Goal: Information Seeking & Learning: Learn about a topic

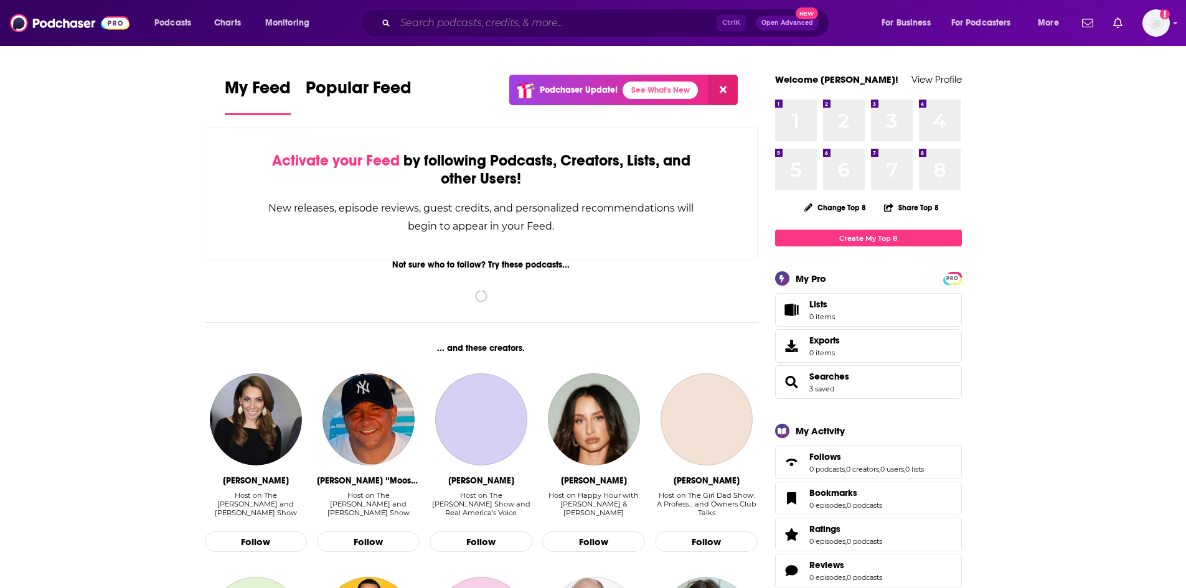
click at [504, 19] on input "Search podcasts, credits, & more..." at bounding box center [555, 23] width 321 height 20
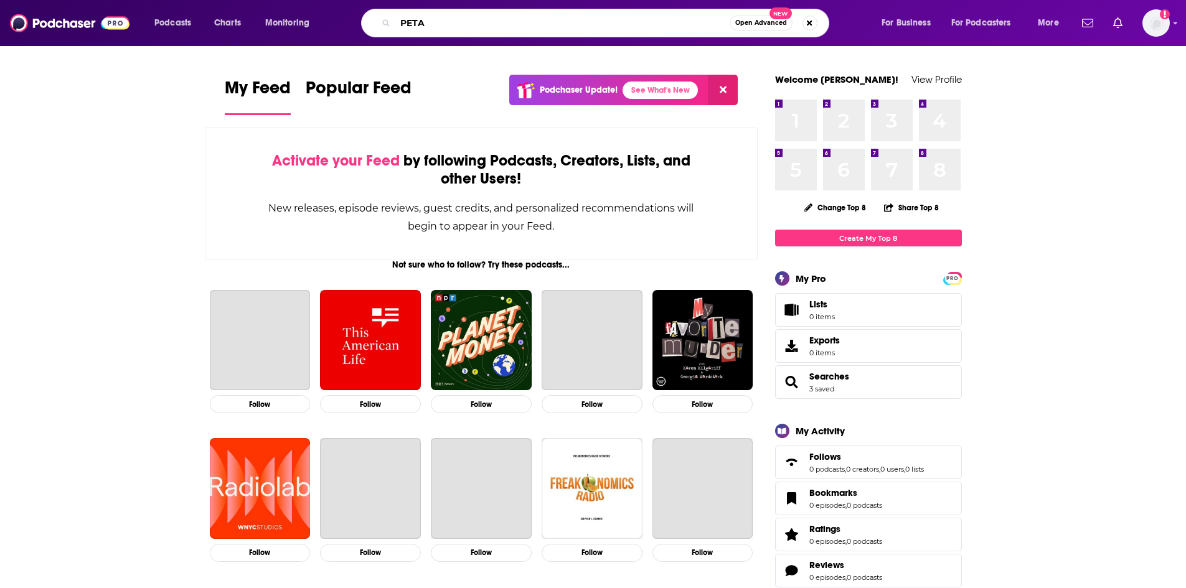
type input "PETA"
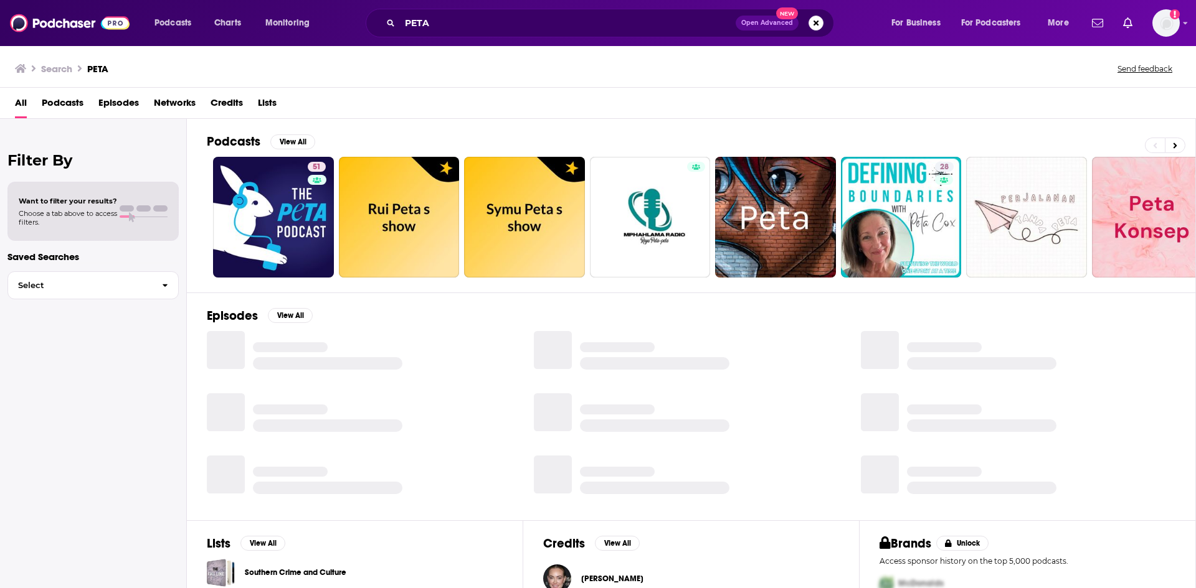
click at [121, 112] on span "Episodes" at bounding box center [118, 106] width 40 height 26
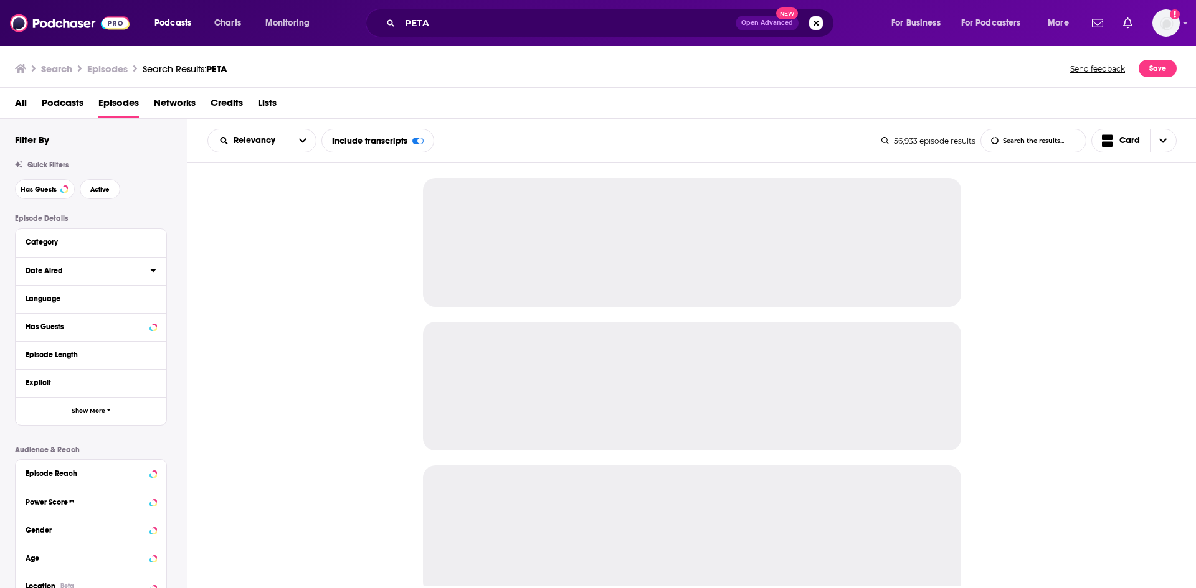
click at [150, 272] on icon at bounding box center [153, 270] width 6 height 10
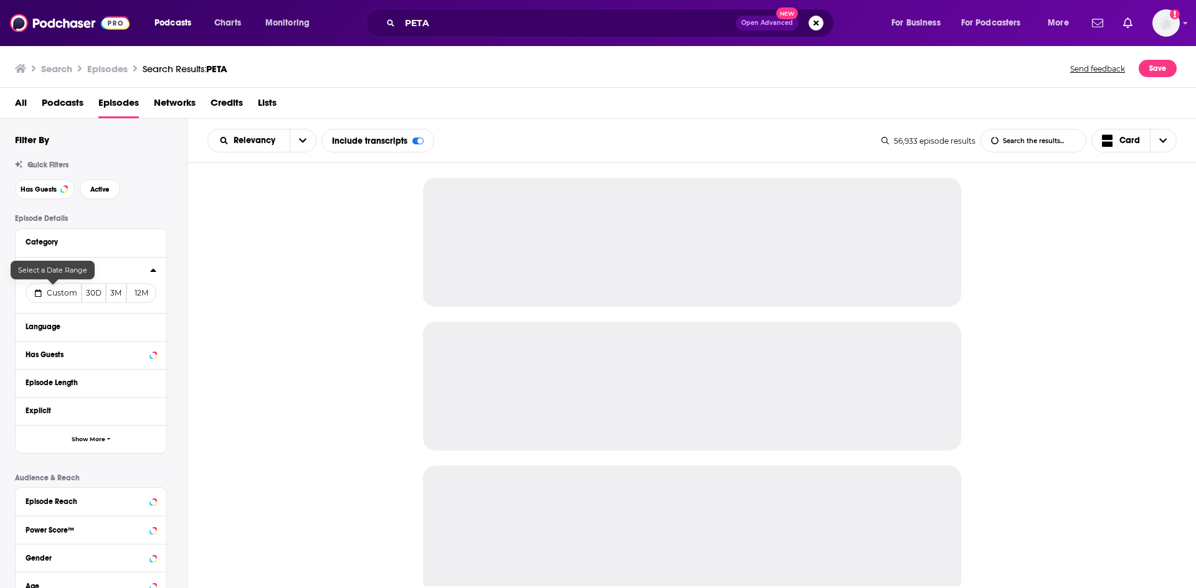
click at [57, 290] on span "Custom" at bounding box center [62, 292] width 31 height 9
select select "7"
select select "2025"
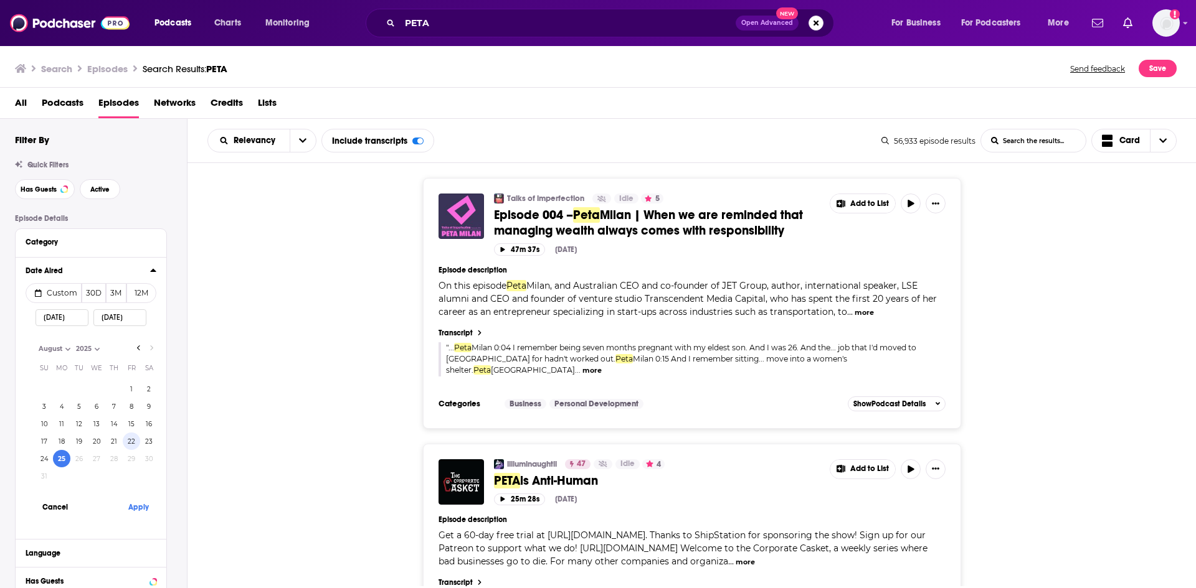
click at [130, 443] on button "22" at bounding box center [131, 441] width 17 height 17
type input "08/22/2025"
click at [138, 514] on button "Apply" at bounding box center [138, 507] width 37 height 23
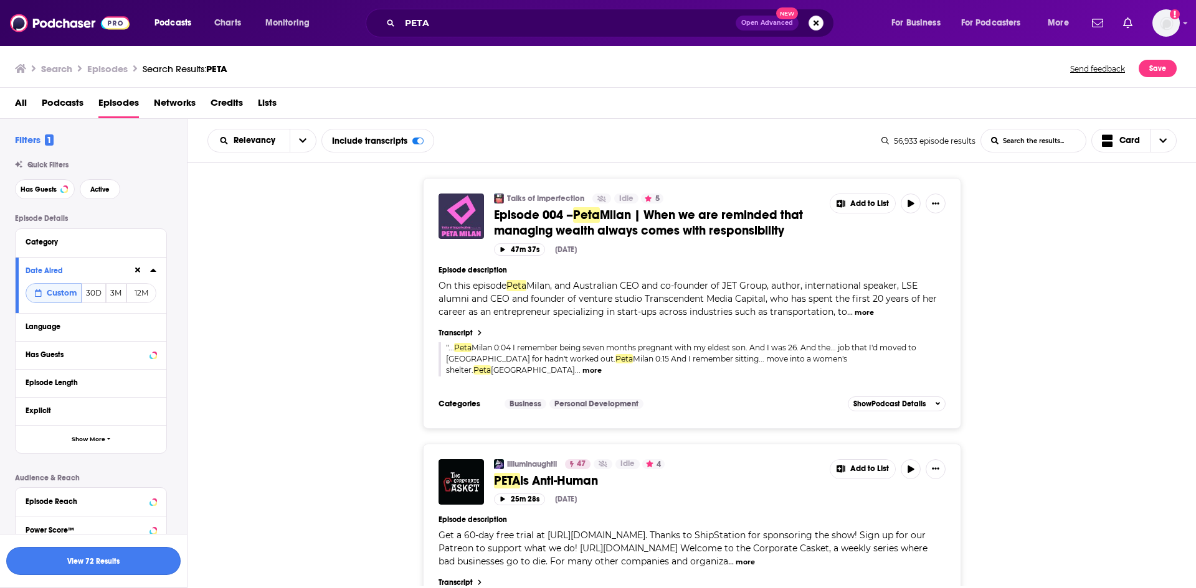
click at [130, 570] on button "View 72 Results" at bounding box center [93, 561] width 174 height 28
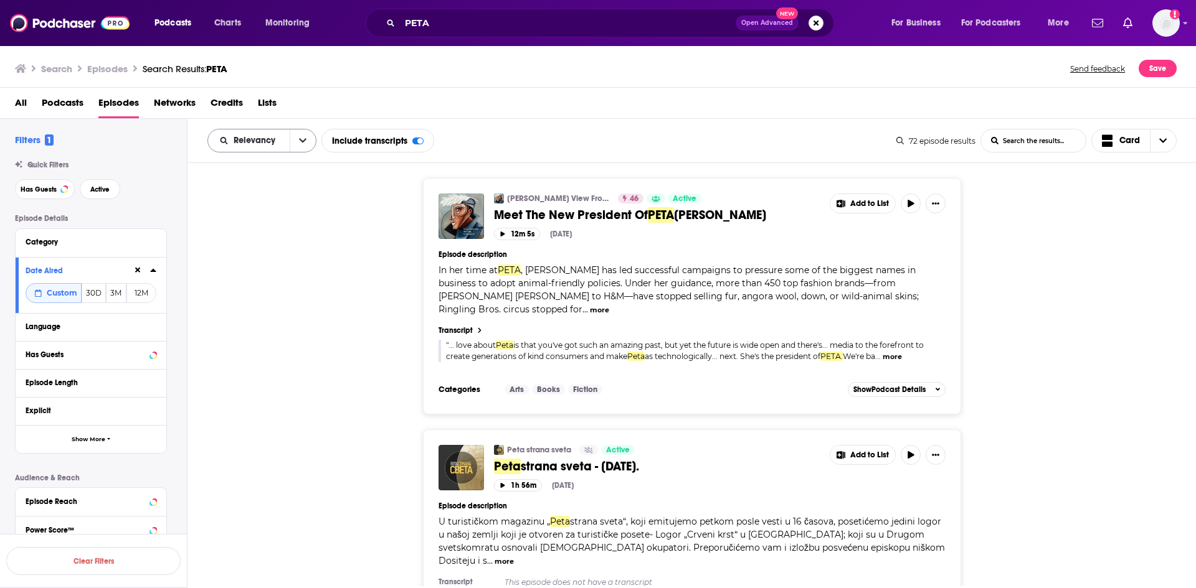
click at [301, 142] on icon "open menu" at bounding box center [302, 140] width 7 height 9
click at [276, 248] on span "Power Score" at bounding box center [269, 246] width 73 height 7
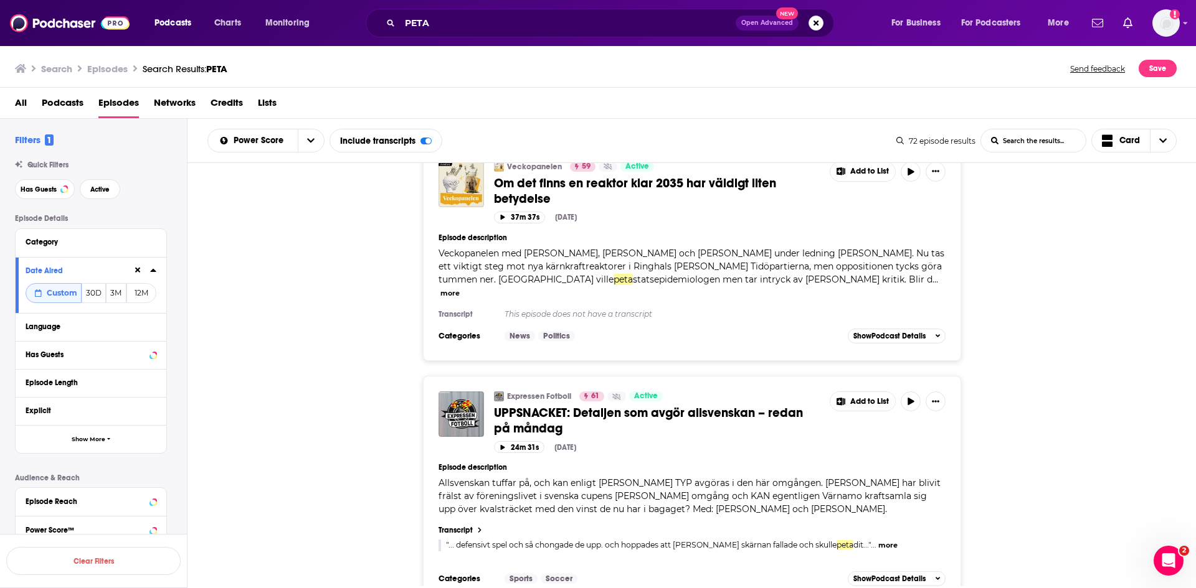
scroll to position [5263, 0]
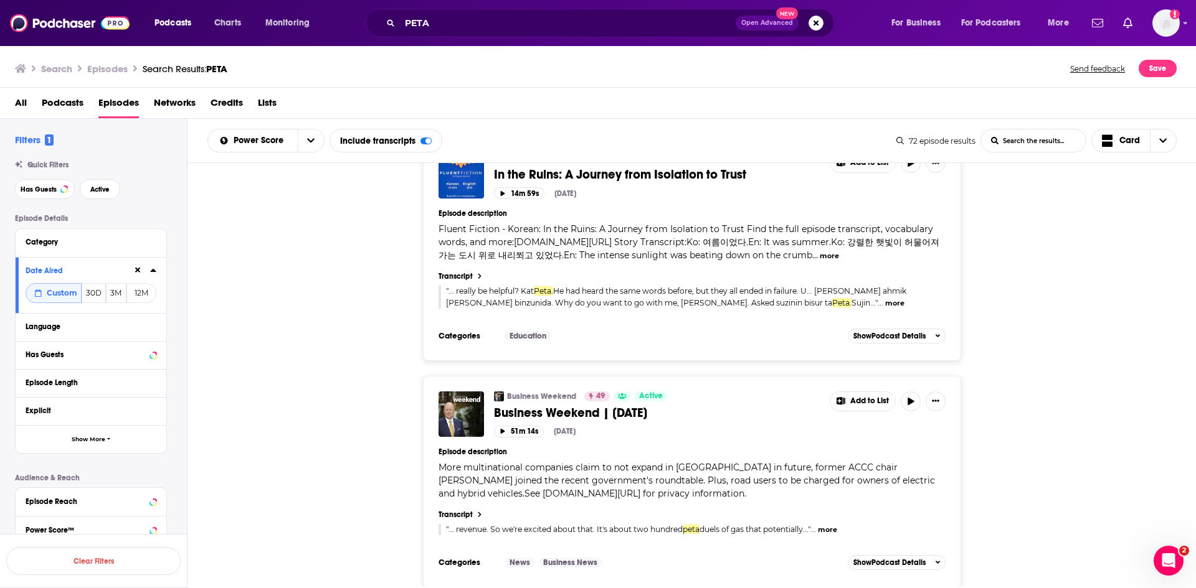
scroll to position [10431, 0]
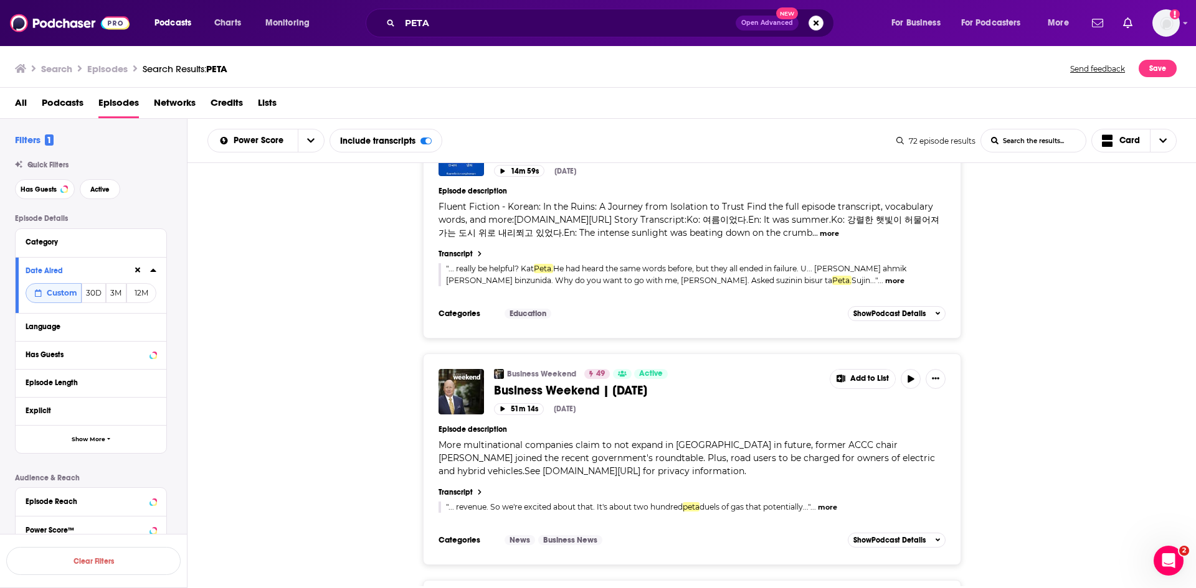
drag, startPoint x: 592, startPoint y: 346, endPoint x: 502, endPoint y: 349, distance: 89.7
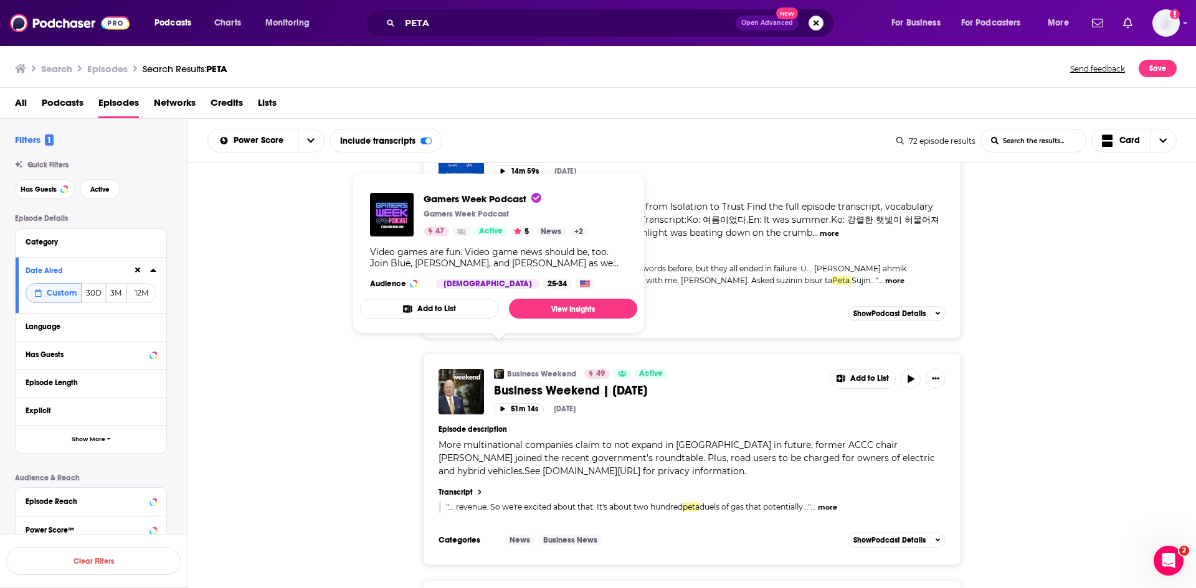
copy div "Gamers Week Podcast"
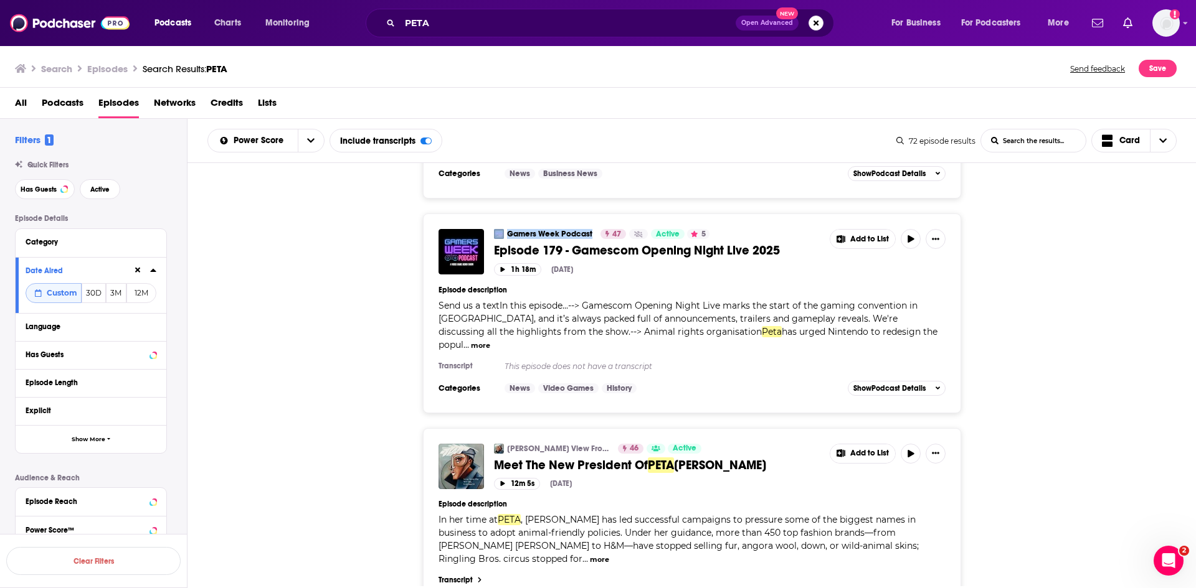
scroll to position [10870, 0]
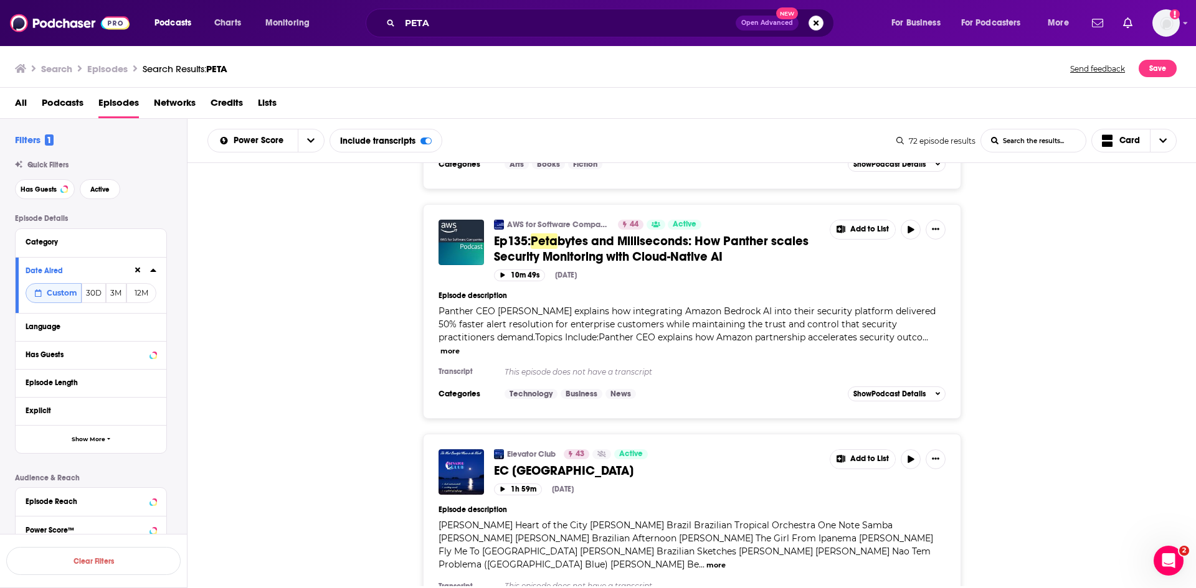
scroll to position [11804, 0]
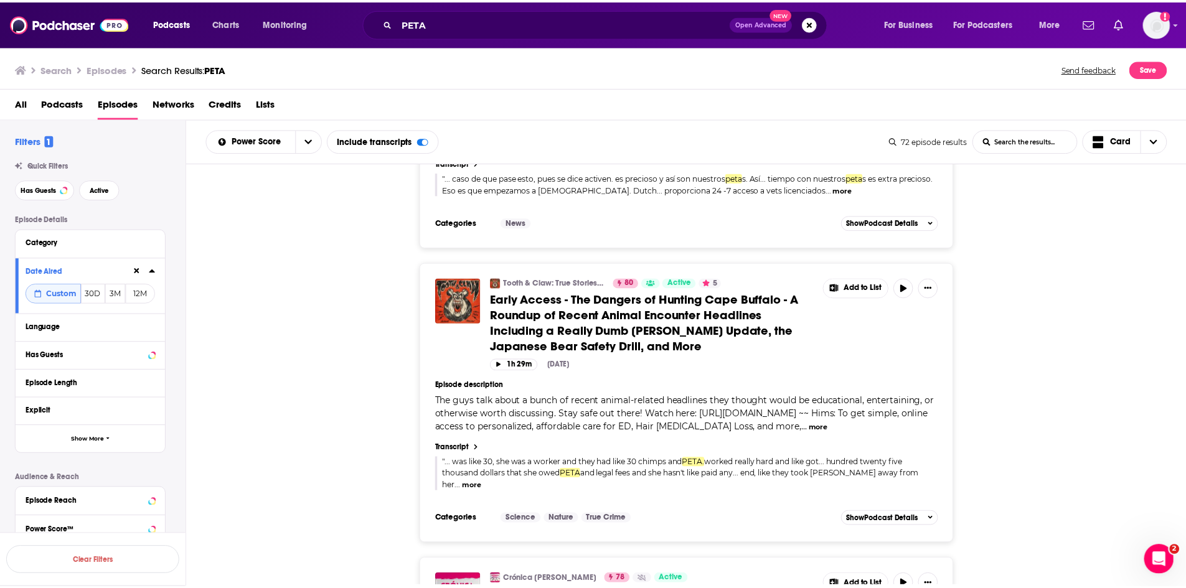
scroll to position [436, 0]
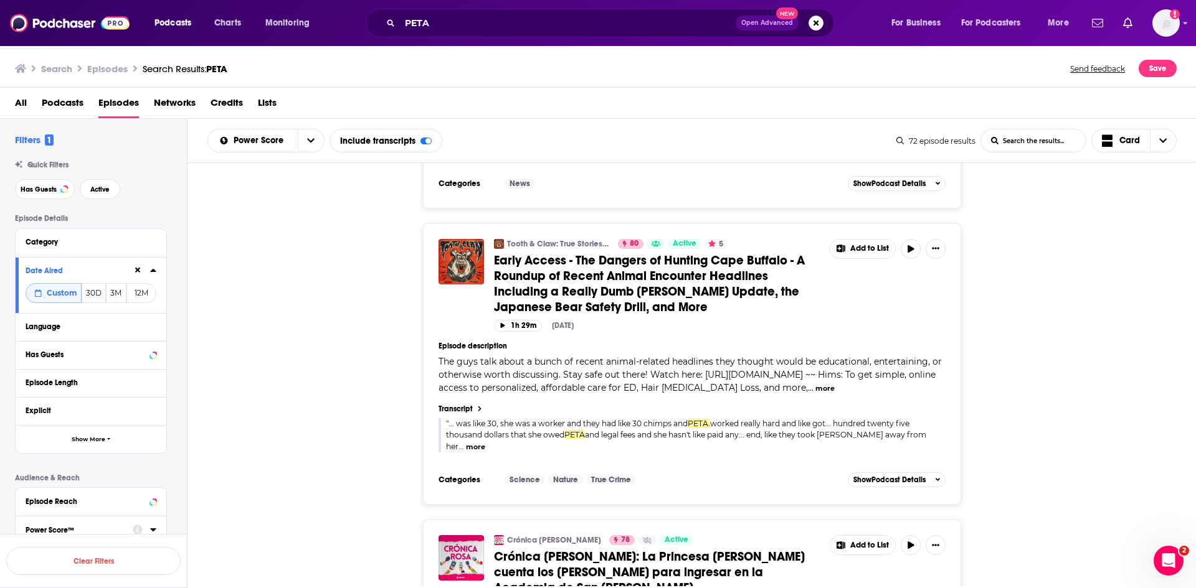
click at [549, 275] on span "Early Access - The Dangers of Hunting Cape Buffalo - A Roundup of Recent Animal…" at bounding box center [649, 284] width 311 height 62
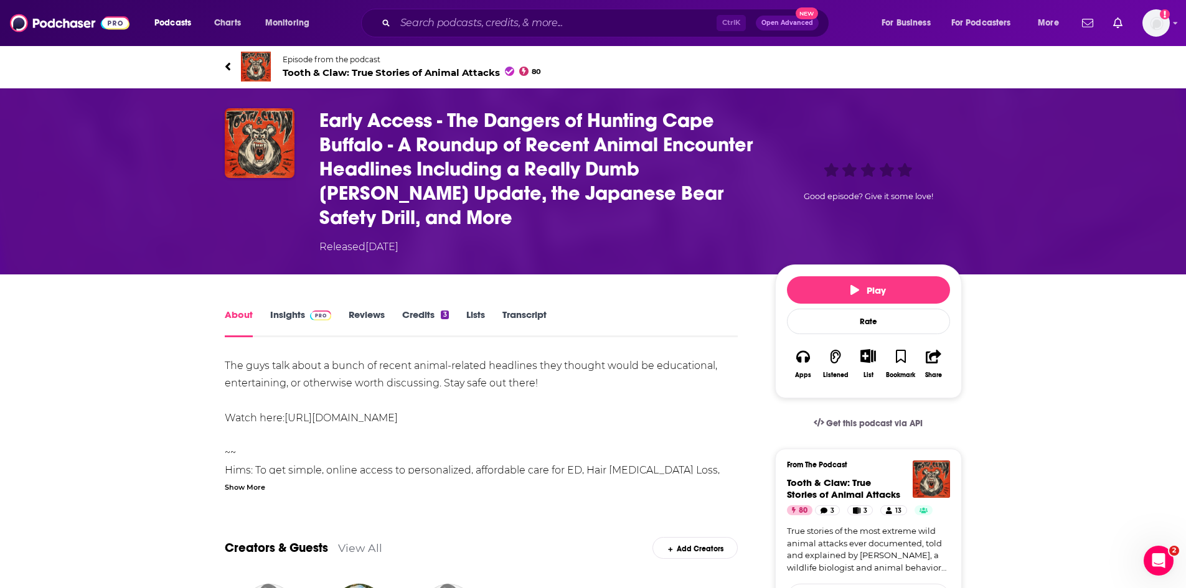
click at [237, 491] on div "Show More" at bounding box center [245, 487] width 40 height 12
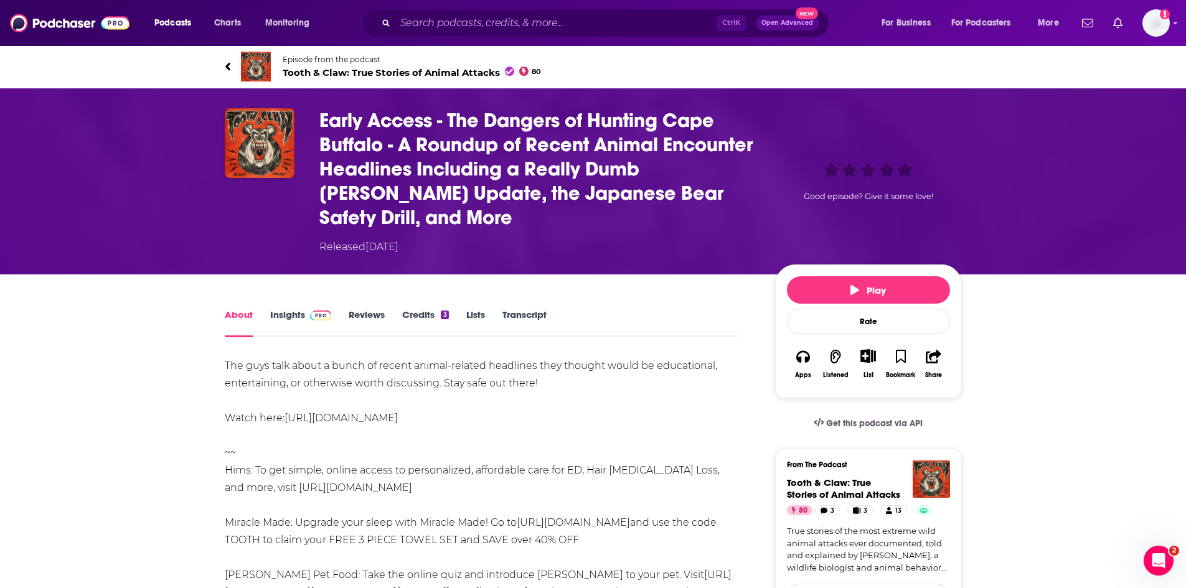
click at [526, 315] on link "Transcript" at bounding box center [524, 323] width 44 height 29
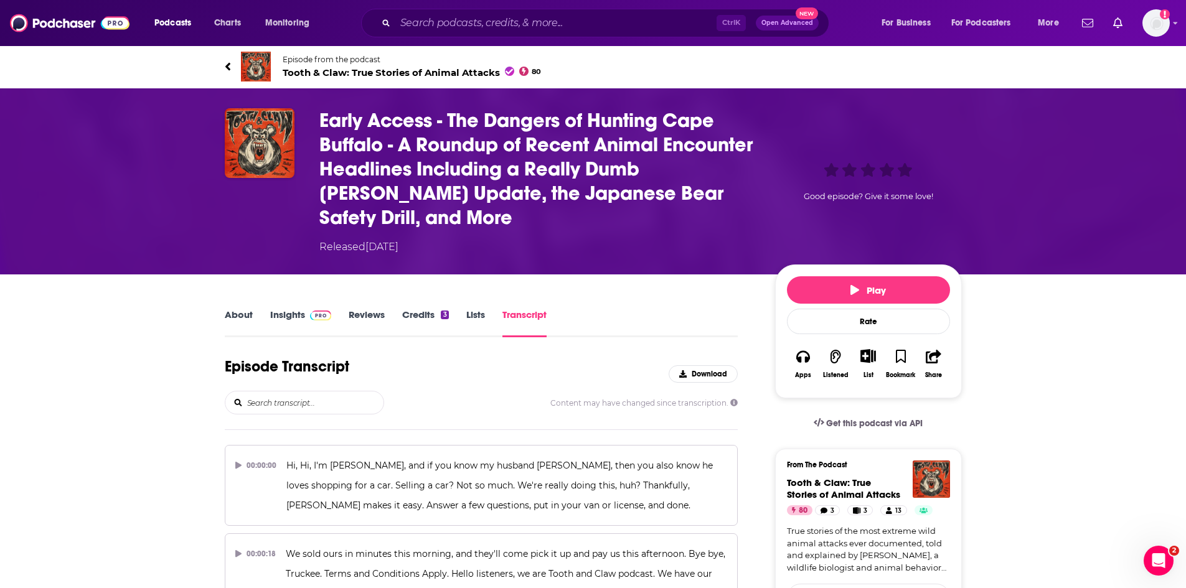
scroll to position [7788, 0]
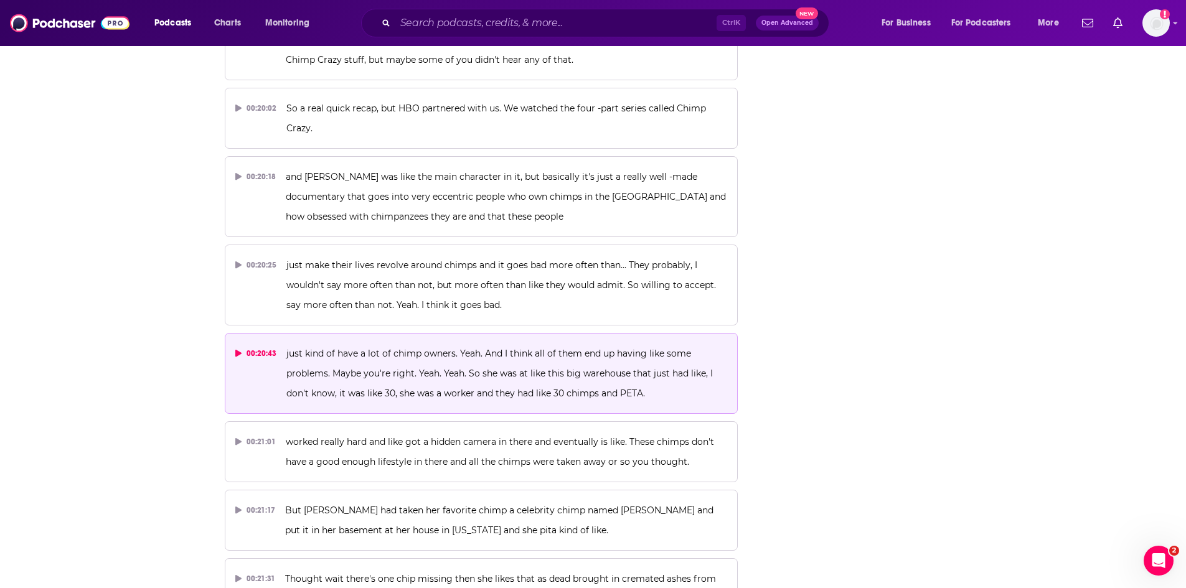
click at [429, 348] on span "just kind of have a lot of chimp owners. Yeah. And I think all of them end up h…" at bounding box center [500, 373] width 429 height 51
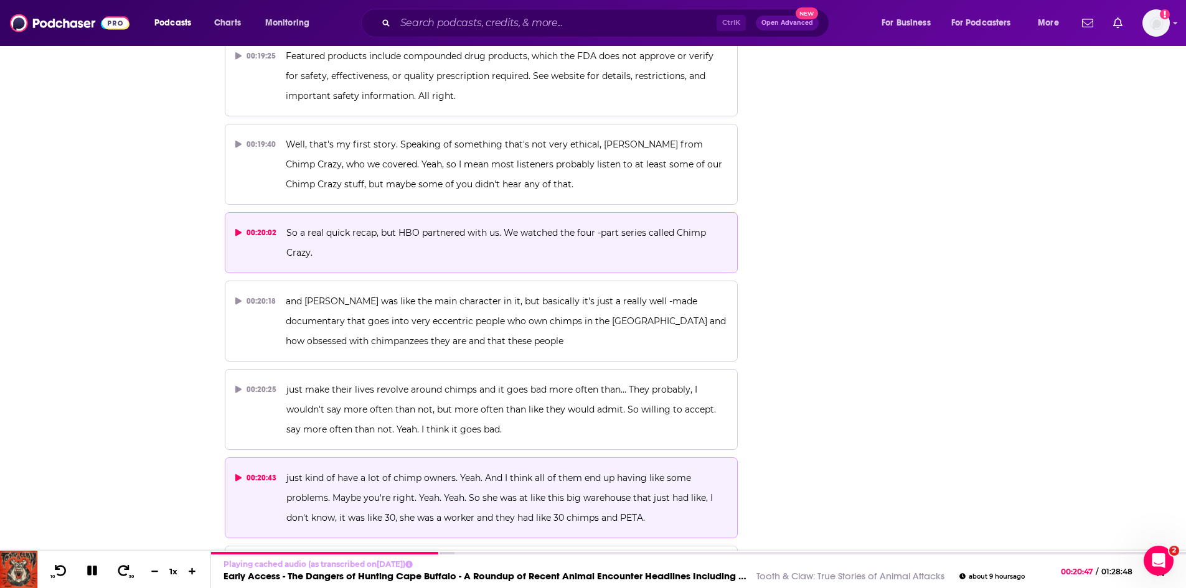
click at [479, 227] on span "So a real quick recap, but HBO partnered with us. We watched the four -part ser…" at bounding box center [497, 242] width 422 height 31
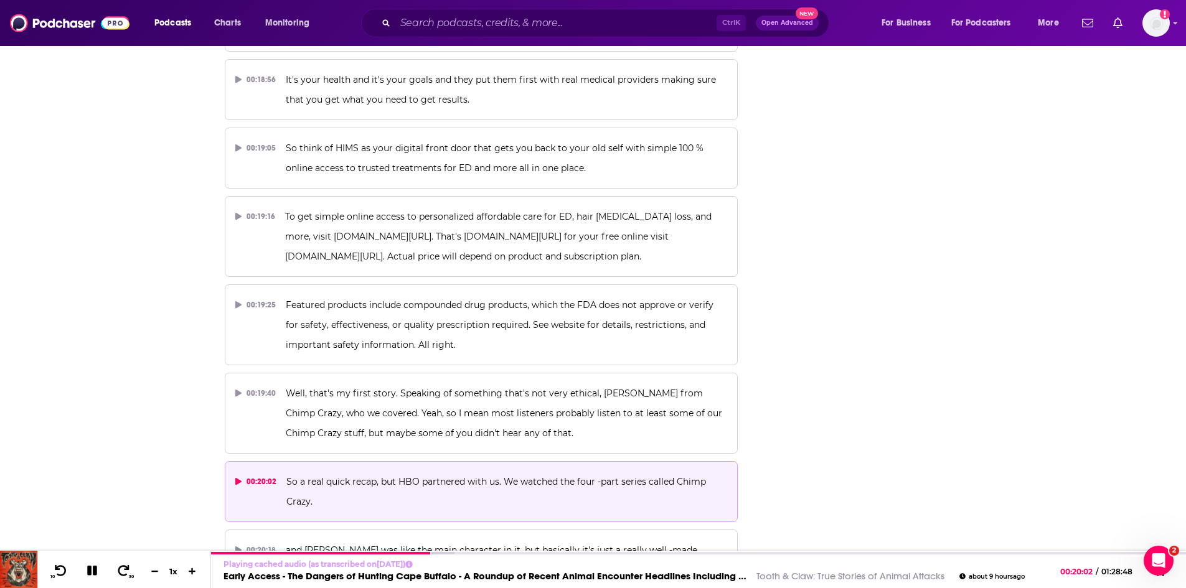
scroll to position [7290, 0]
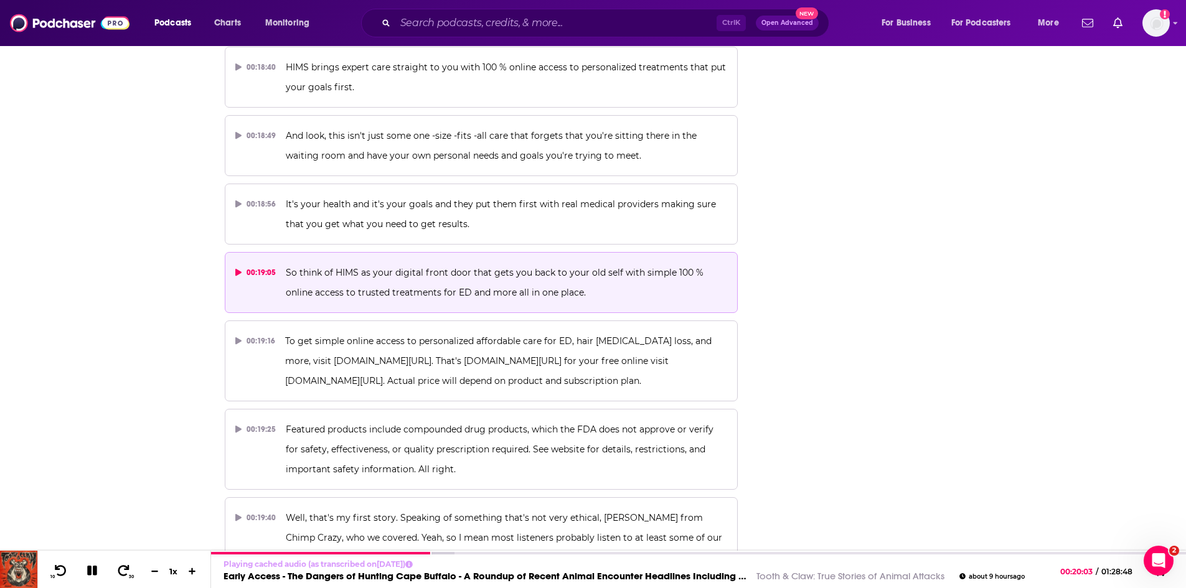
click at [395, 263] on p "So think of HIMS as your digital front door that gets you back to your old self…" at bounding box center [506, 283] width 441 height 40
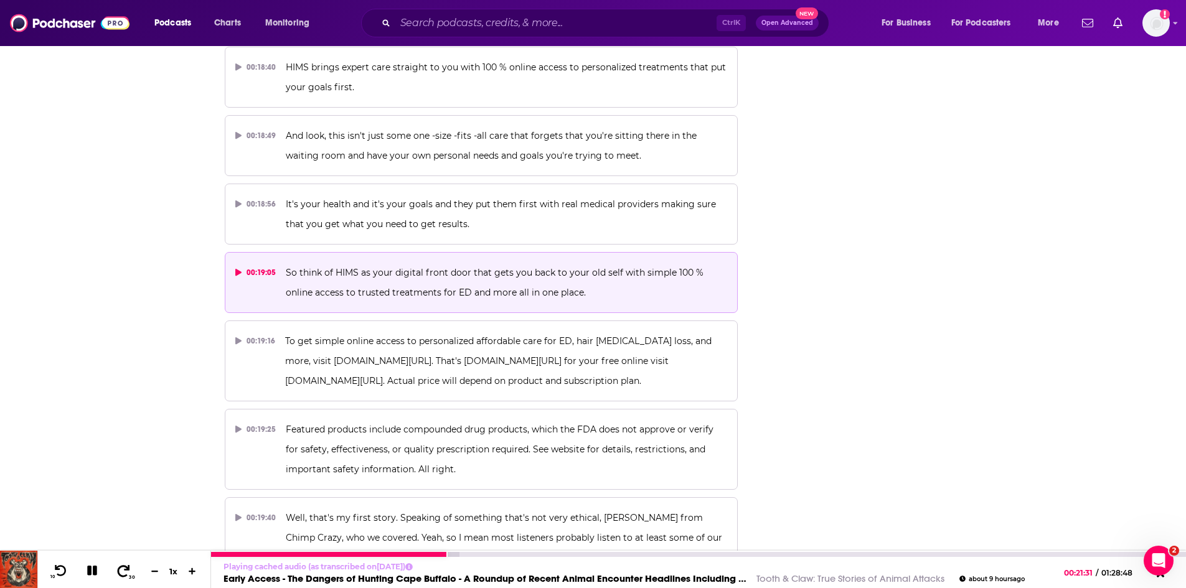
click at [126, 578] on span at bounding box center [124, 571] width 16 height 15
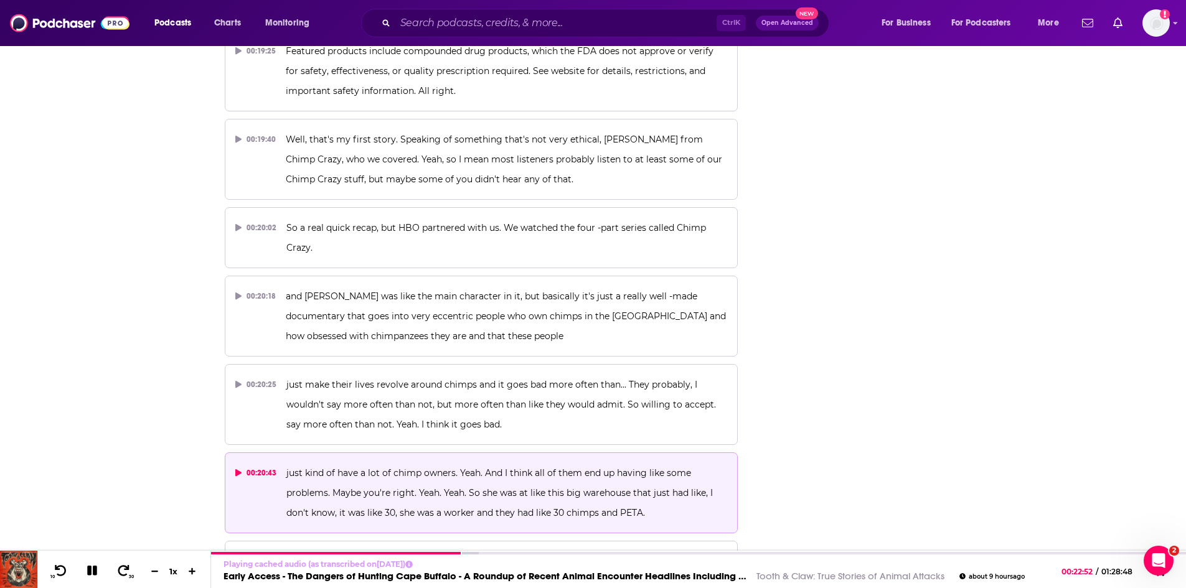
scroll to position [7664, 0]
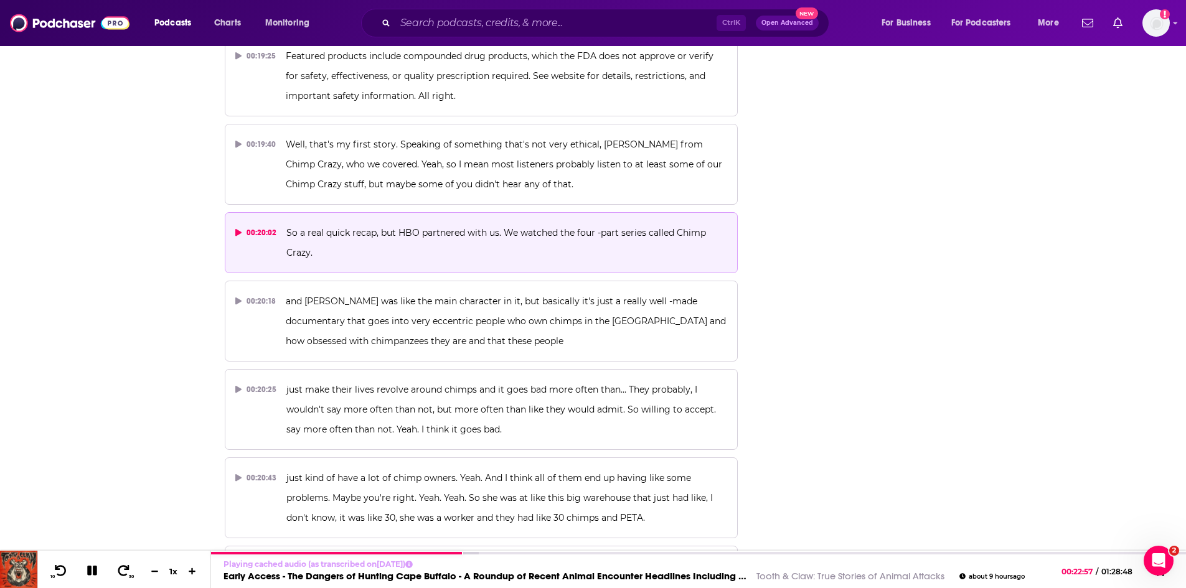
drag, startPoint x: 283, startPoint y: 133, endPoint x: 800, endPoint y: 159, distance: 518.1
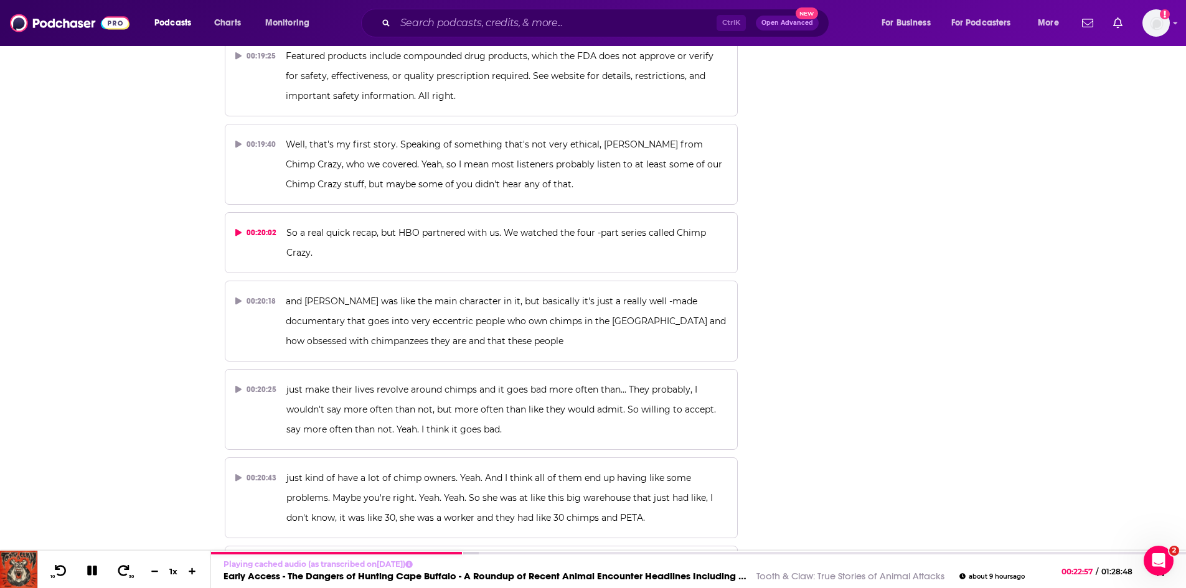
click at [408, 212] on button "00:20:02 So a real quick recap, but HBO partnered with us. We watched the four …" at bounding box center [482, 242] width 514 height 61
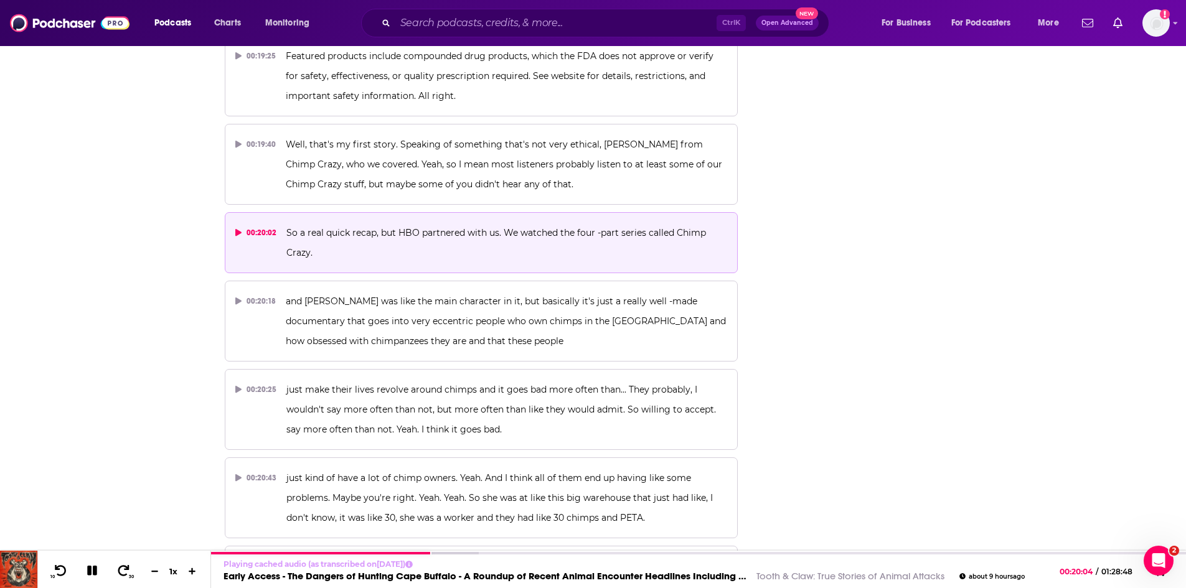
drag, startPoint x: 284, startPoint y: 131, endPoint x: 329, endPoint y: 158, distance: 52.2
click at [329, 212] on button "00:20:02 So a real quick recap, but HBO partnered with us. We watched the four …" at bounding box center [482, 242] width 514 height 61
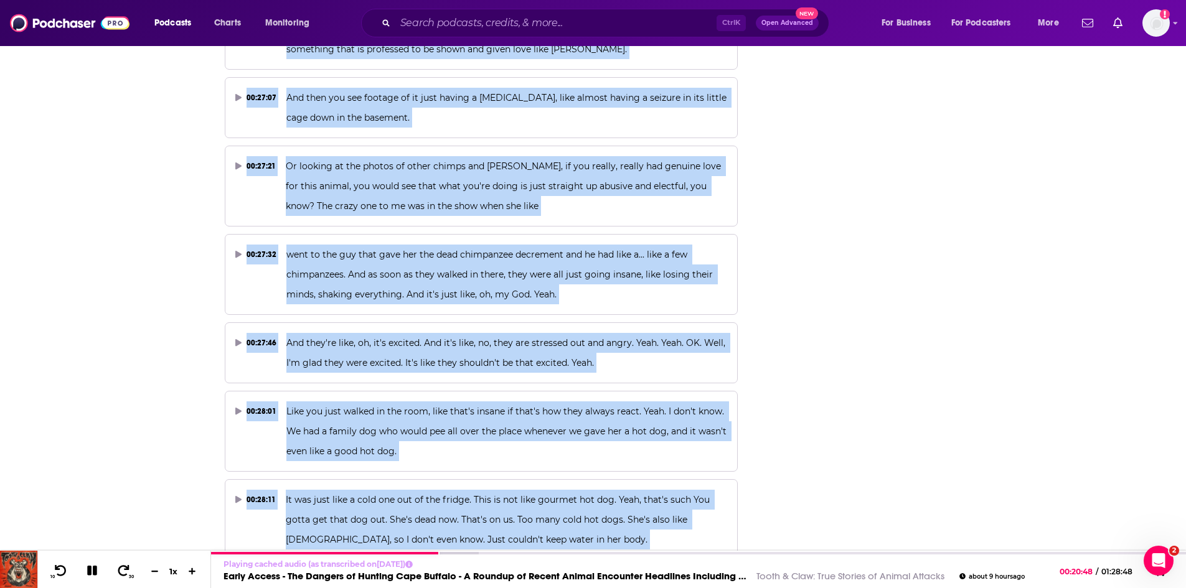
scroll to position [10306, 0]
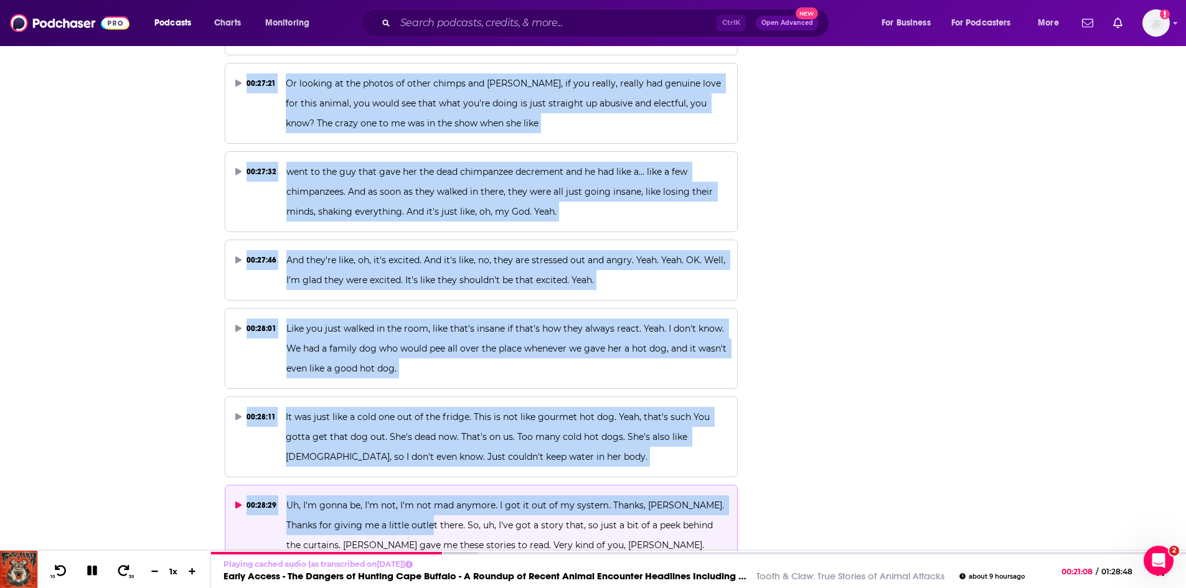
drag, startPoint x: 286, startPoint y: 129, endPoint x: 414, endPoint y: 408, distance: 307.3
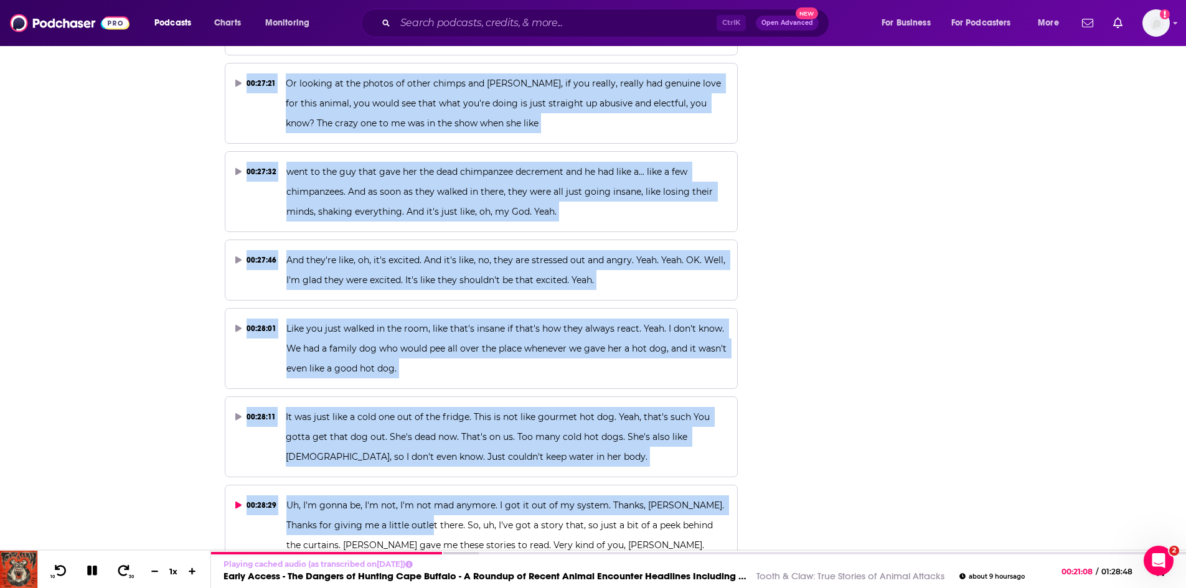
copy div "So a real quick recap, but HBO partnered with us. We watched the four -part ser…"
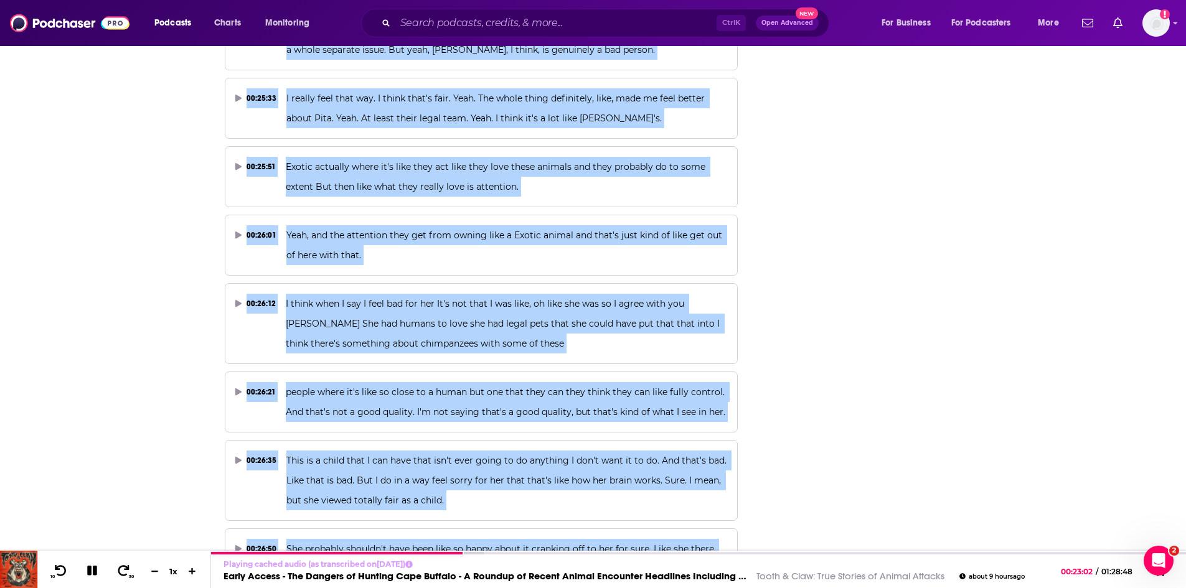
scroll to position [9497, 0]
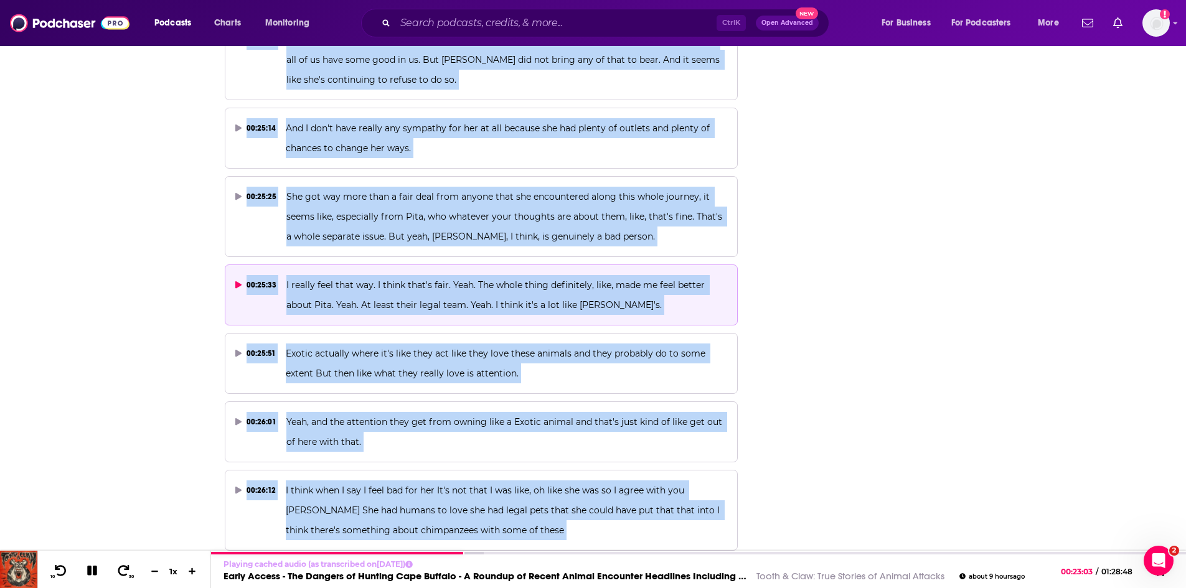
click at [351, 275] on p "I really feel that way. I think that's fair. Yeah. The whole thing definitely, …" at bounding box center [506, 295] width 441 height 40
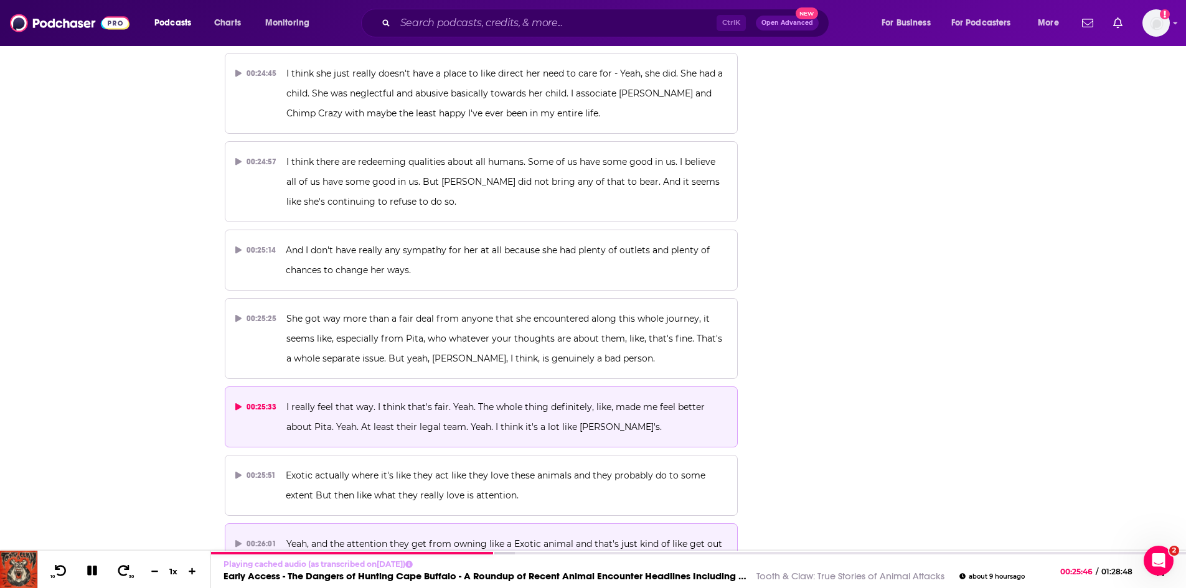
scroll to position [9372, 0]
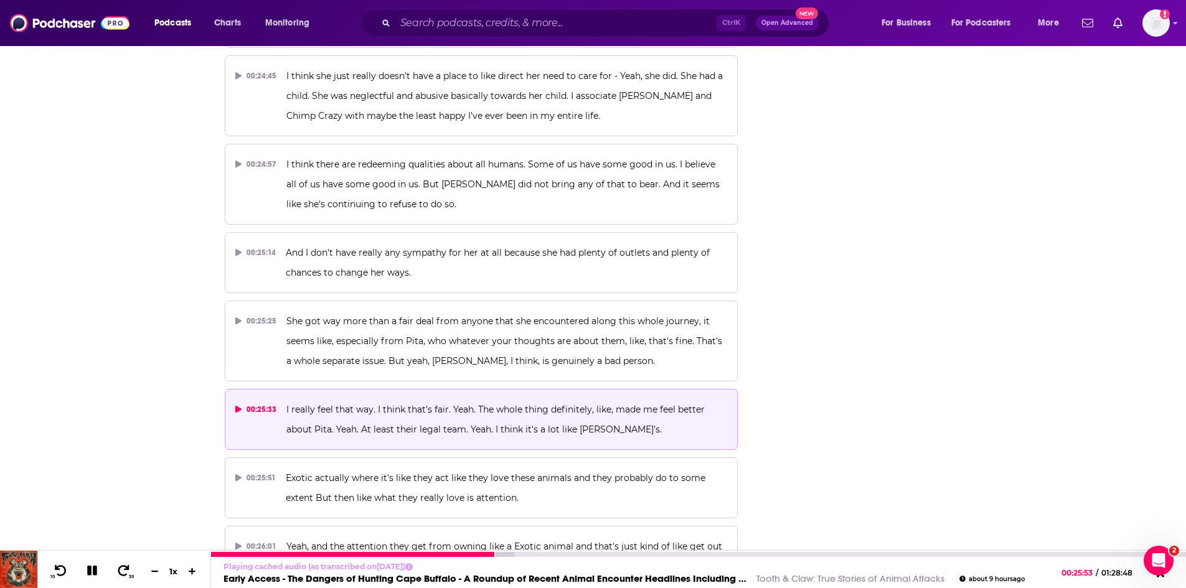
click at [91, 569] on icon at bounding box center [92, 571] width 10 height 10
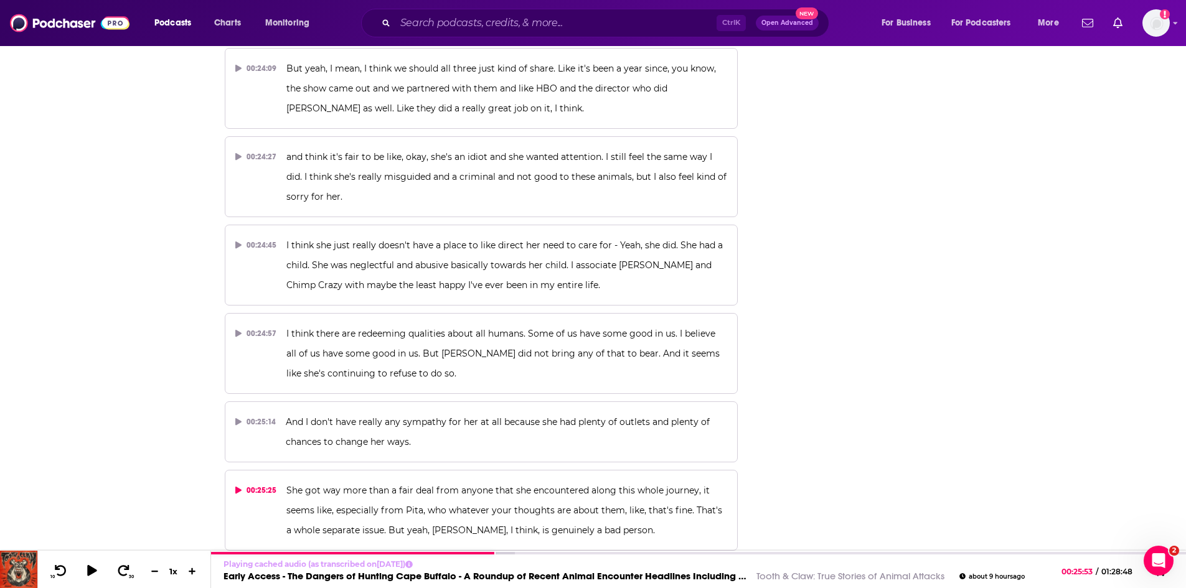
scroll to position [9186, 0]
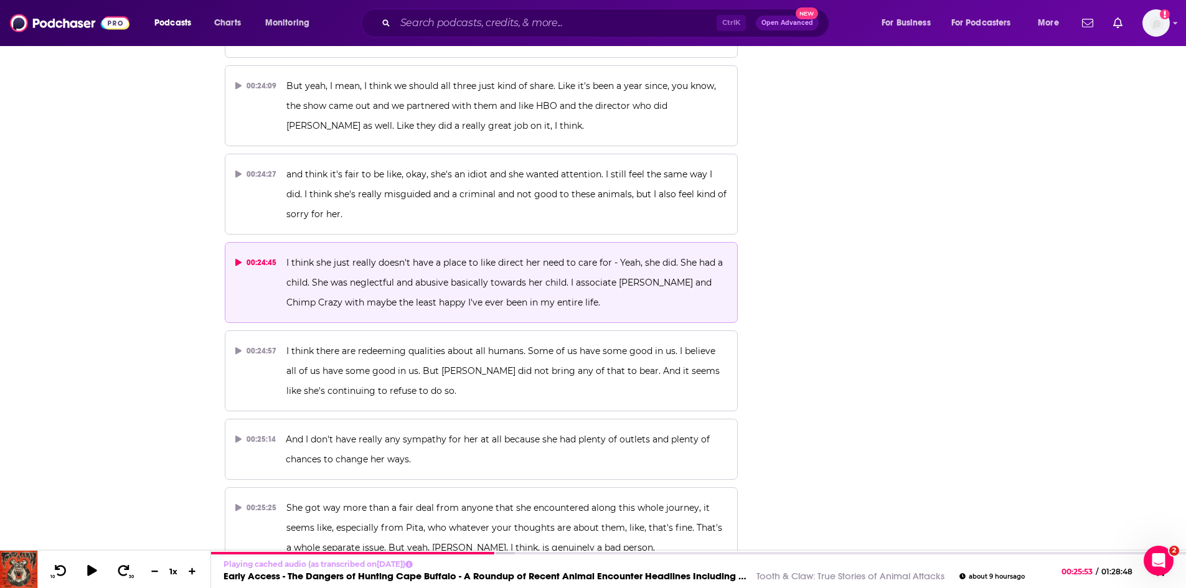
click at [428, 257] on span "I think she just really doesn't have a place to like direct her need to care fo…" at bounding box center [505, 282] width 439 height 51
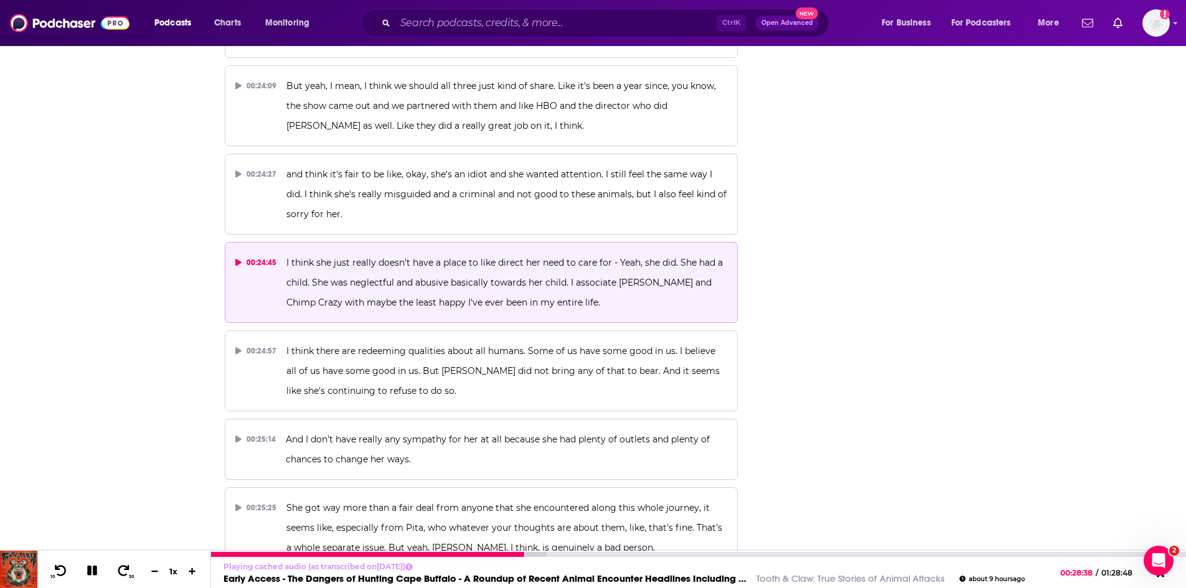
click at [93, 571] on icon at bounding box center [92, 571] width 10 height 10
click at [378, 577] on link "Early Access - The Dangers of Hunting Cape Buffalo - A Roundup of Recent Animal…" at bounding box center [485, 579] width 523 height 12
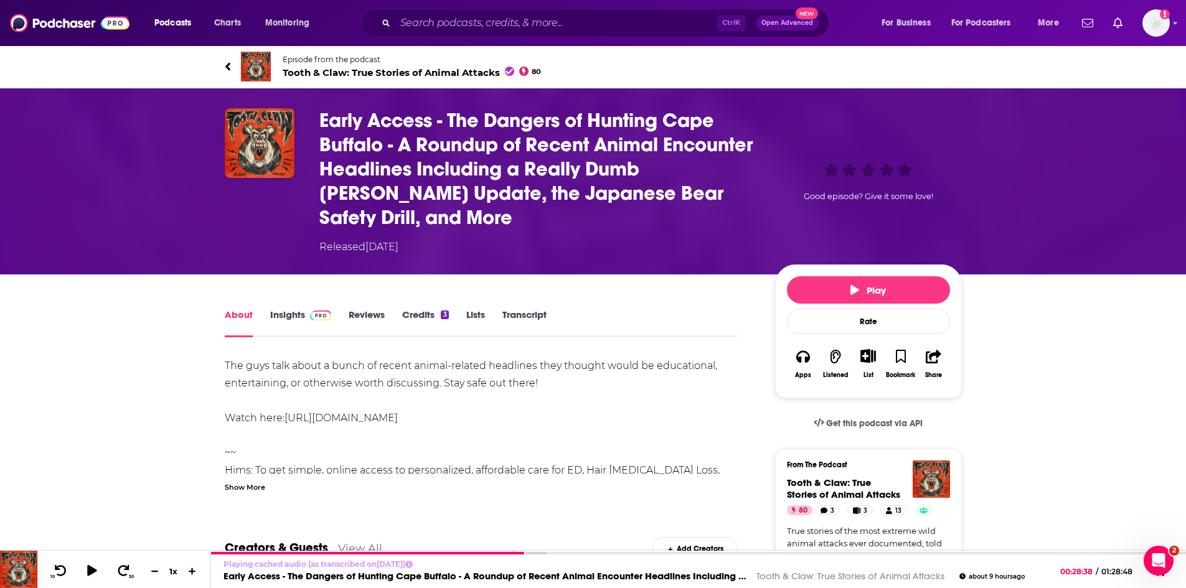
click at [313, 76] on span "Tooth & Claw: True Stories of Animal Attacks 80" at bounding box center [412, 73] width 259 height 12
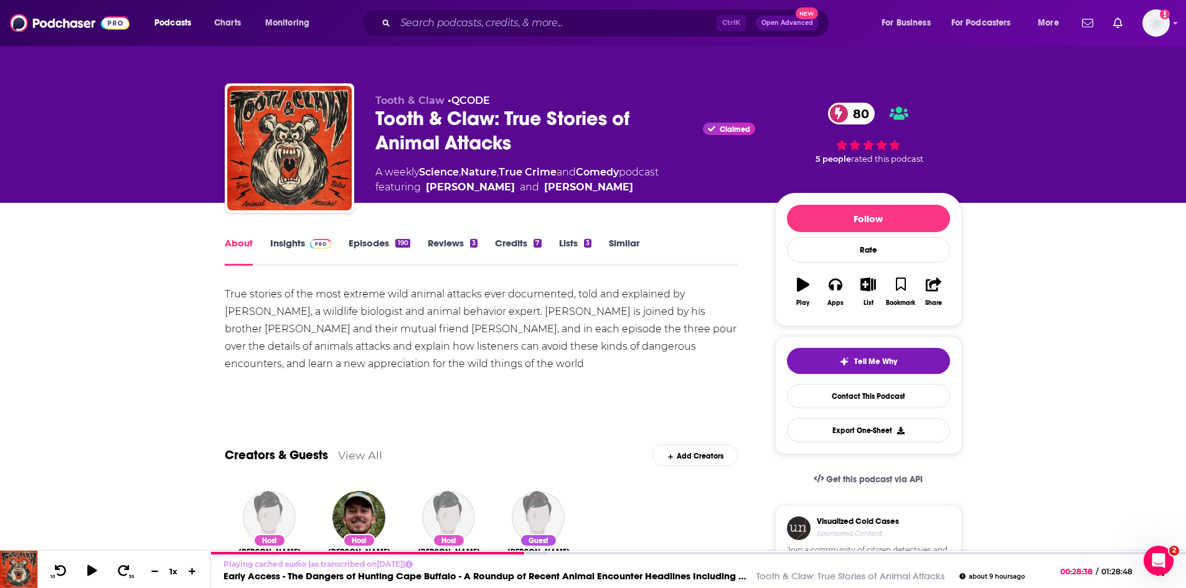
click at [290, 245] on link "Insights" at bounding box center [301, 251] width 62 height 29
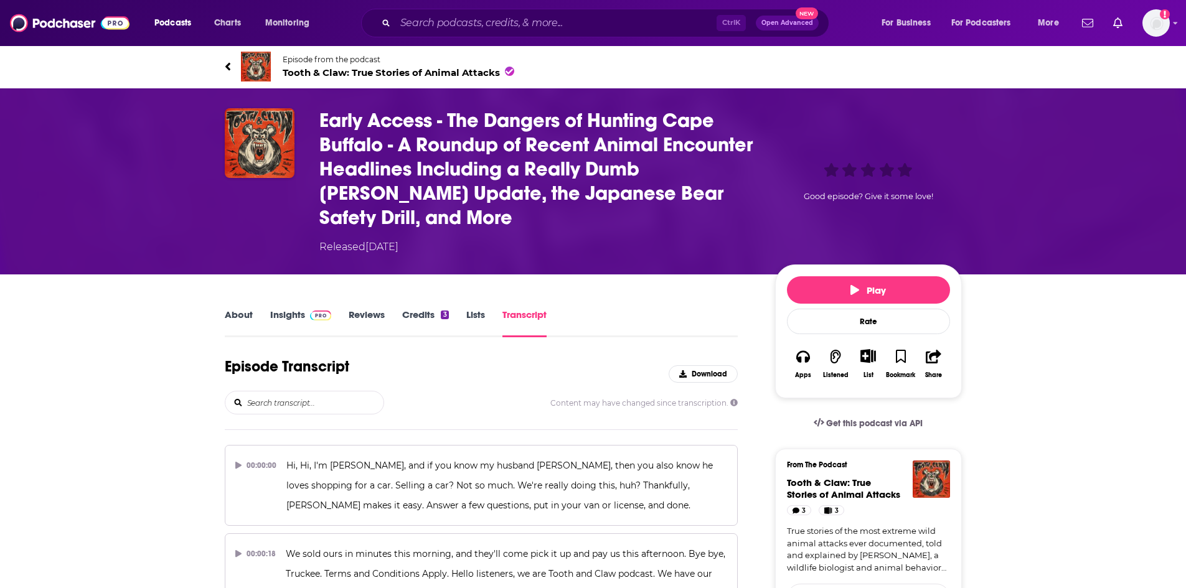
scroll to position [7788, 0]
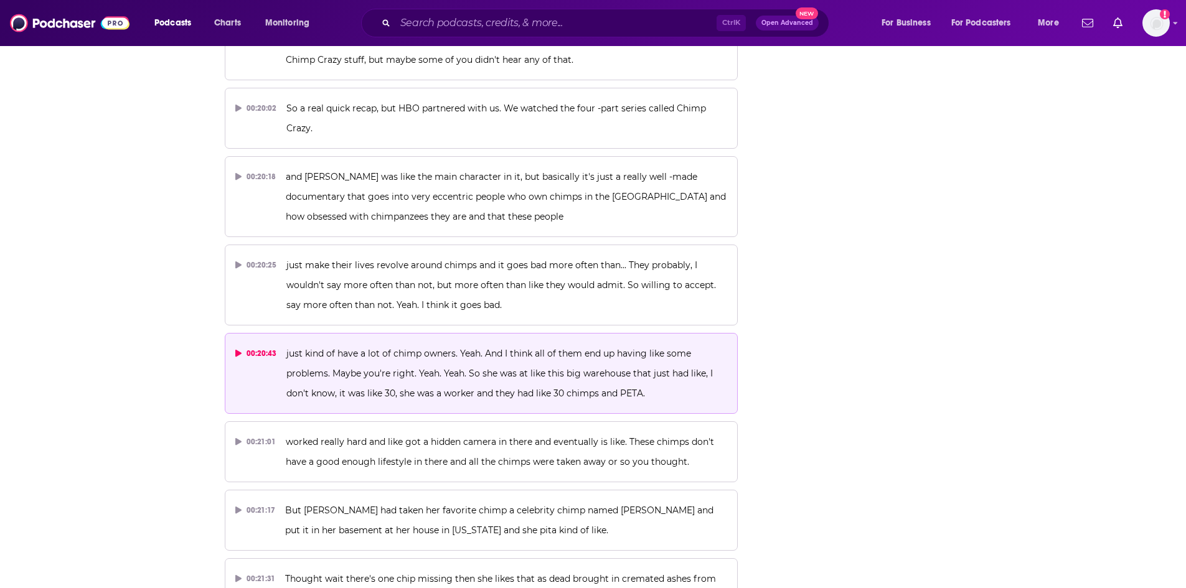
click at [344, 344] on p "just kind of have a lot of chimp owners. Yeah. And I think all of them end up h…" at bounding box center [506, 374] width 441 height 60
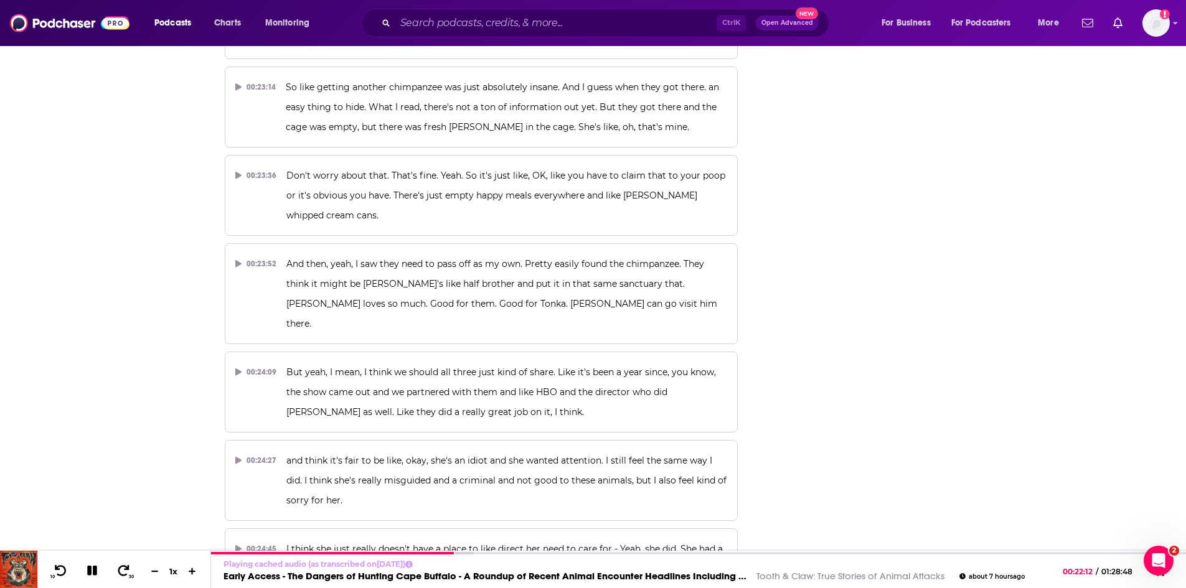
scroll to position [8909, 0]
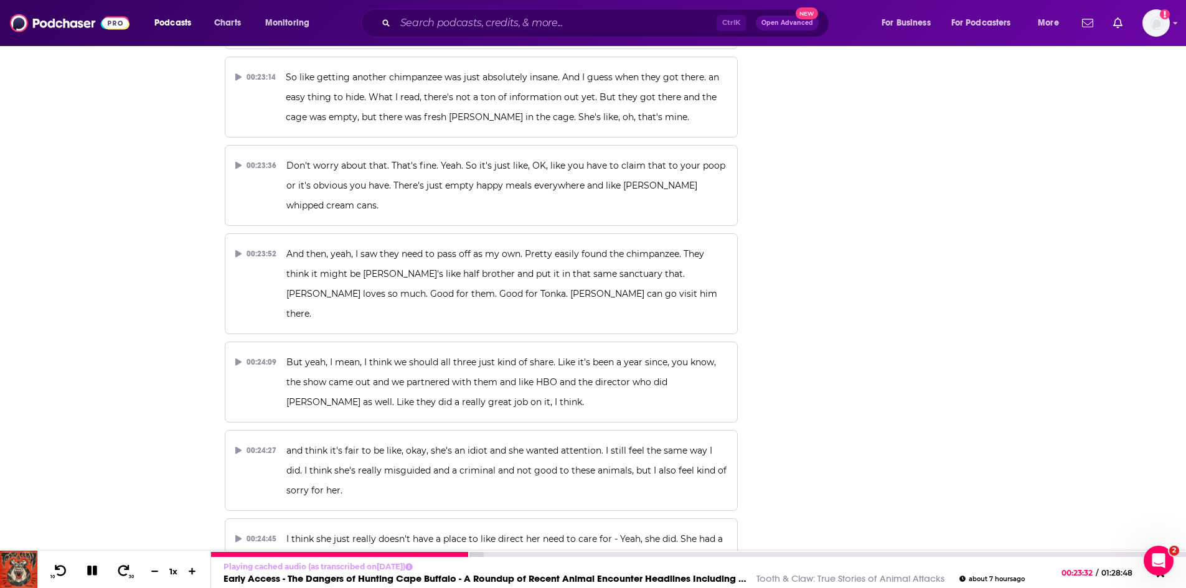
click at [98, 571] on icon at bounding box center [92, 570] width 14 height 11
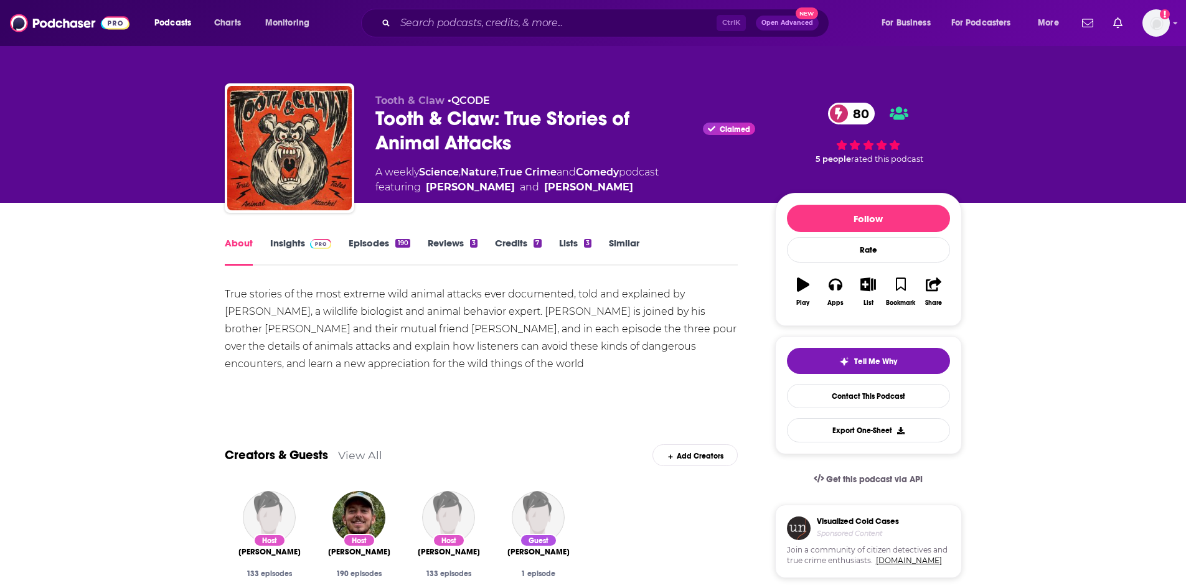
click at [291, 245] on link "Insights" at bounding box center [301, 251] width 62 height 29
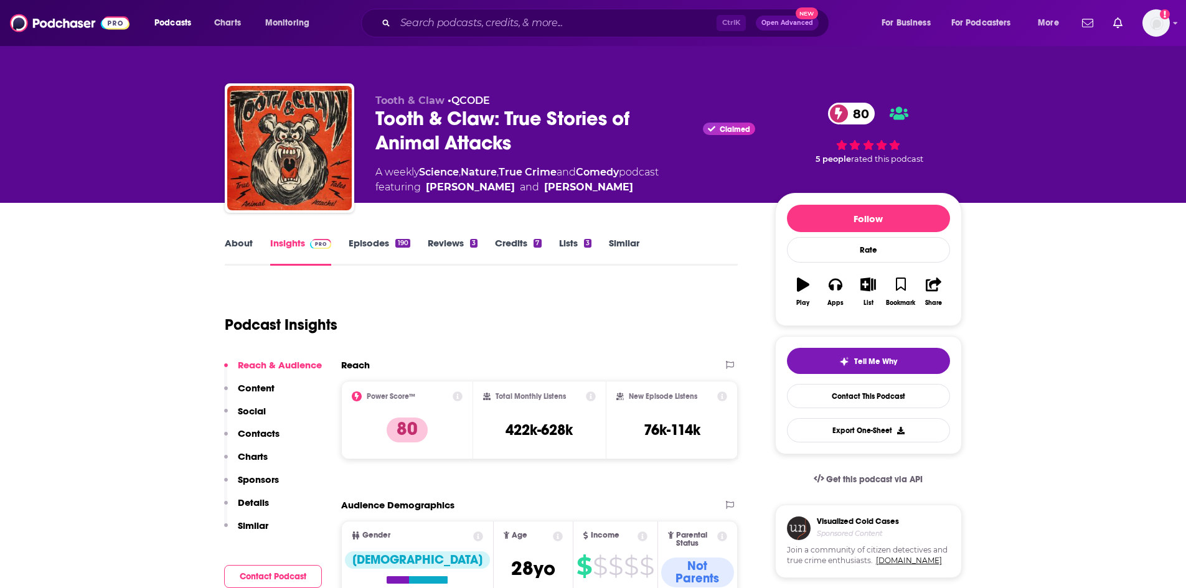
click at [245, 240] on link "About" at bounding box center [239, 251] width 28 height 29
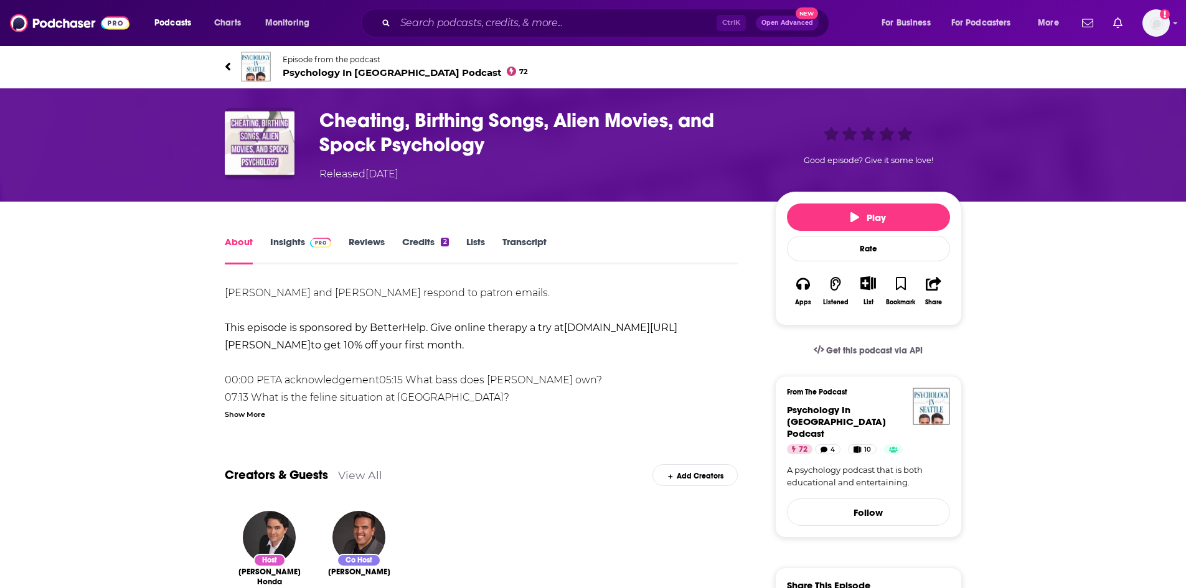
click at [248, 415] on div "Show More" at bounding box center [245, 414] width 40 height 12
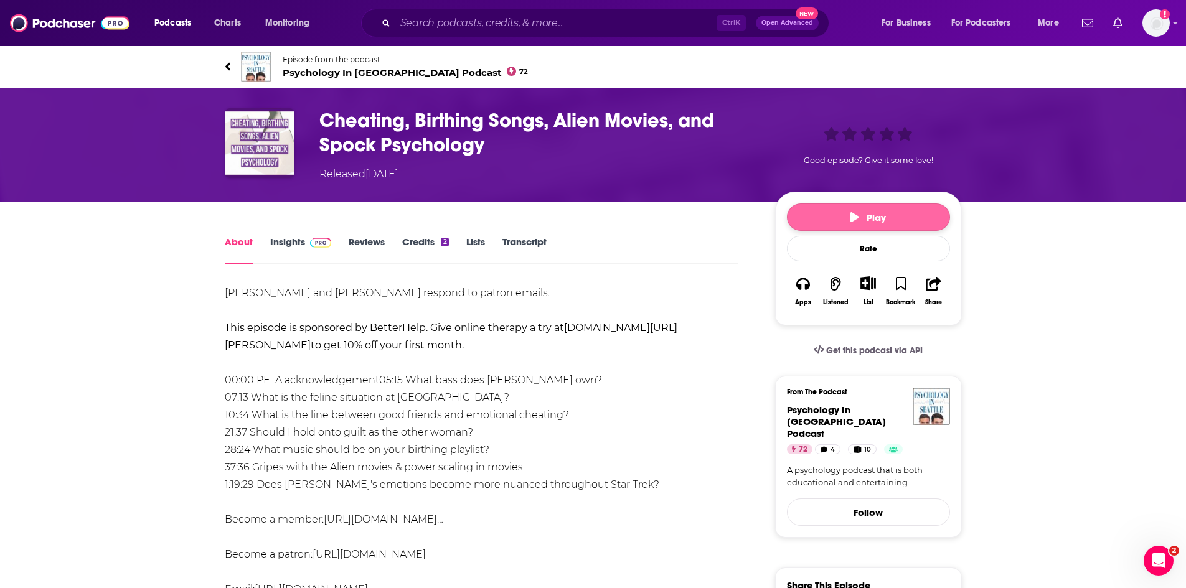
click at [841, 219] on button "Play" at bounding box center [868, 217] width 163 height 27
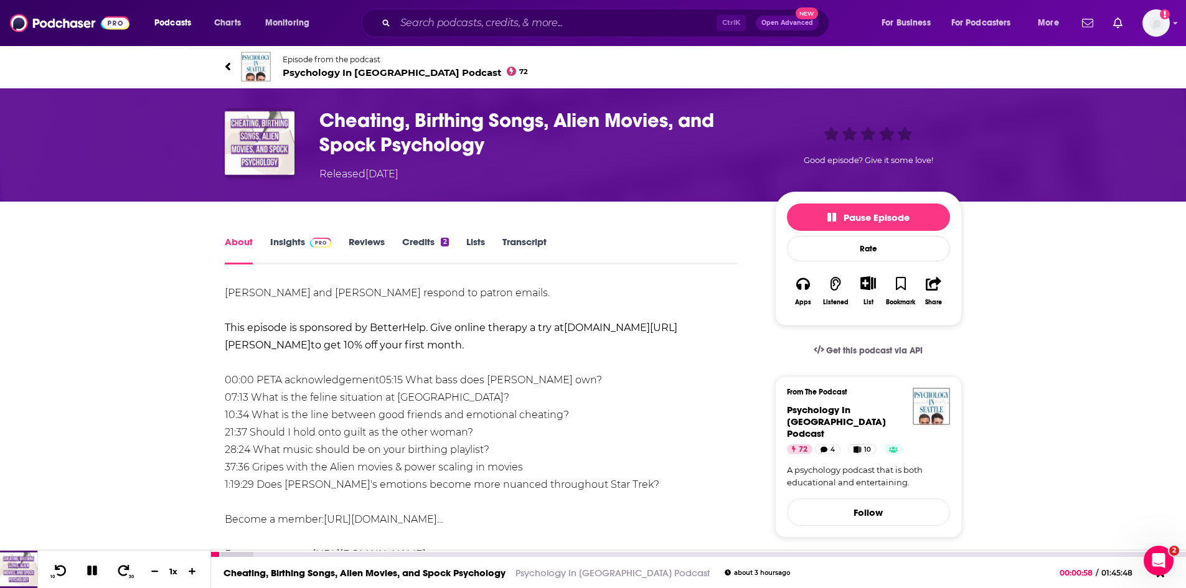
click at [94, 570] on icon at bounding box center [92, 571] width 10 height 10
click at [62, 569] on icon at bounding box center [61, 571] width 16 height 12
click at [98, 572] on icon at bounding box center [92, 571] width 16 height 12
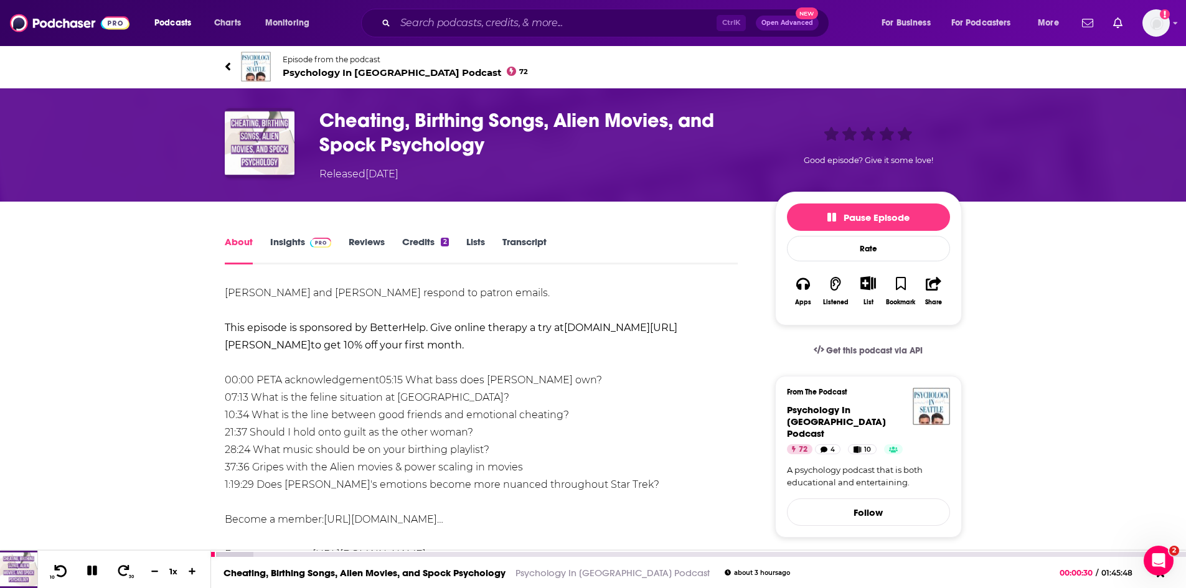
click at [60, 571] on icon at bounding box center [61, 571] width 16 height 12
click at [94, 577] on icon at bounding box center [92, 570] width 14 height 11
click at [95, 572] on icon at bounding box center [92, 571] width 11 height 12
click at [395, 74] on span "Psychology In Seattle Podcast 72" at bounding box center [406, 73] width 246 height 12
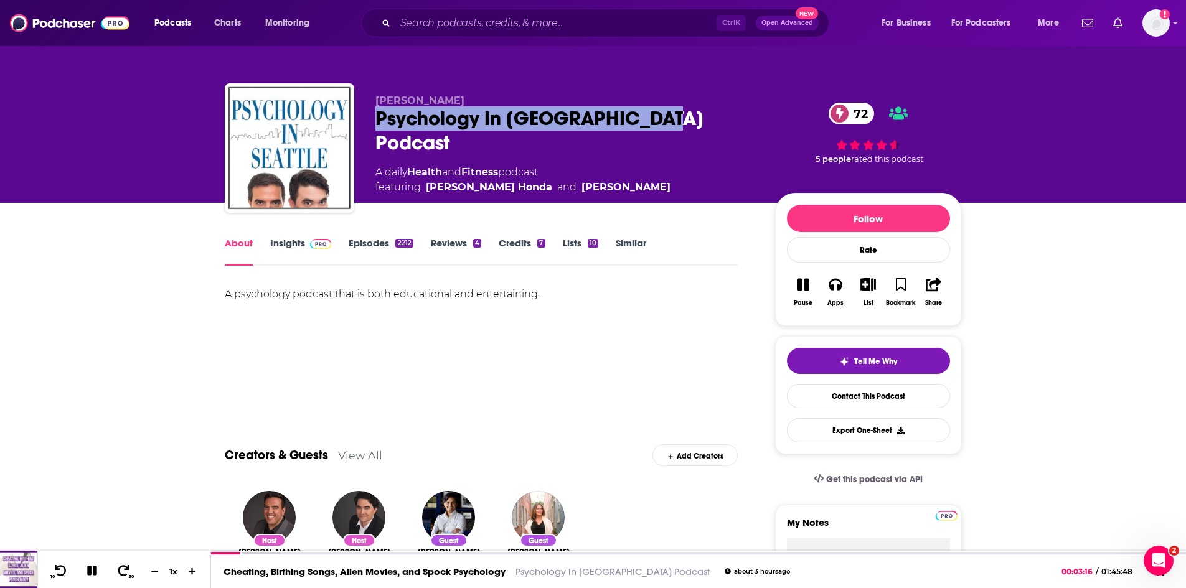
drag, startPoint x: 683, startPoint y: 119, endPoint x: 378, endPoint y: 126, distance: 305.2
click at [378, 126] on div "Psychology In Seattle Podcast 72" at bounding box center [565, 130] width 380 height 49
copy h1 "Psychology In [GEOGRAPHIC_DATA] Podcast"
click at [282, 249] on link "Insights" at bounding box center [301, 251] width 62 height 29
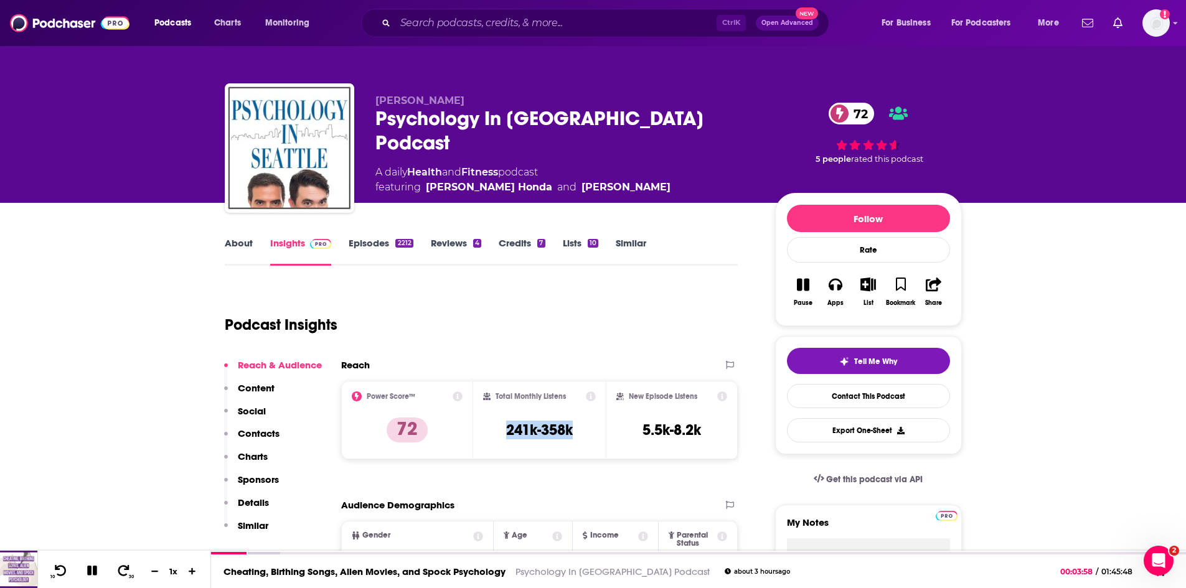
drag, startPoint x: 529, startPoint y: 436, endPoint x: 506, endPoint y: 440, distance: 24.0
click at [506, 440] on div "Total Monthly Listens 241k-358k" at bounding box center [539, 420] width 113 height 57
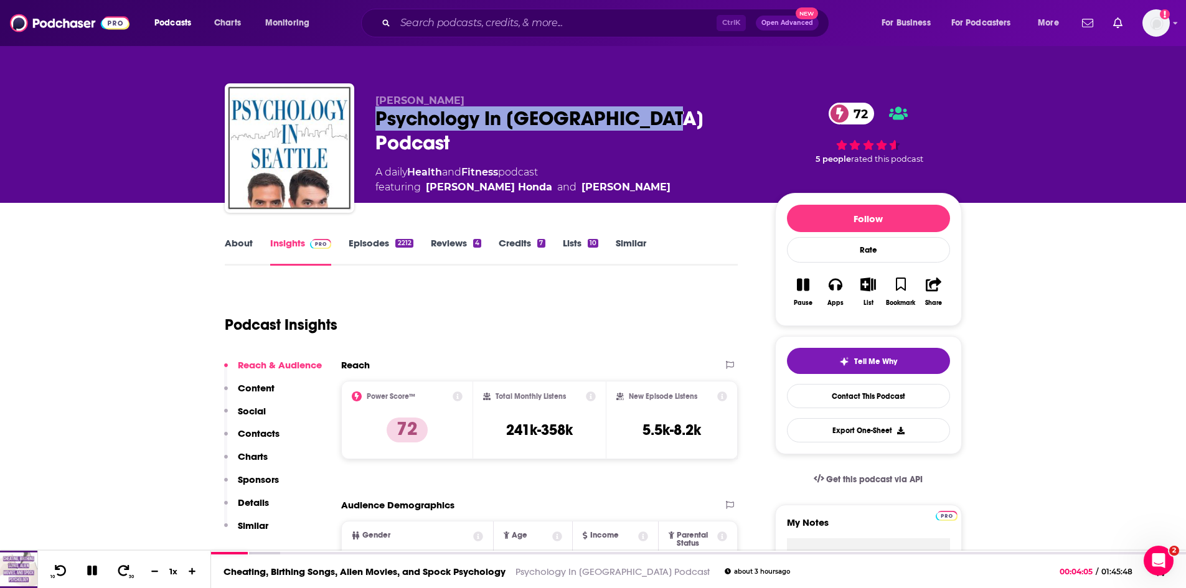
drag, startPoint x: 676, startPoint y: 116, endPoint x: 379, endPoint y: 122, distance: 296.4
click at [379, 122] on div "Psychology In Seattle Podcast 72" at bounding box center [565, 130] width 380 height 49
click at [89, 577] on icon at bounding box center [92, 570] width 14 height 11
click at [234, 555] on div at bounding box center [237, 554] width 52 height 5
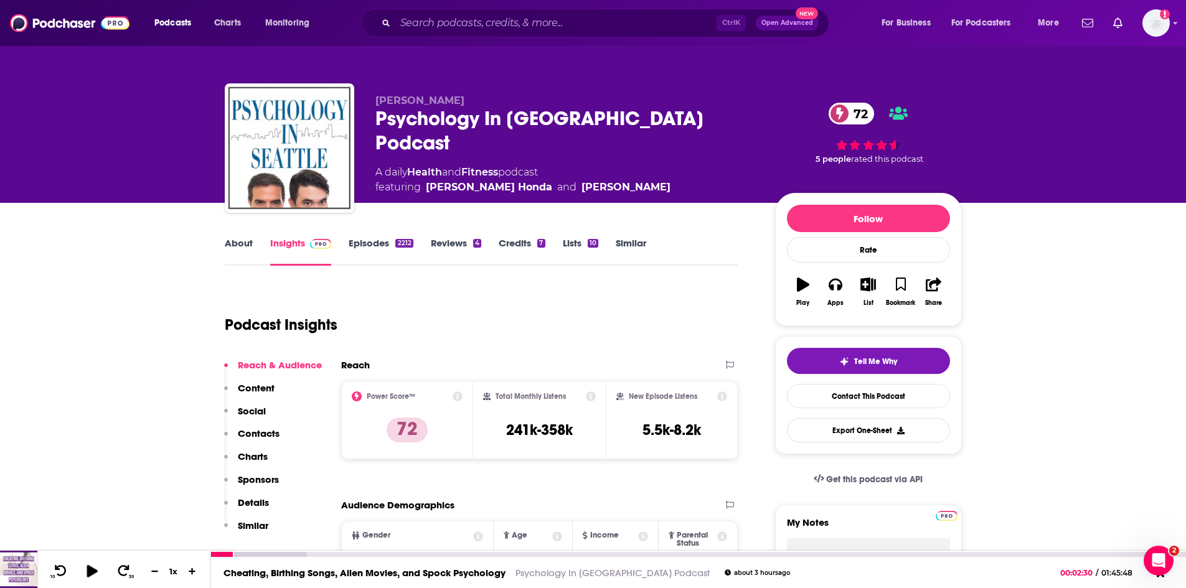
click at [95, 571] on icon at bounding box center [92, 571] width 11 height 12
click at [227, 554] on div at bounding box center [225, 554] width 29 height 5
click at [61, 573] on icon at bounding box center [61, 571] width 16 height 12
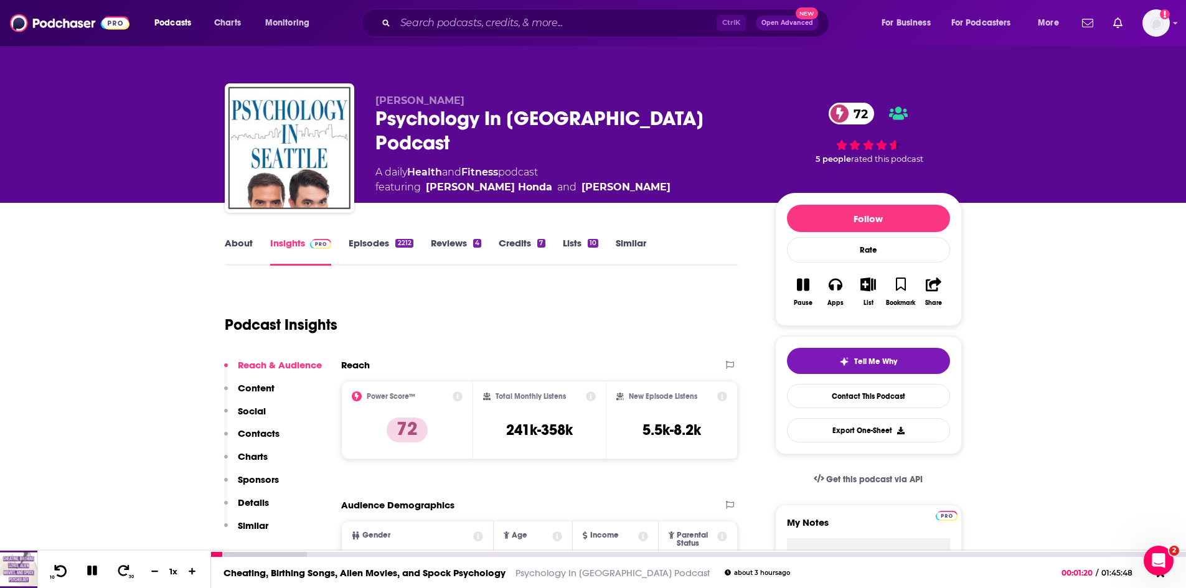
click at [61, 573] on icon at bounding box center [61, 571] width 16 height 12
click at [342, 571] on link "Cheating, Birthing Songs, Alien Movies, and Spock Psychology" at bounding box center [365, 573] width 282 height 12
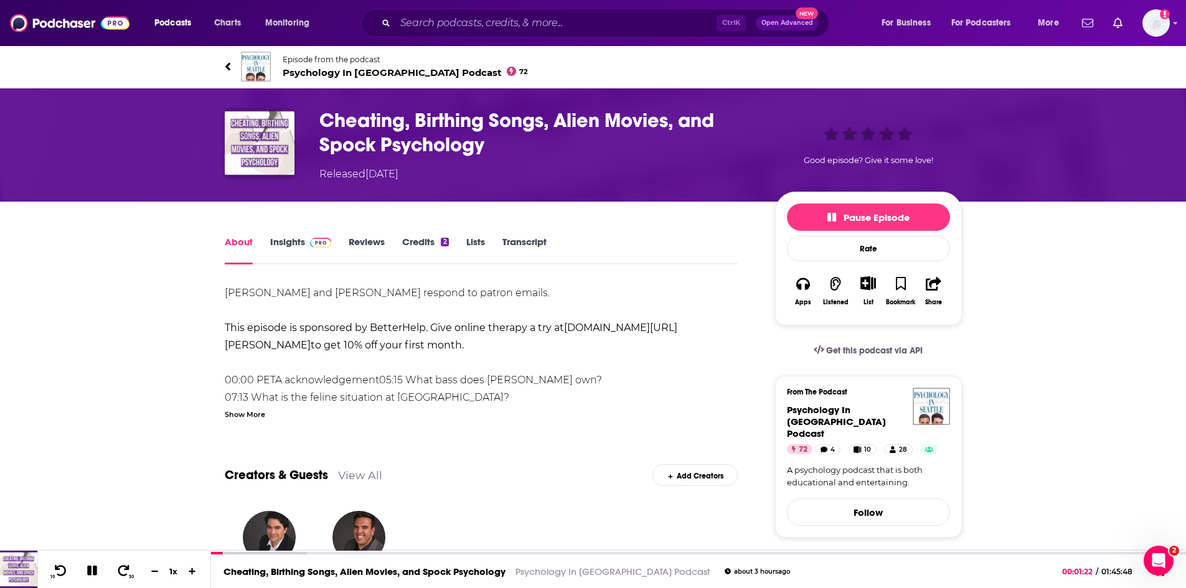
click at [518, 245] on link "Transcript" at bounding box center [524, 250] width 44 height 29
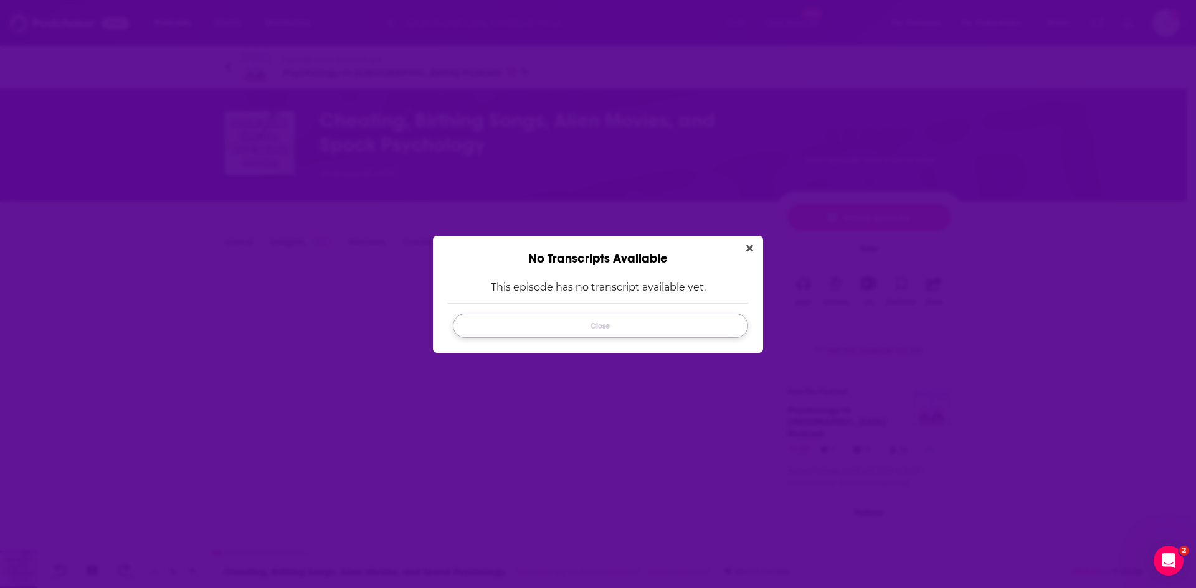
click at [634, 329] on button "Close" at bounding box center [600, 326] width 295 height 24
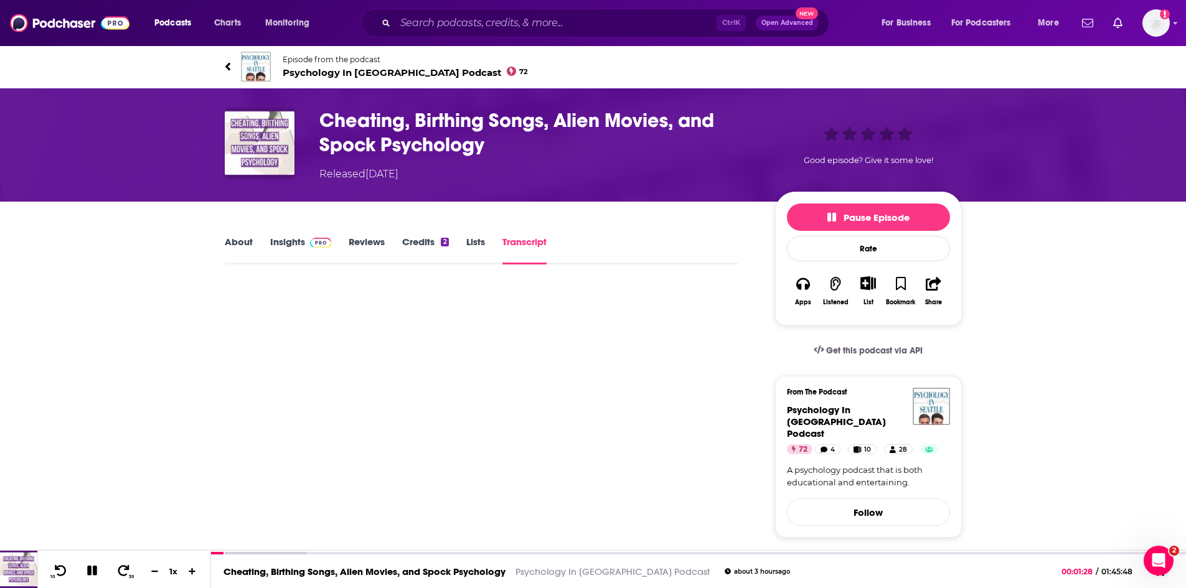
click at [408, 68] on span "Psychology In Seattle Podcast 72" at bounding box center [406, 73] width 246 height 12
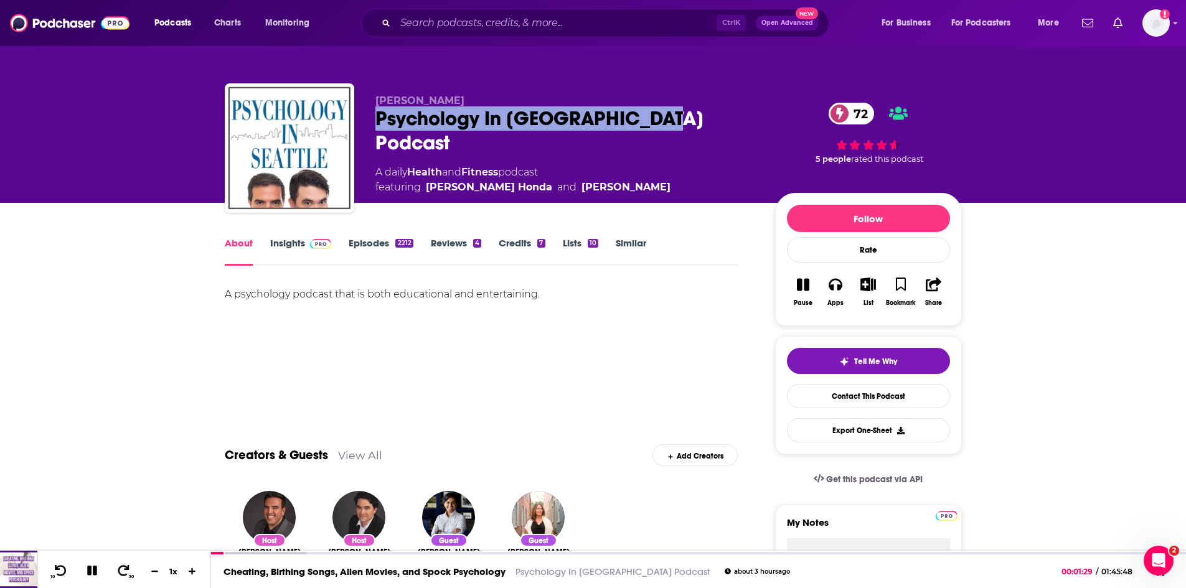
drag, startPoint x: 706, startPoint y: 123, endPoint x: 371, endPoint y: 124, distance: 335.0
click at [371, 124] on div "Kirk Honda Psychology In Seattle Podcast 72 A daily Health and Fitness podcast …" at bounding box center [593, 150] width 737 height 134
copy h1 "Psychology In [GEOGRAPHIC_DATA] Podcast"
click at [88, 573] on icon at bounding box center [92, 571] width 11 height 11
copy h1 "Psychology In [GEOGRAPHIC_DATA] Podcast"
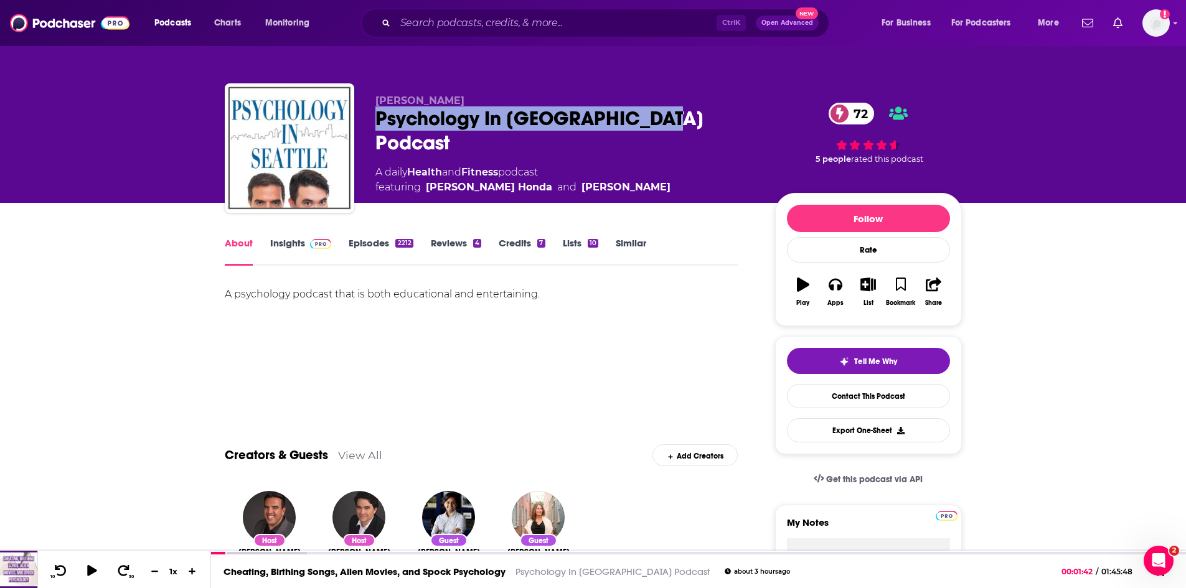
click at [290, 241] on link "Insights" at bounding box center [301, 251] width 62 height 29
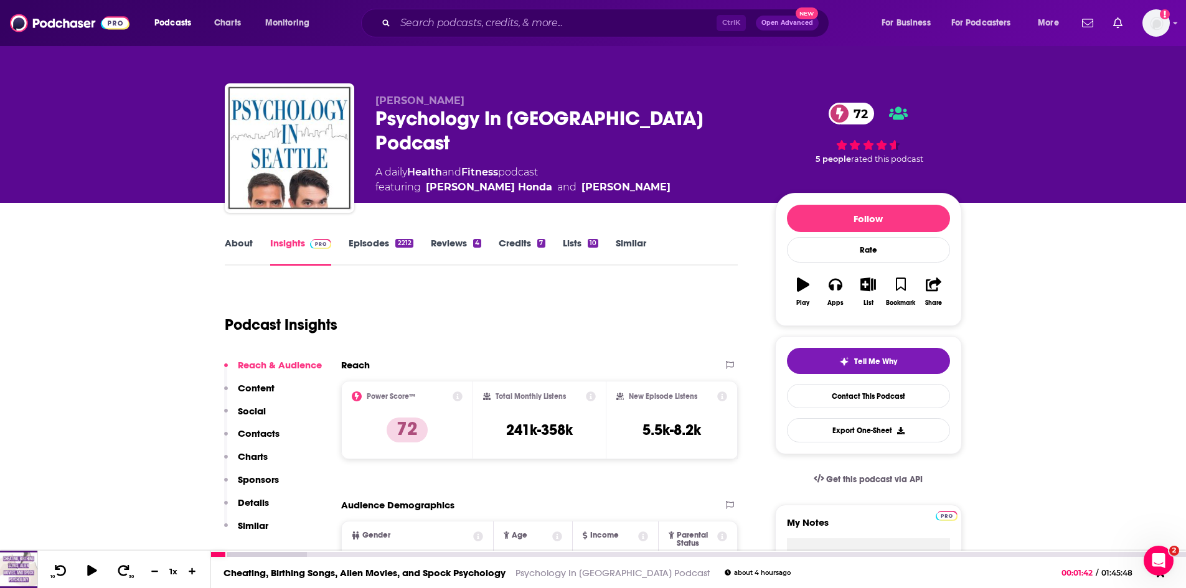
click at [392, 573] on link "Cheating, Birthing Songs, Alien Movies, and Spock Psychology" at bounding box center [365, 573] width 282 height 12
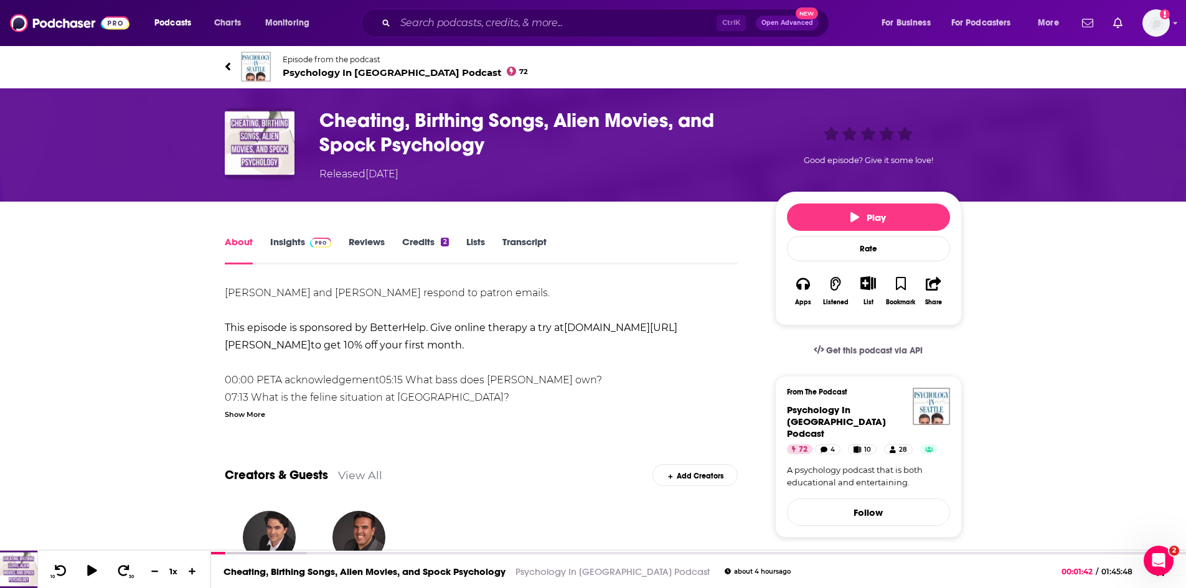
drag, startPoint x: 484, startPoint y: 435, endPoint x: 425, endPoint y: 519, distance: 103.3
click at [391, 574] on link "Cheating, Birthing Songs, Alien Movies, and Spock Psychology" at bounding box center [365, 573] width 282 height 12
click at [270, 574] on link "Cheating, Birthing Songs, Alien Movies, and Spock Psychology" at bounding box center [365, 573] width 282 height 12
click at [545, 476] on div "Creators & Guests View All Add Creators" at bounding box center [482, 468] width 514 height 67
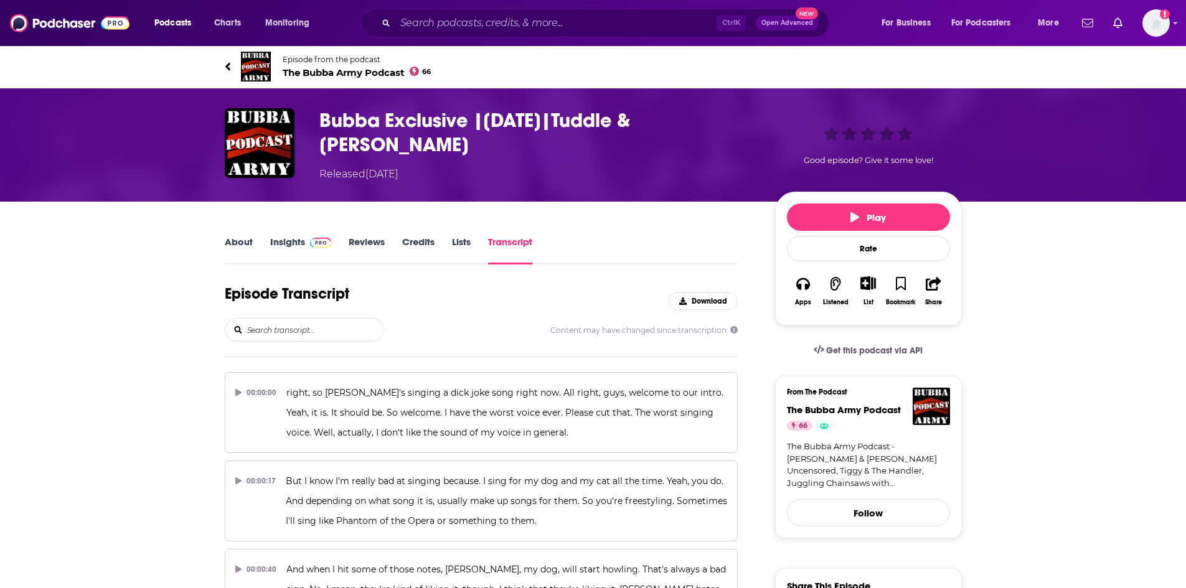
scroll to position [8978, 0]
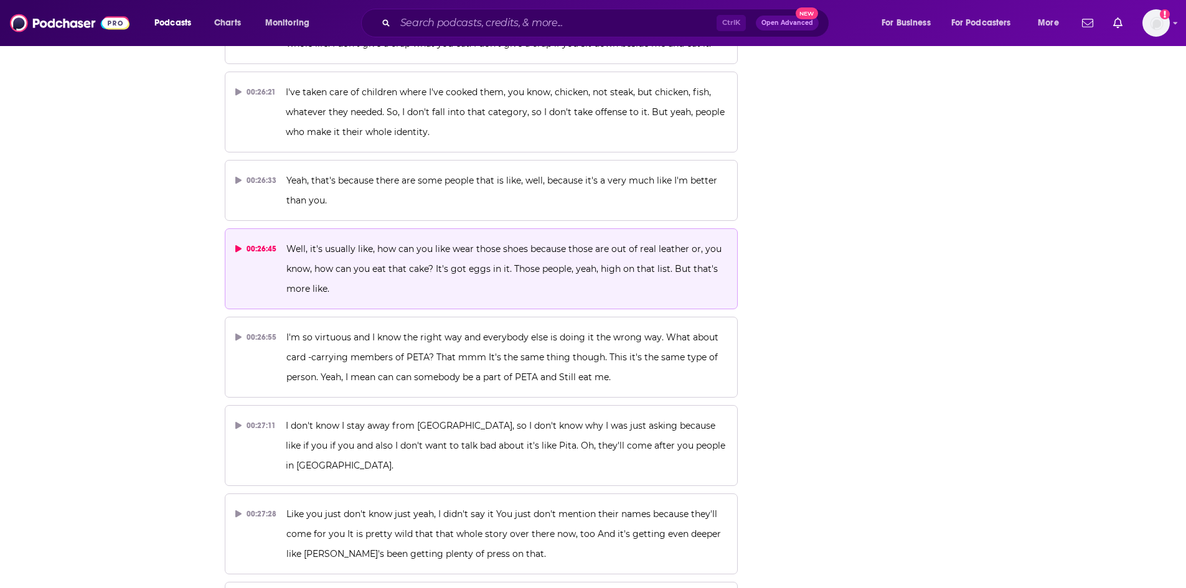
click at [580, 239] on p "Well, it's usually like, how can you like wear those shoes because those are ou…" at bounding box center [506, 269] width 441 height 60
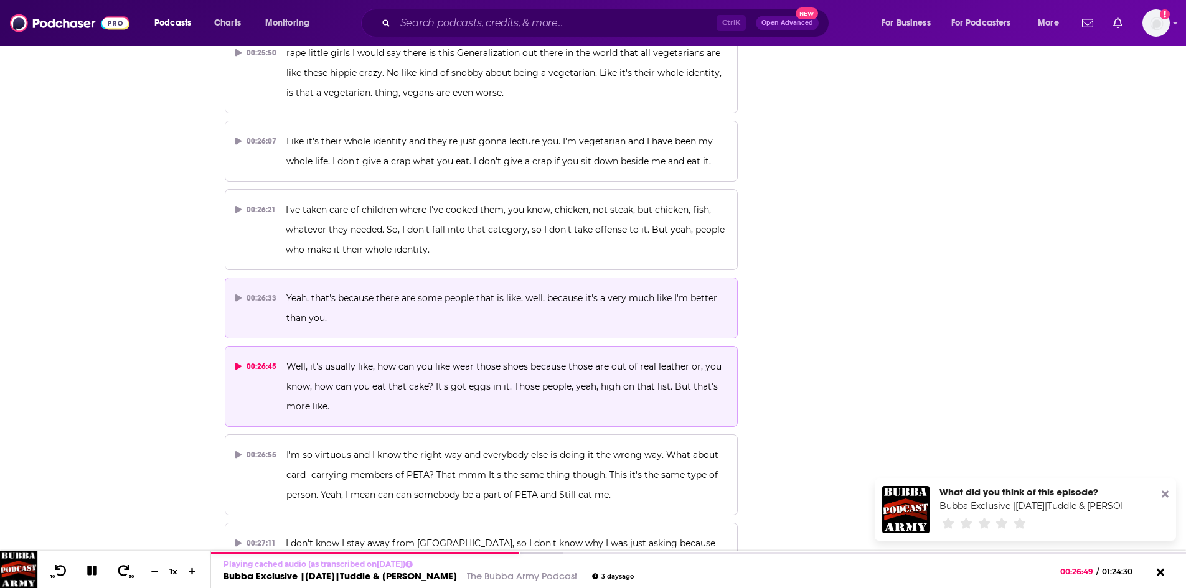
scroll to position [8854, 0]
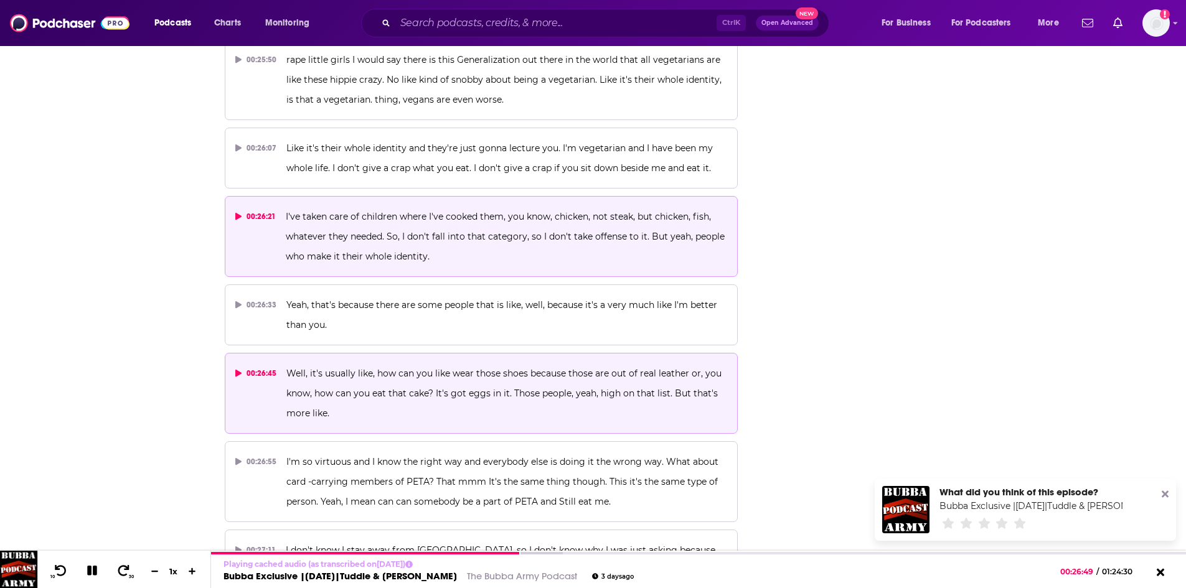
click at [447, 207] on p "I've taken care of children where I've cooked them, you know, chicken, not stea…" at bounding box center [506, 237] width 441 height 60
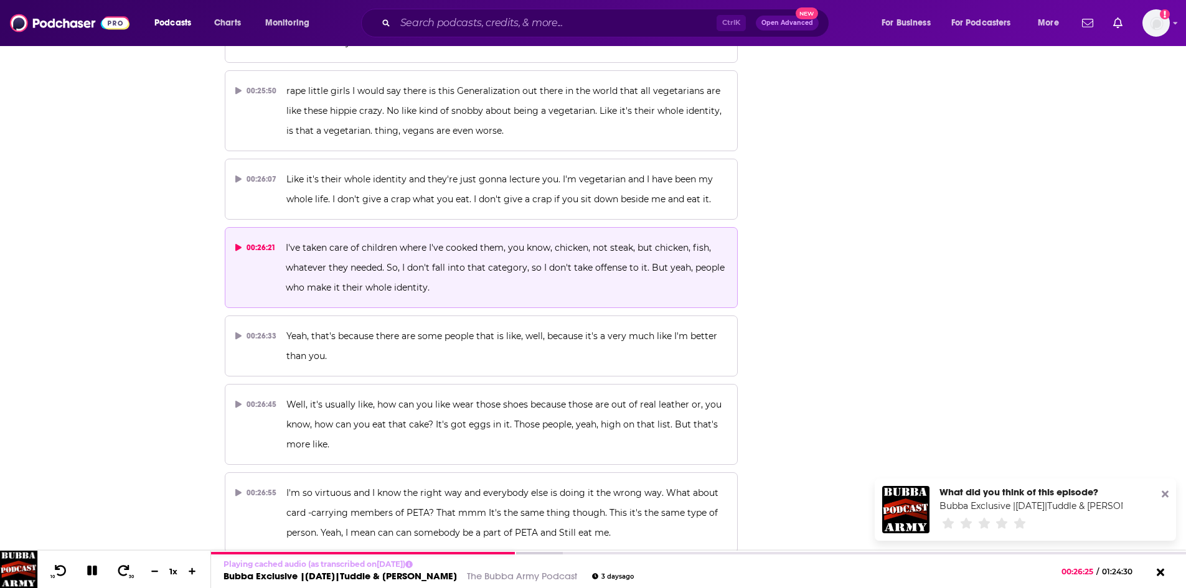
scroll to position [8791, 0]
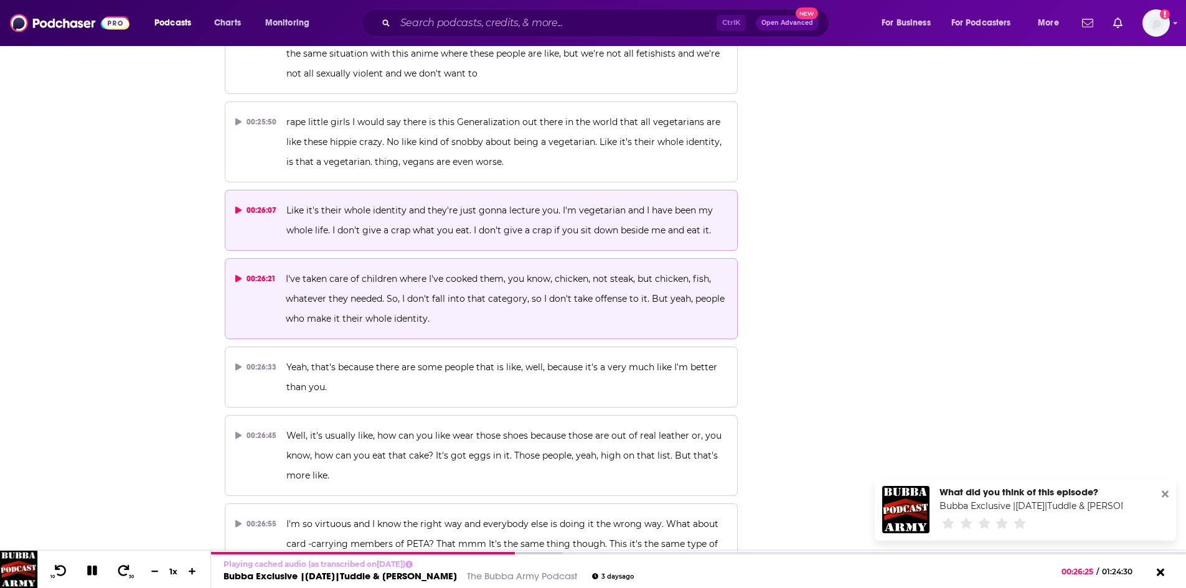
click at [459, 205] on span "Like it's their whole identity and they're just gonna lecture you. I'm vegetari…" at bounding box center [500, 220] width 429 height 31
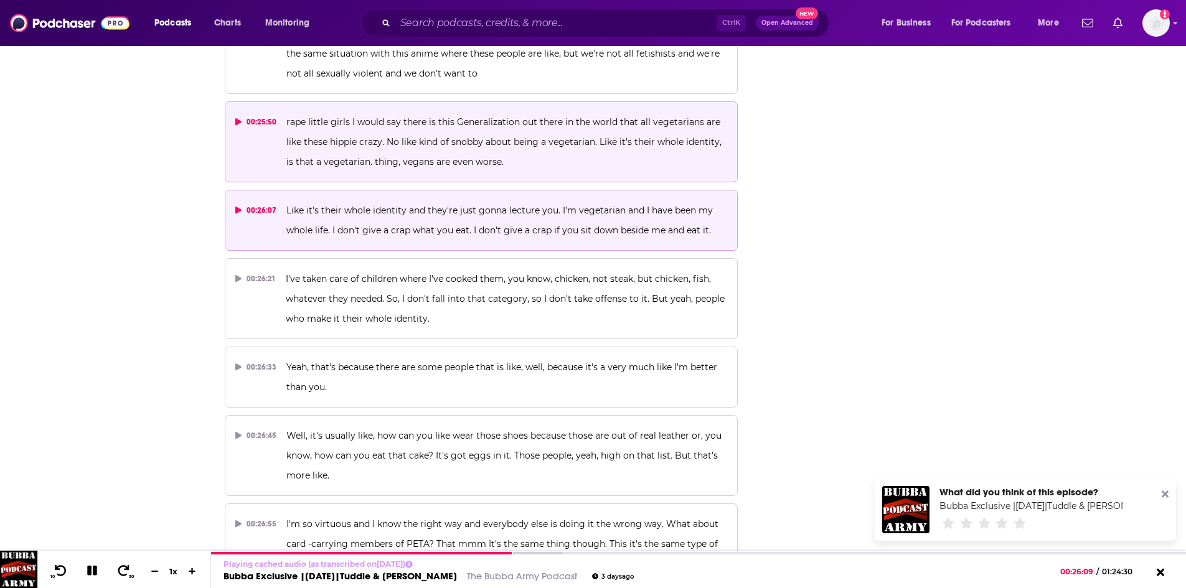
click at [484, 116] on span "rape little girls I would say there is this Generalization out there in the wor…" at bounding box center [505, 141] width 438 height 51
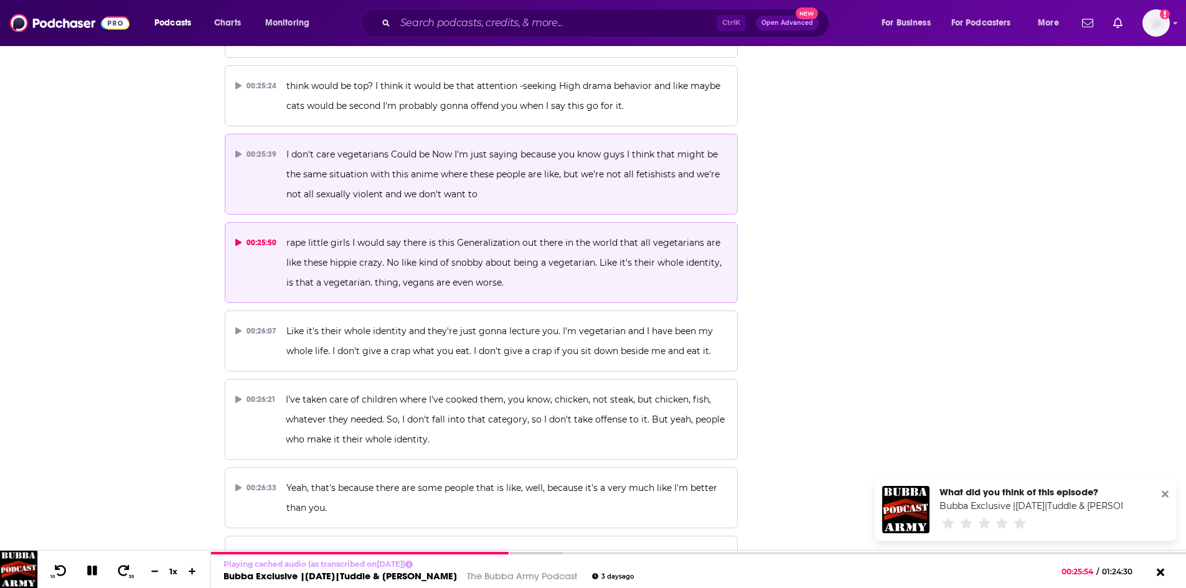
scroll to position [8605, 0]
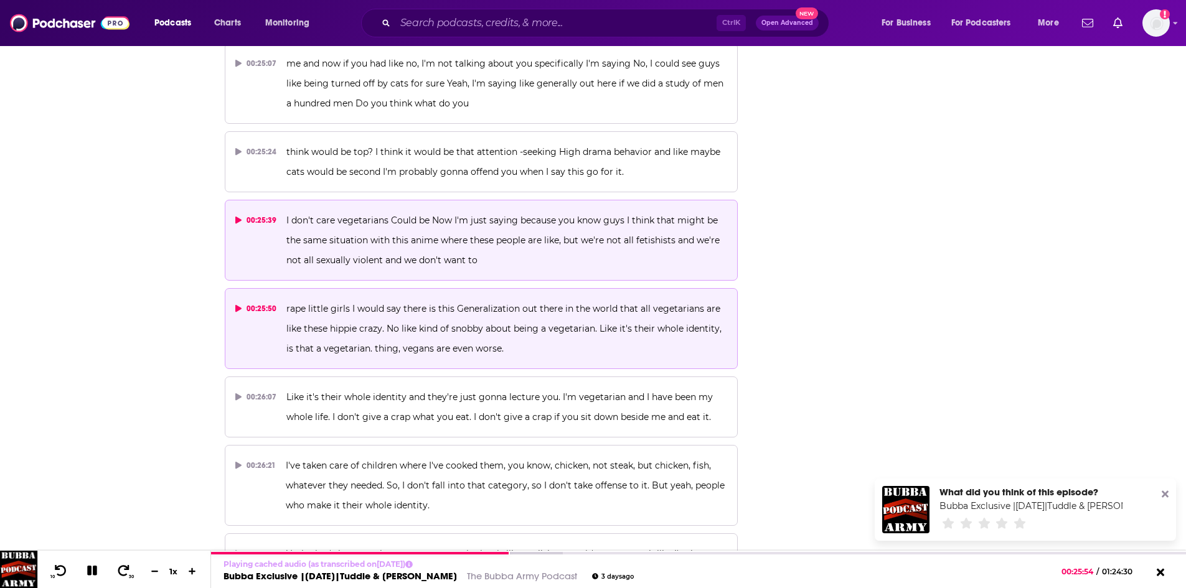
click at [546, 210] on p "I don't care vegetarians Could be Now I'm just saying because you know guys I t…" at bounding box center [506, 240] width 441 height 60
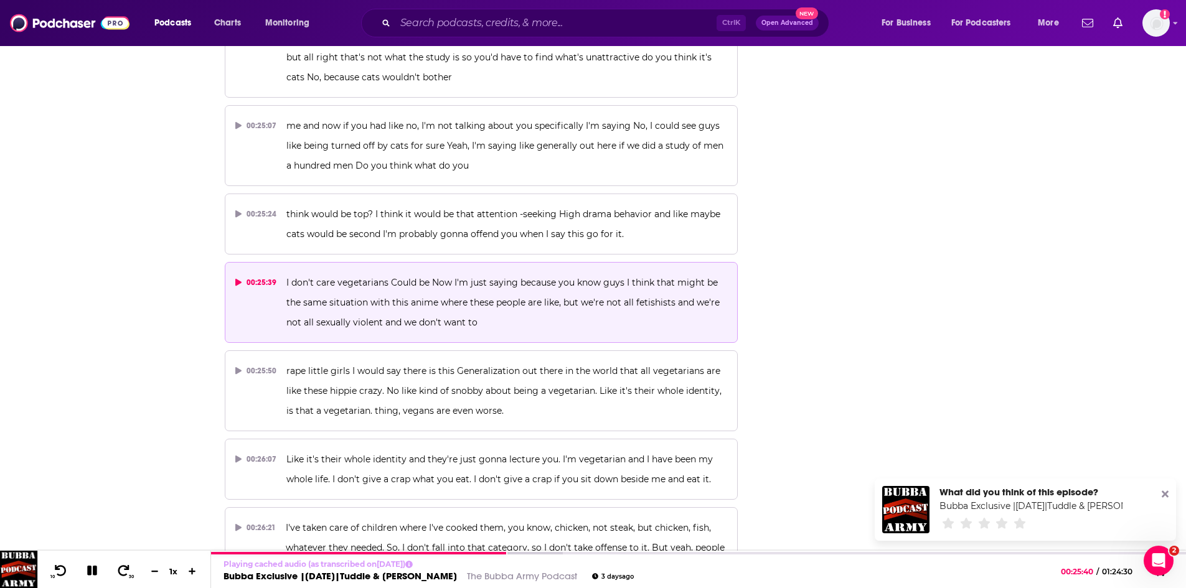
scroll to position [0, 0]
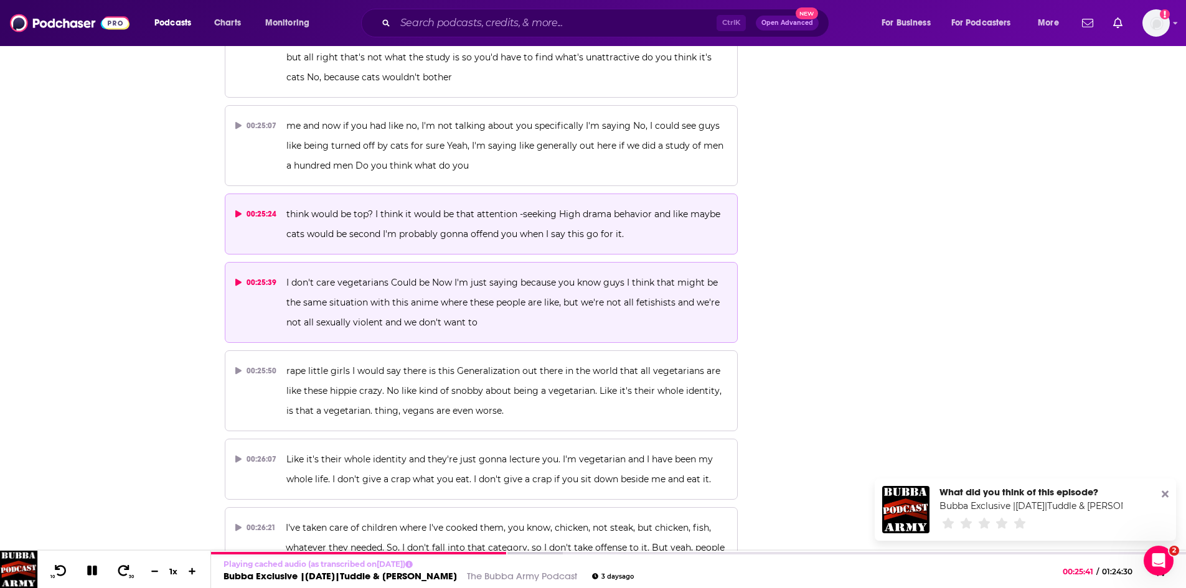
click at [486, 204] on p "think would be top? I think it would be that attention -seeking High drama beha…" at bounding box center [506, 224] width 441 height 40
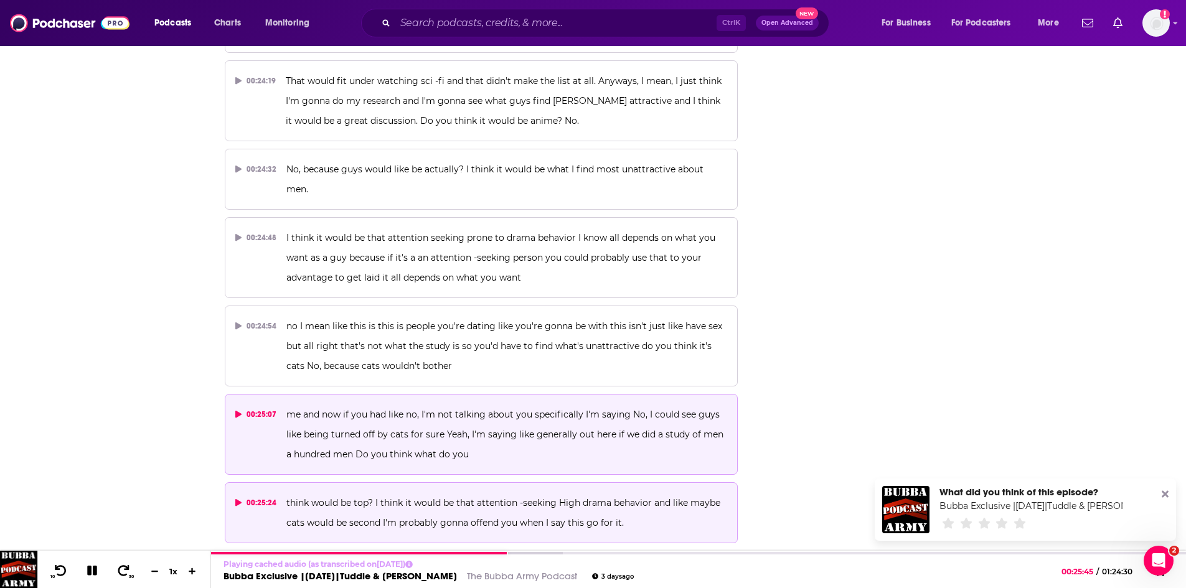
scroll to position [8231, 0]
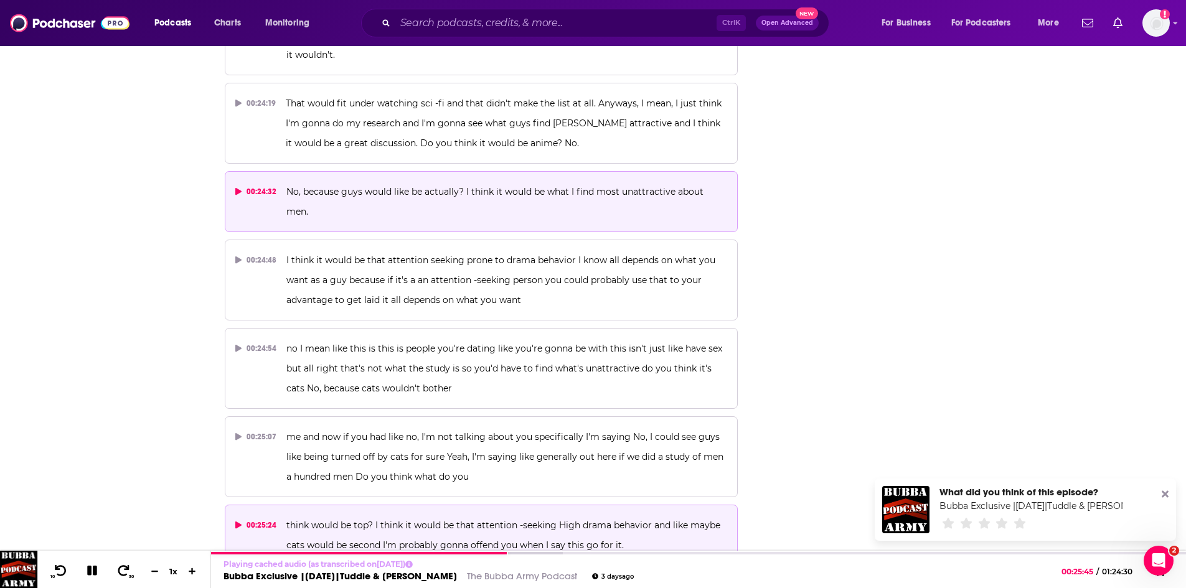
click at [509, 171] on button "00:24:32 No, because guys would like be actually? I think it would be what I fi…" at bounding box center [482, 201] width 514 height 61
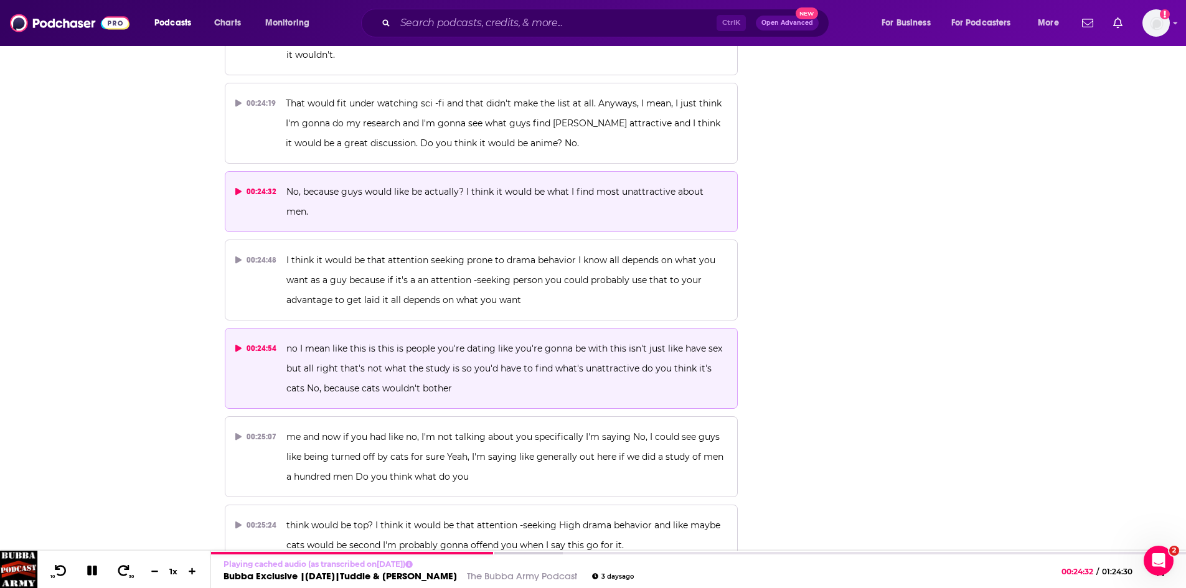
scroll to position [8106, 0]
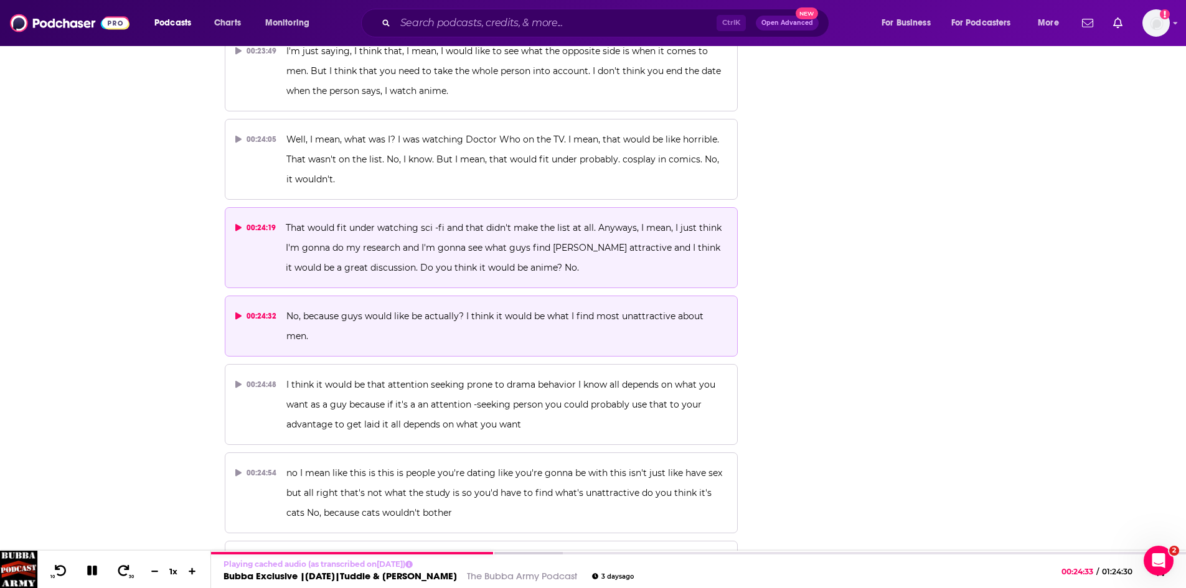
click at [482, 222] on span "That would fit under watching sci -fi and that didn't make the list at all. Any…" at bounding box center [505, 247] width 438 height 51
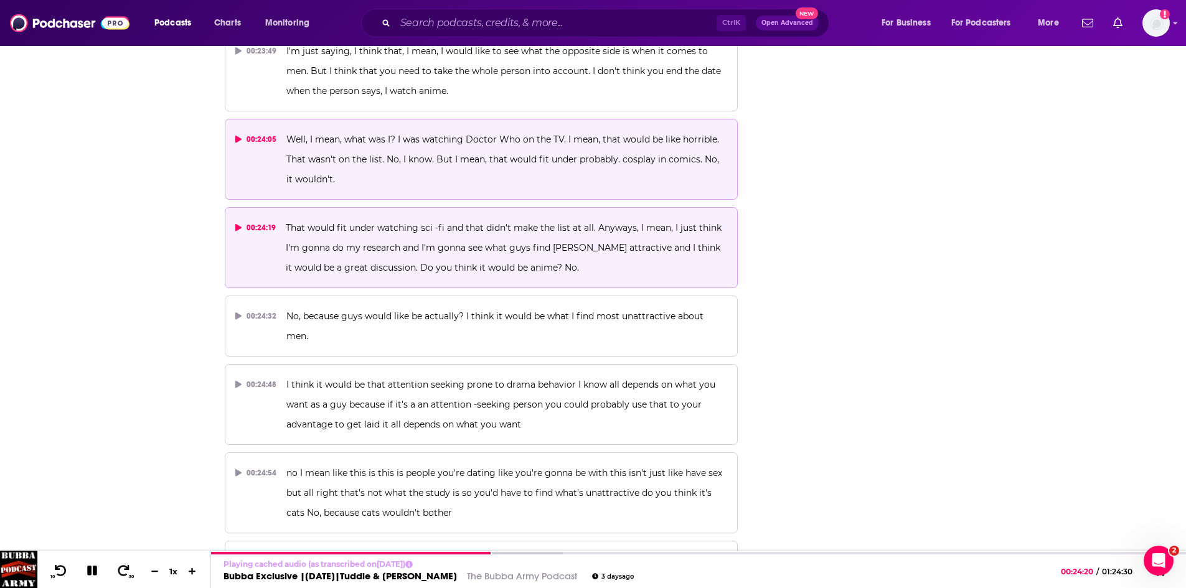
click at [496, 130] on p "Well, I mean, what was I? I was watching Doctor Who on the TV. I mean, that wou…" at bounding box center [506, 160] width 441 height 60
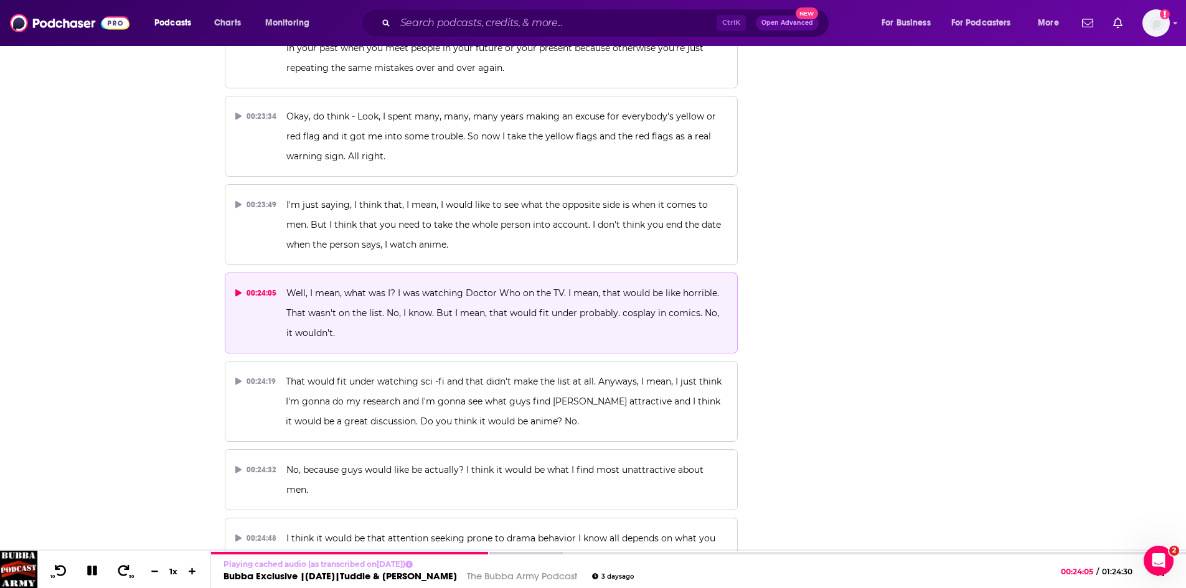
scroll to position [7920, 0]
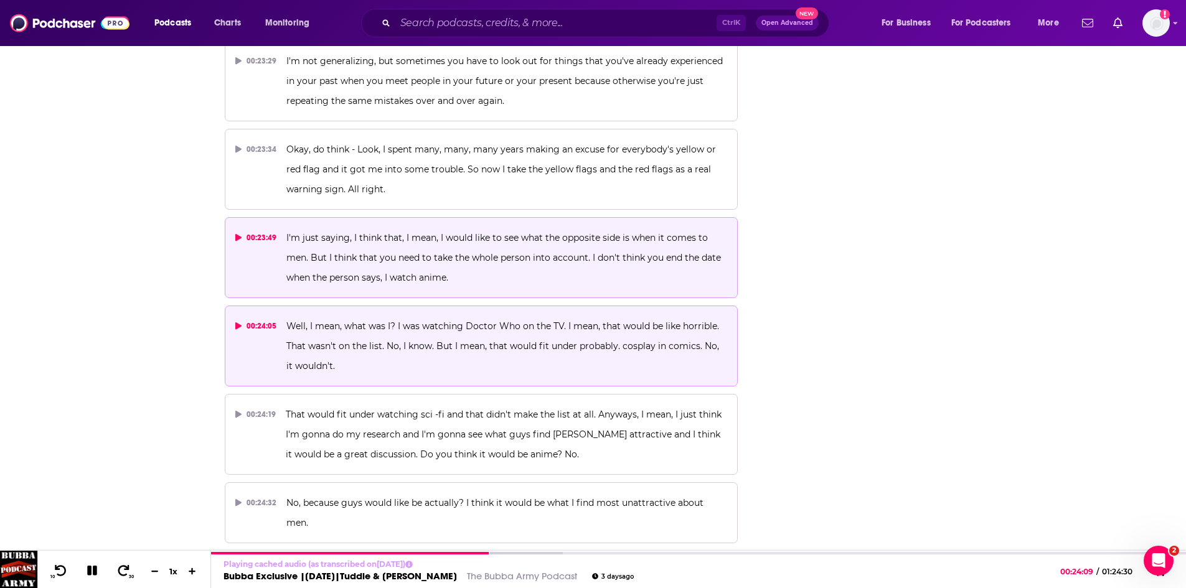
click at [511, 230] on p "I'm just saying, I think that, I mean, I would like to see what the opposite si…" at bounding box center [506, 258] width 441 height 60
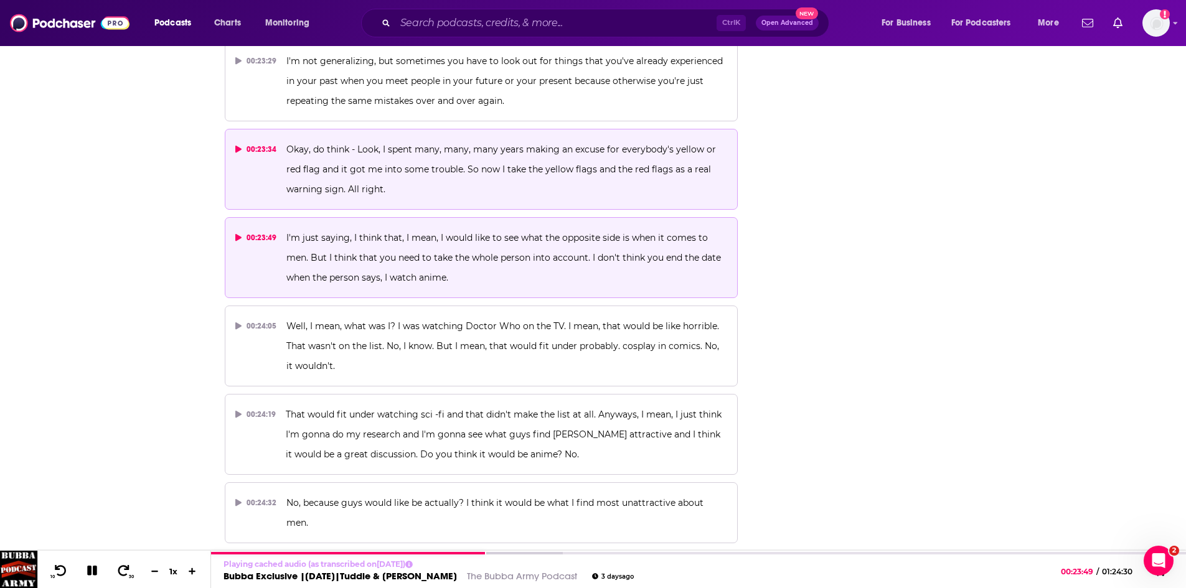
click at [491, 144] on p "Okay, do think - Look, I spent many, many, many years making an excuse for ever…" at bounding box center [506, 169] width 441 height 60
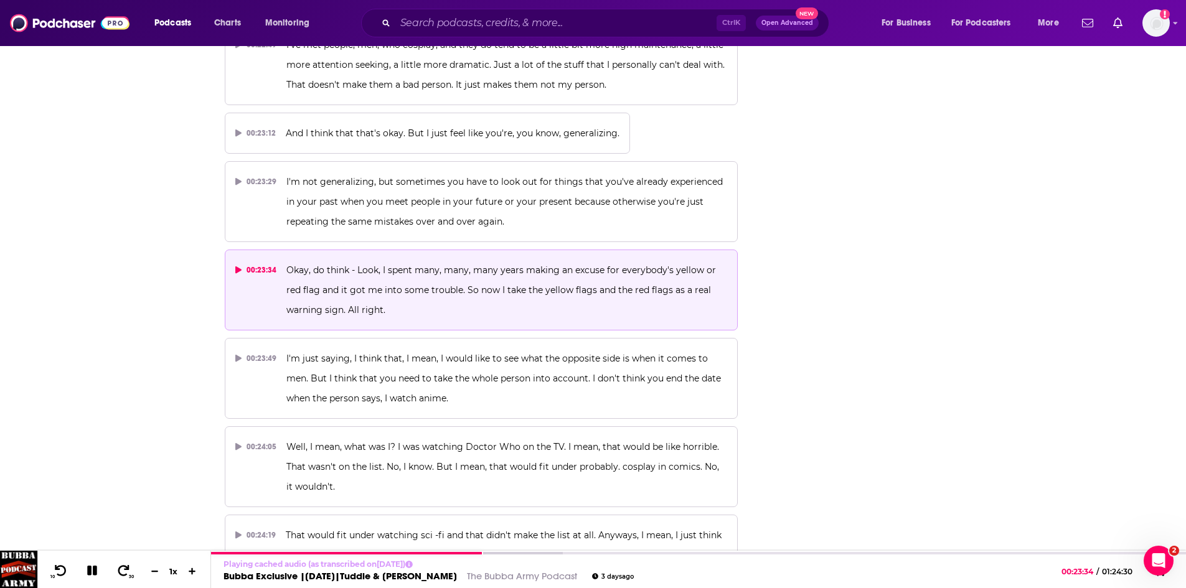
scroll to position [7795, 0]
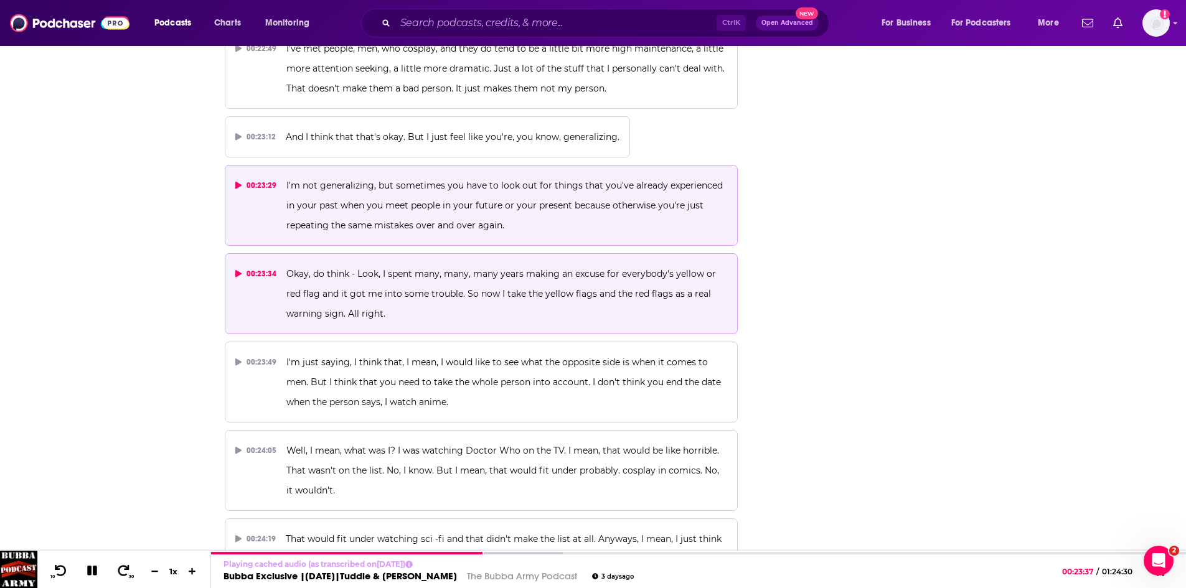
click at [501, 189] on p "I'm not generalizing, but sometimes you have to look out for things that you've…" at bounding box center [506, 206] width 441 height 60
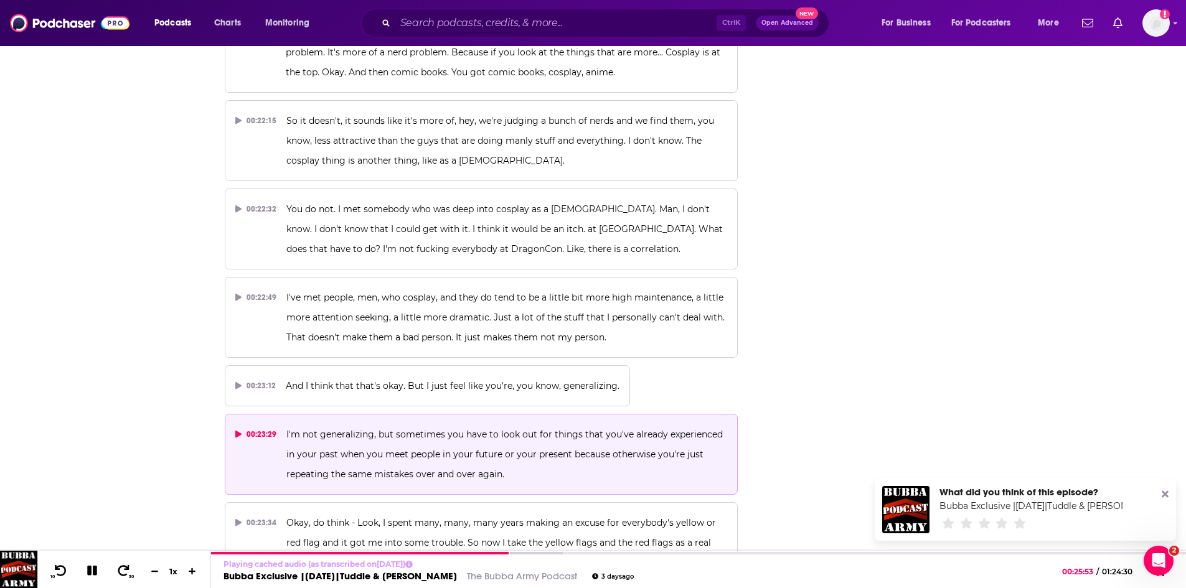
scroll to position [7671, 0]
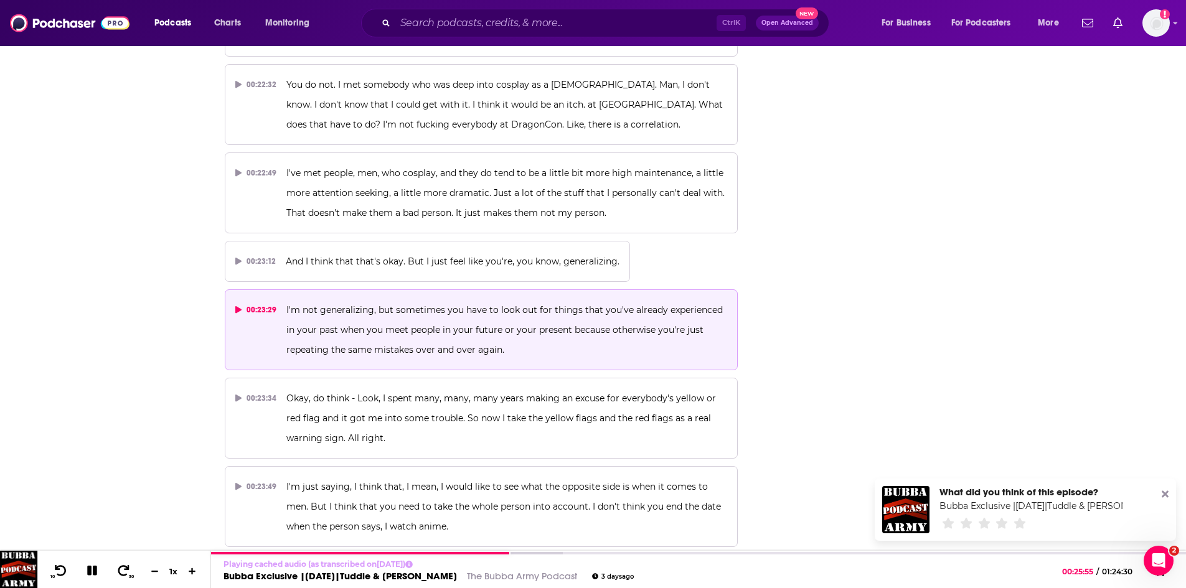
click at [1167, 493] on icon at bounding box center [1165, 494] width 7 height 7
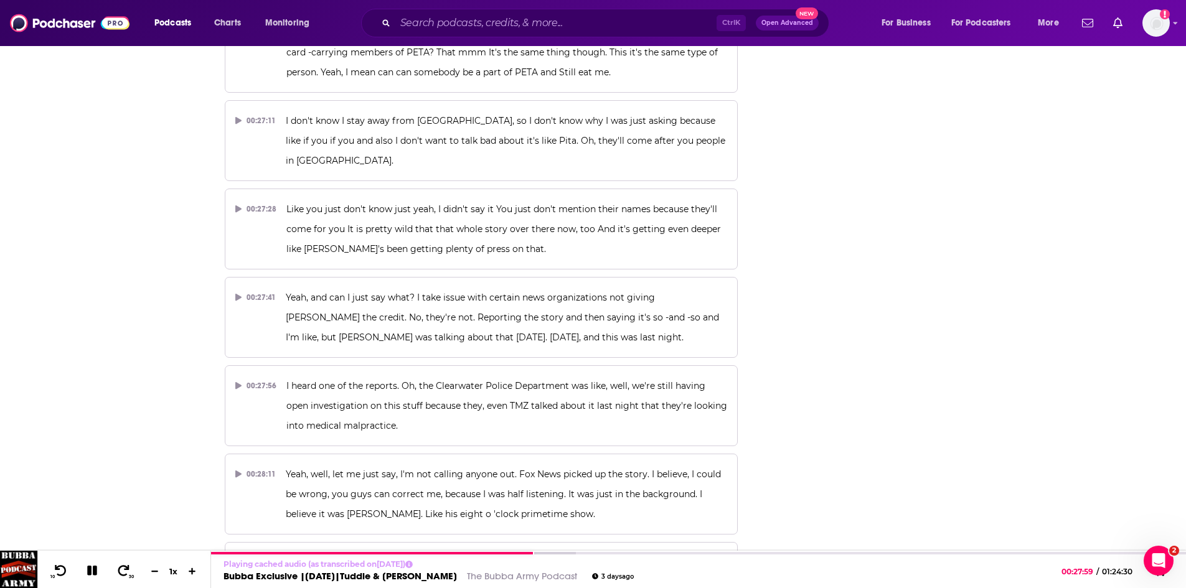
scroll to position [9290, 0]
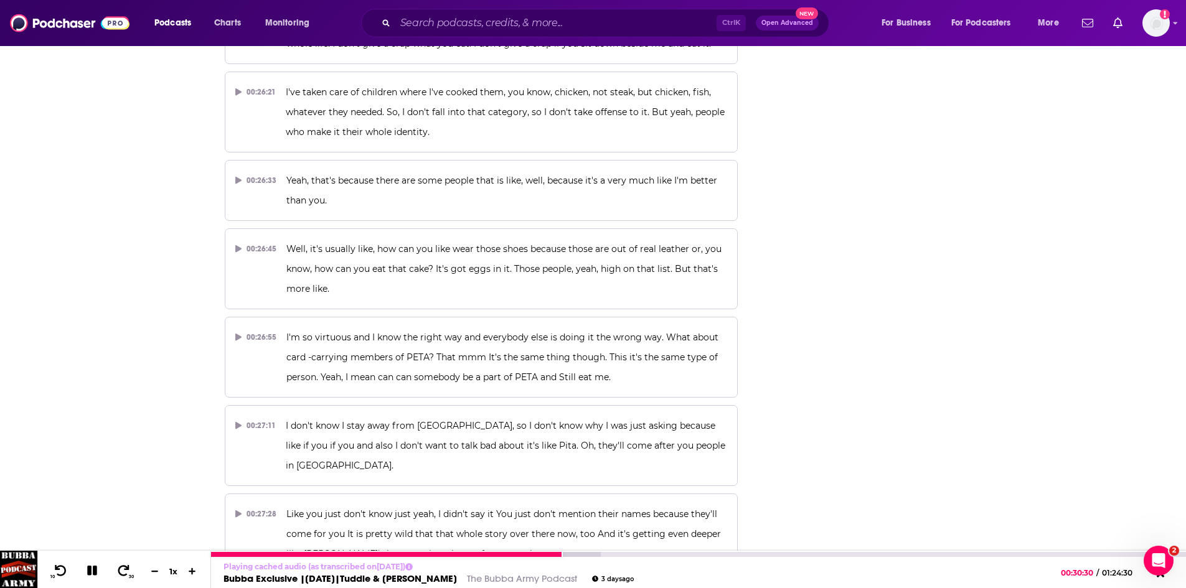
click at [88, 570] on icon at bounding box center [92, 571] width 14 height 14
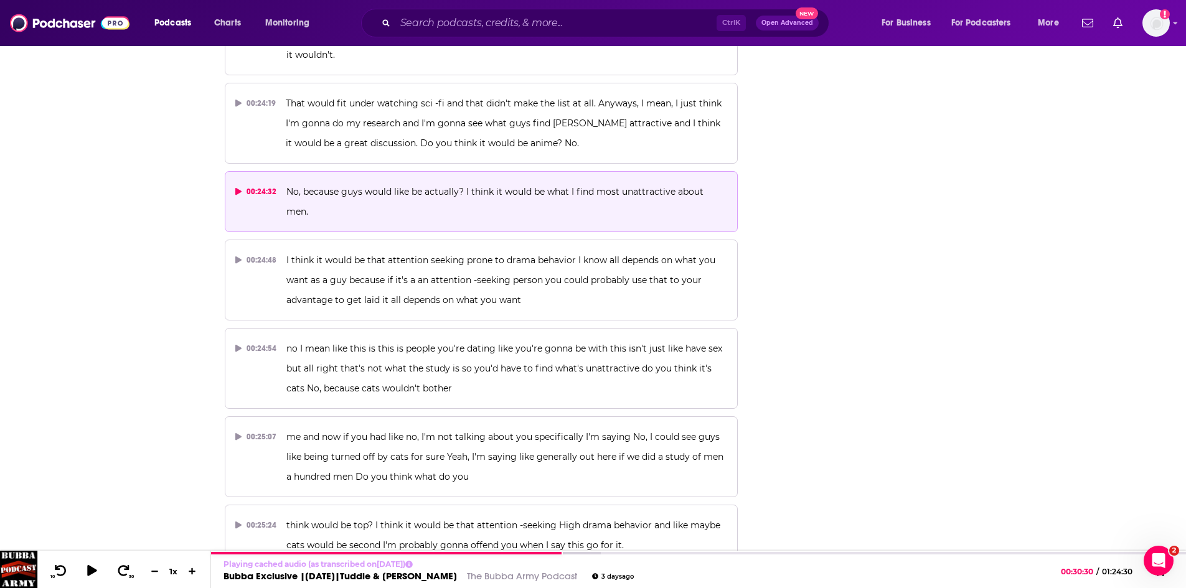
scroll to position [8169, 0]
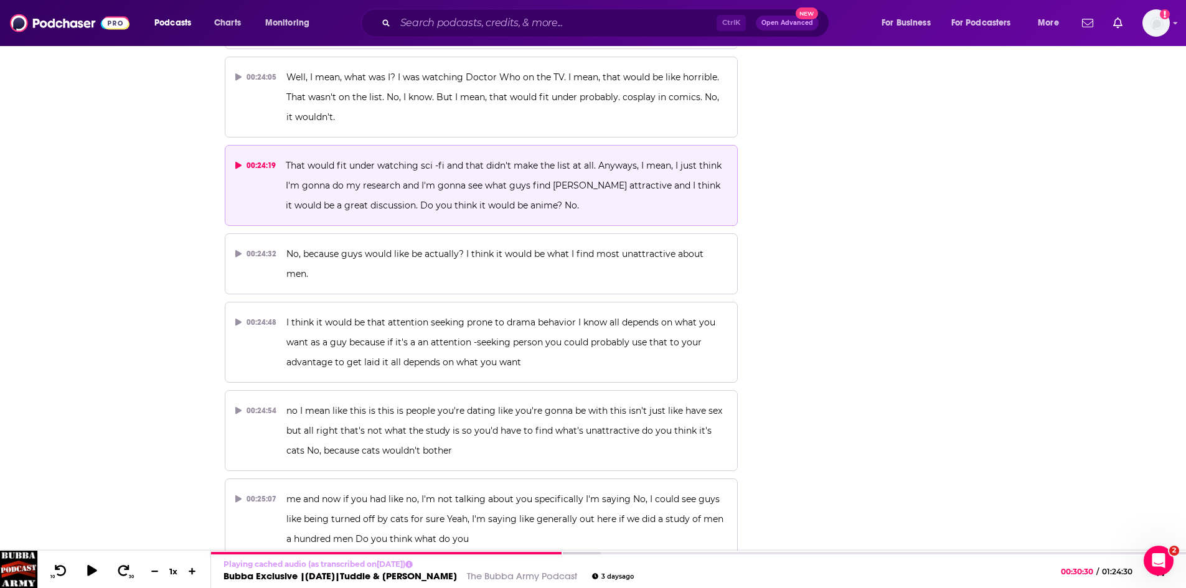
click at [445, 156] on p "That would fit under watching sci -fi and that didn't make the list at all. Any…" at bounding box center [506, 186] width 441 height 60
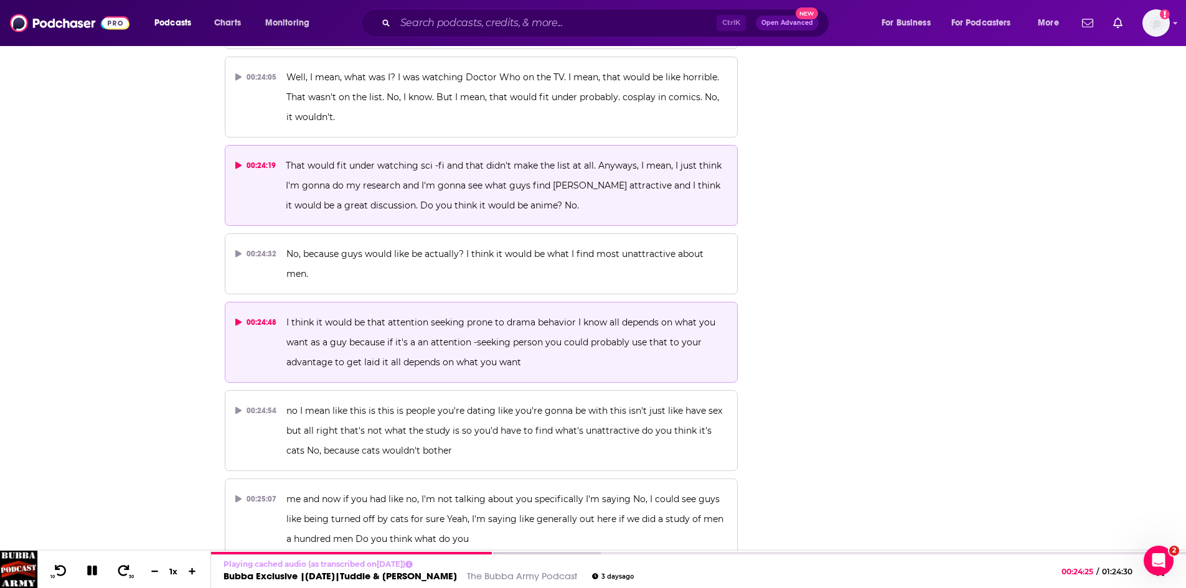
scroll to position [8106, 0]
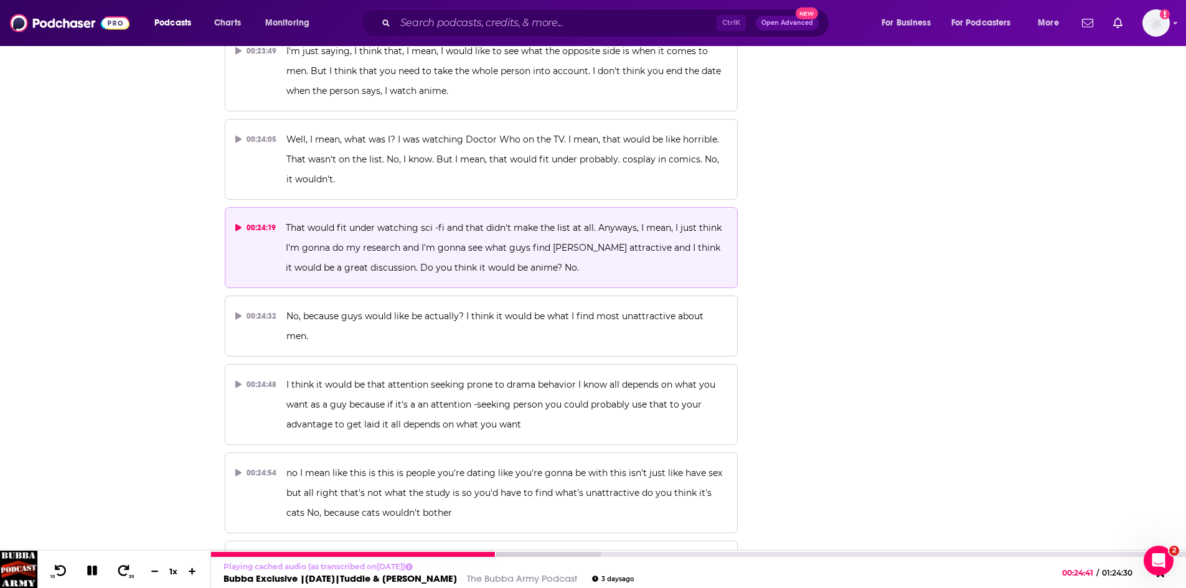
click at [95, 569] on icon at bounding box center [92, 571] width 10 height 10
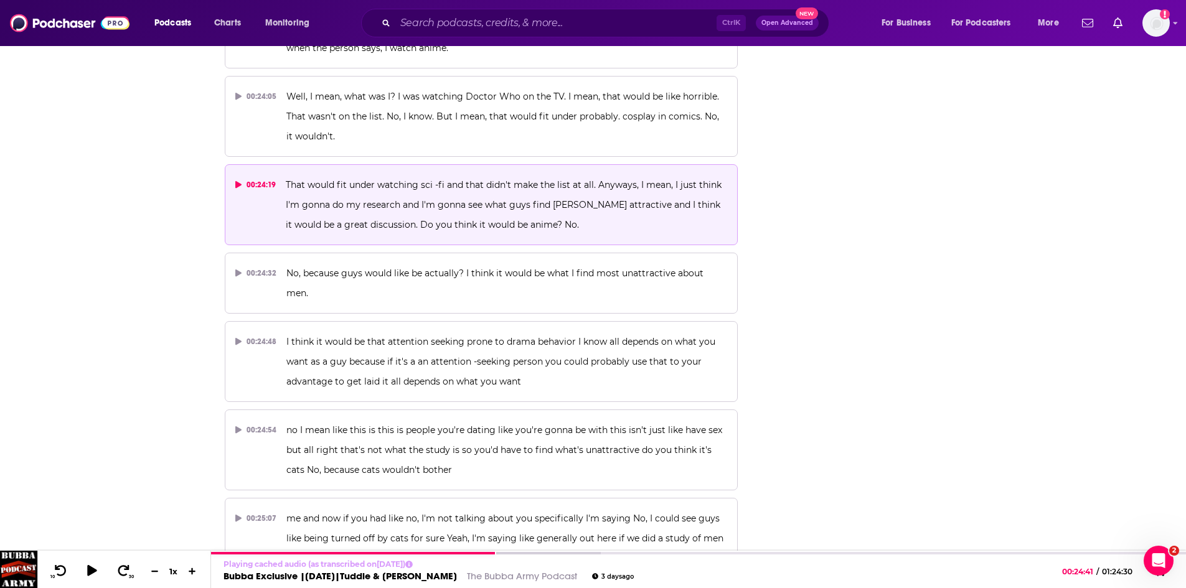
scroll to position [8169, 0]
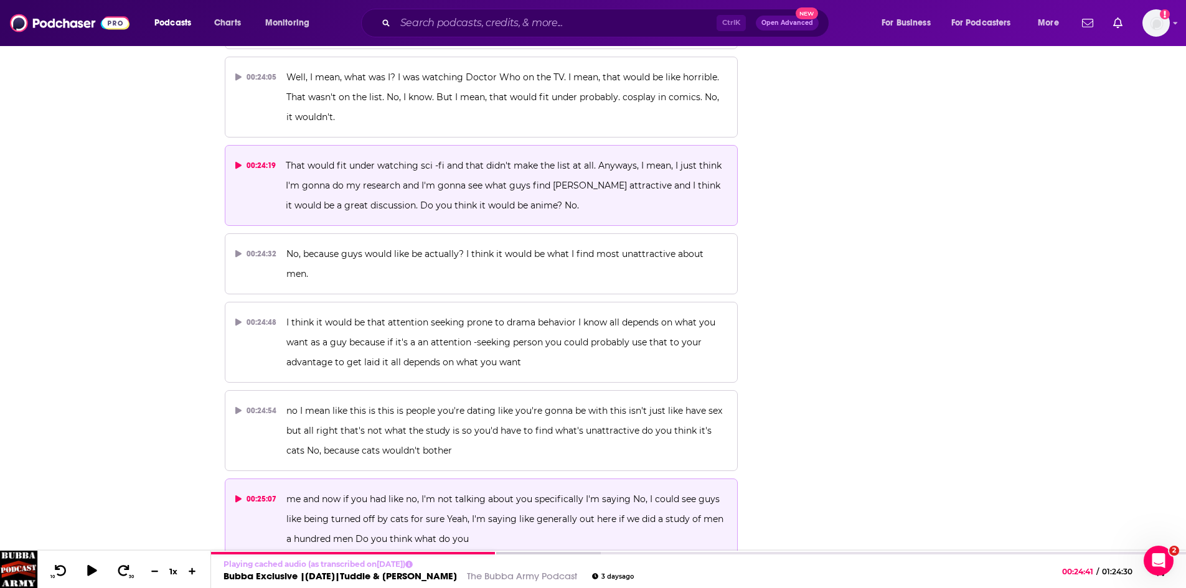
click at [646, 489] on p "me and now if you had like no, I'm not talking about you specifically I'm sayin…" at bounding box center [506, 519] width 441 height 60
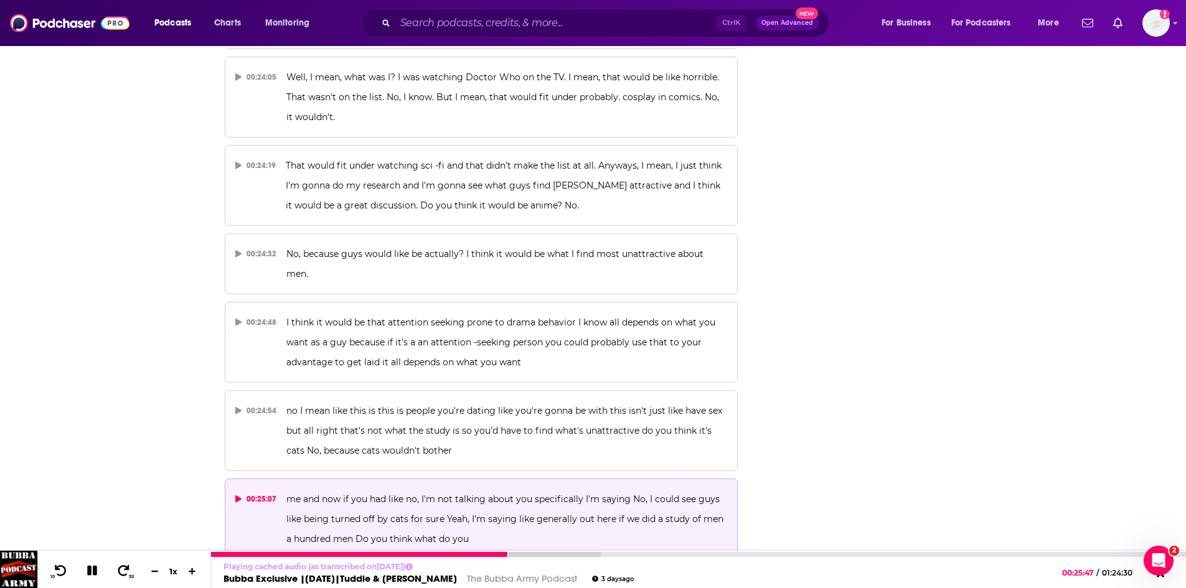
drag, startPoint x: 90, startPoint y: 575, endPoint x: 107, endPoint y: 565, distance: 19.8
click at [90, 575] on icon at bounding box center [92, 571] width 10 height 10
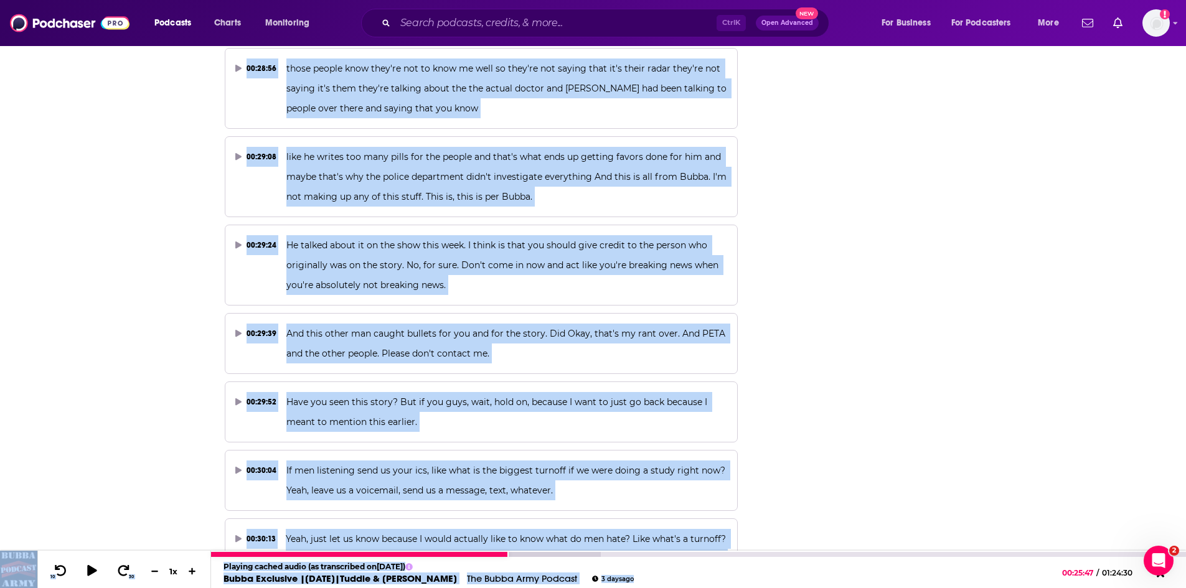
scroll to position [9959, 0]
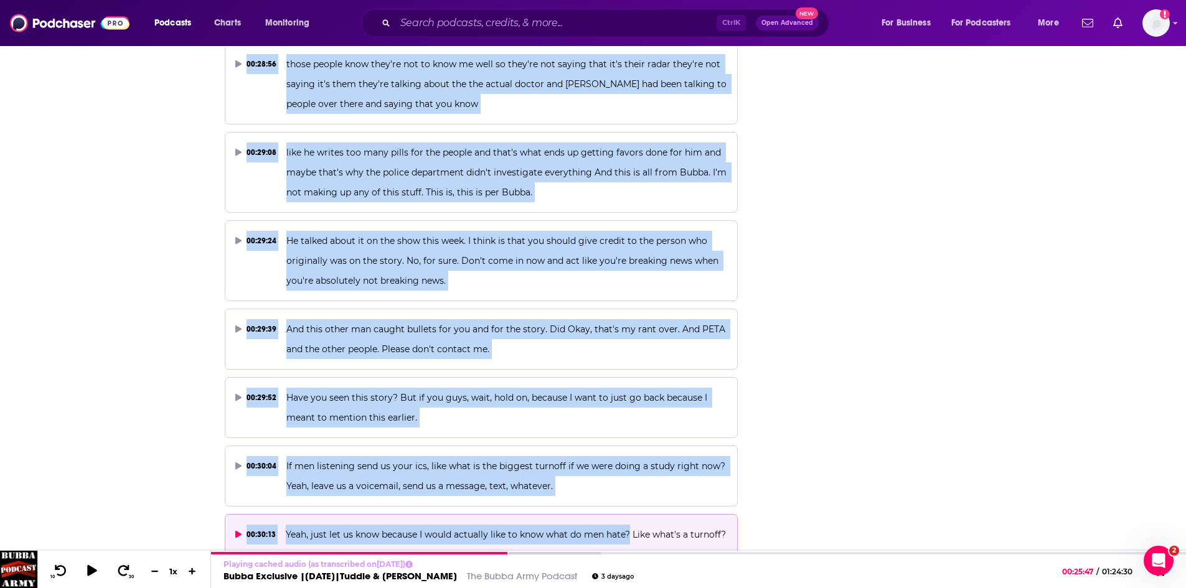
drag, startPoint x: 595, startPoint y: 123, endPoint x: 631, endPoint y: 456, distance: 334.5
copy div "Anyways, I mean, I just think I'm gonna do my research and I'm gonna see what g…"
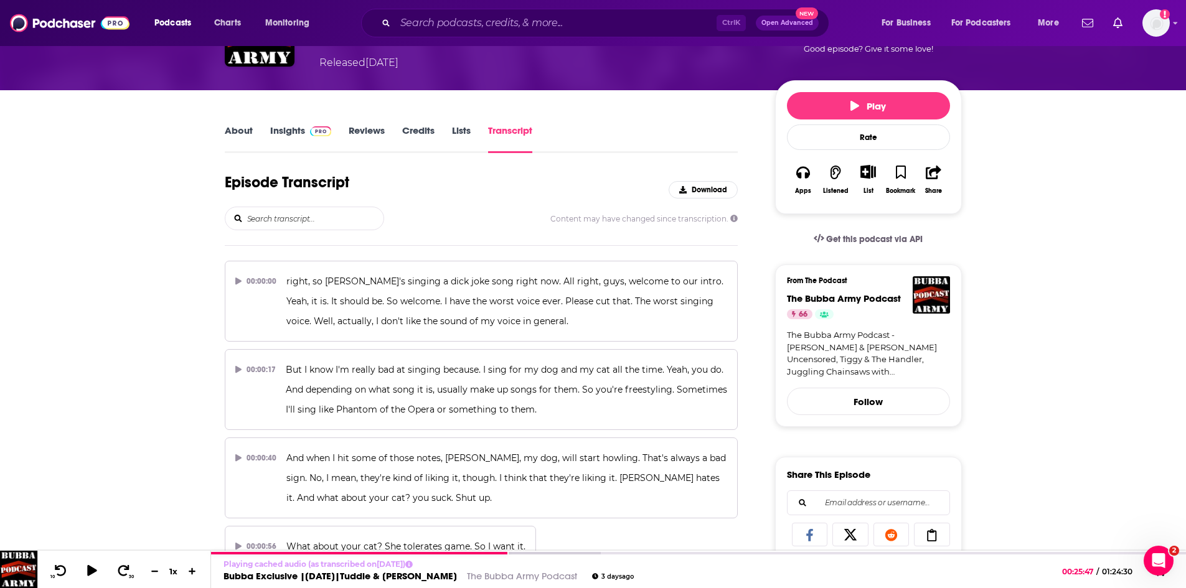
scroll to position [0, 0]
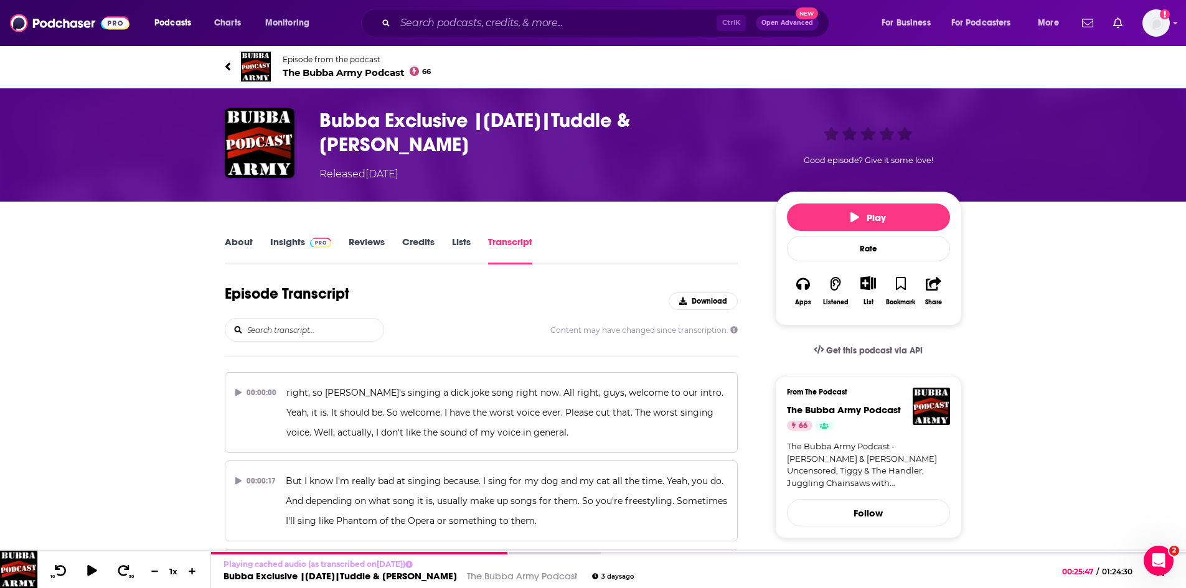
click at [295, 78] on link "Episode from the podcast The Bubba Army Podcast 66" at bounding box center [593, 67] width 737 height 30
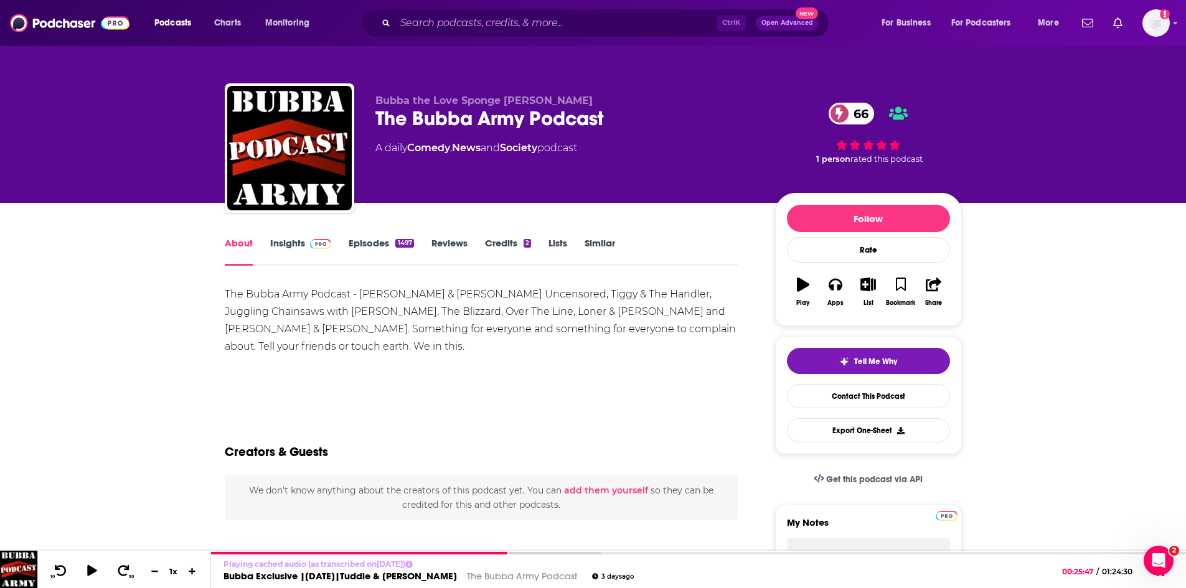
click at [278, 242] on link "Insights" at bounding box center [301, 251] width 62 height 29
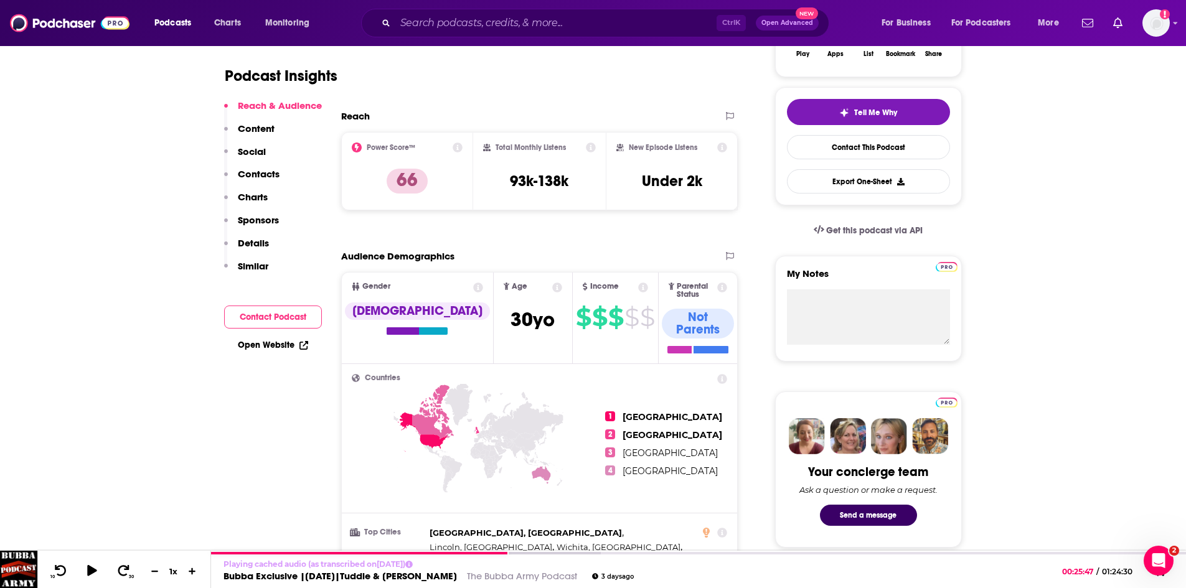
click at [254, 319] on button "Contact Podcast" at bounding box center [273, 317] width 98 height 23
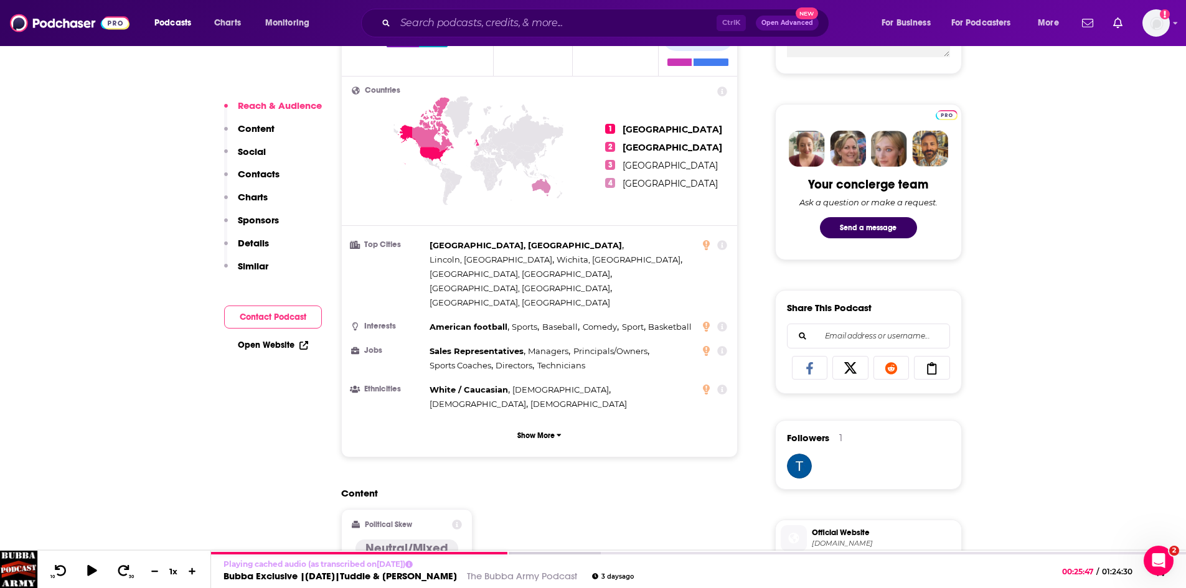
scroll to position [163, 0]
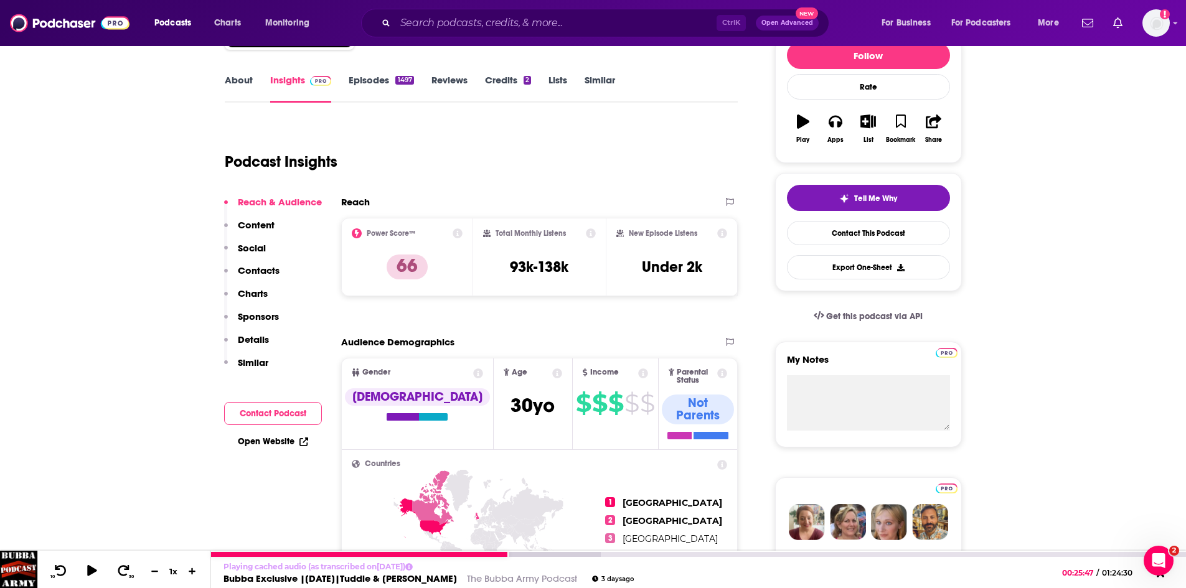
click at [382, 577] on link "Bubba Exclusive |August 22nd|Tuddle & Kristin" at bounding box center [340, 579] width 233 height 12
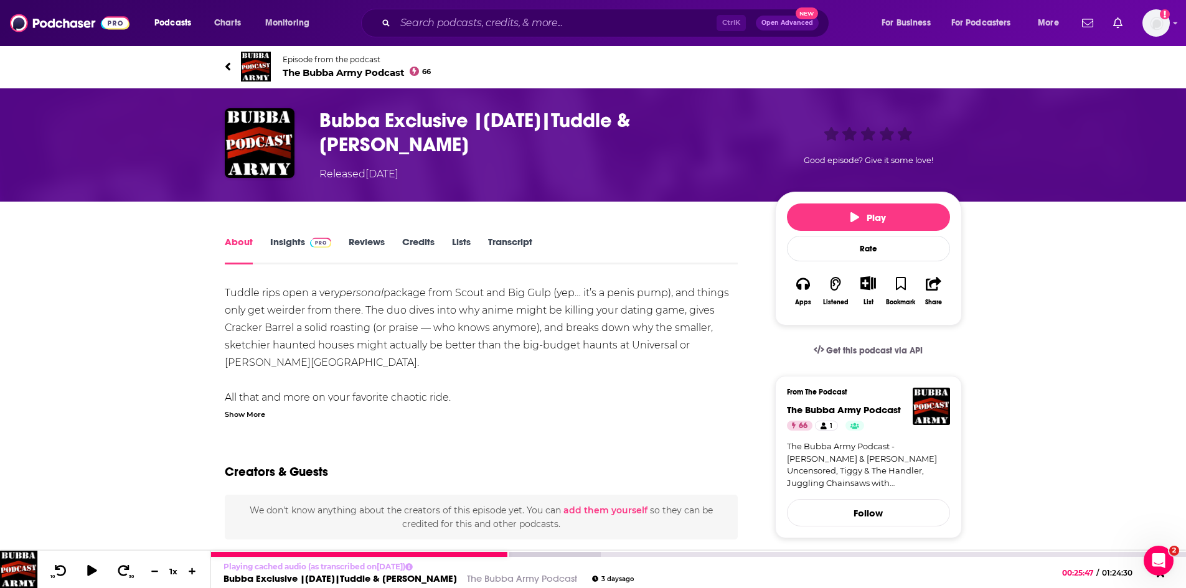
click at [328, 575] on link "Bubba Exclusive |August 22nd|Tuddle & Kristin" at bounding box center [340, 579] width 233 height 12
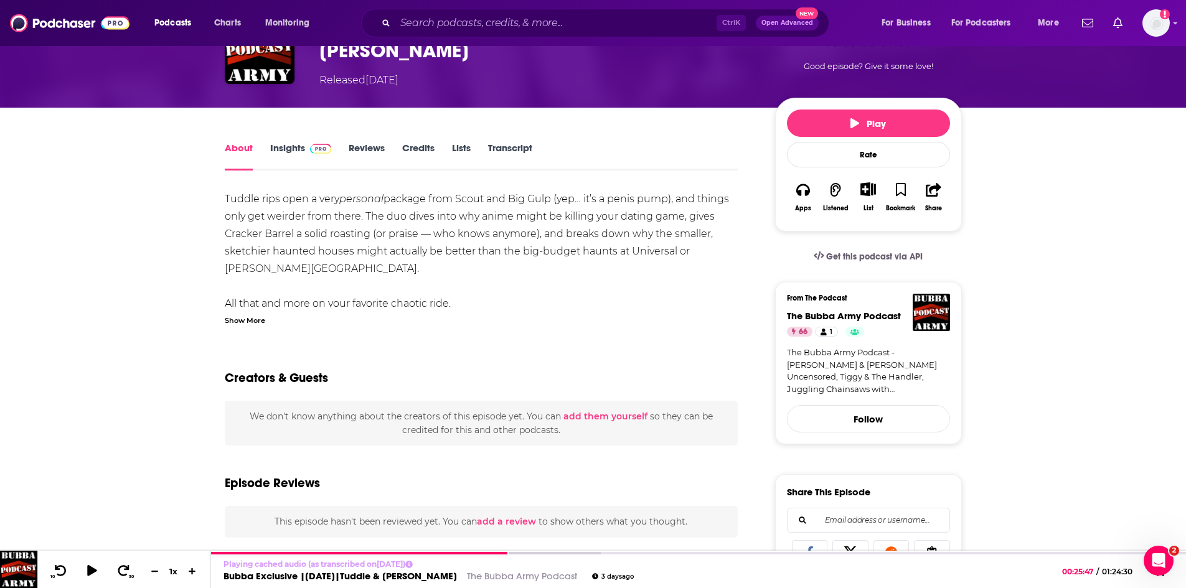
scroll to position [125, 0]
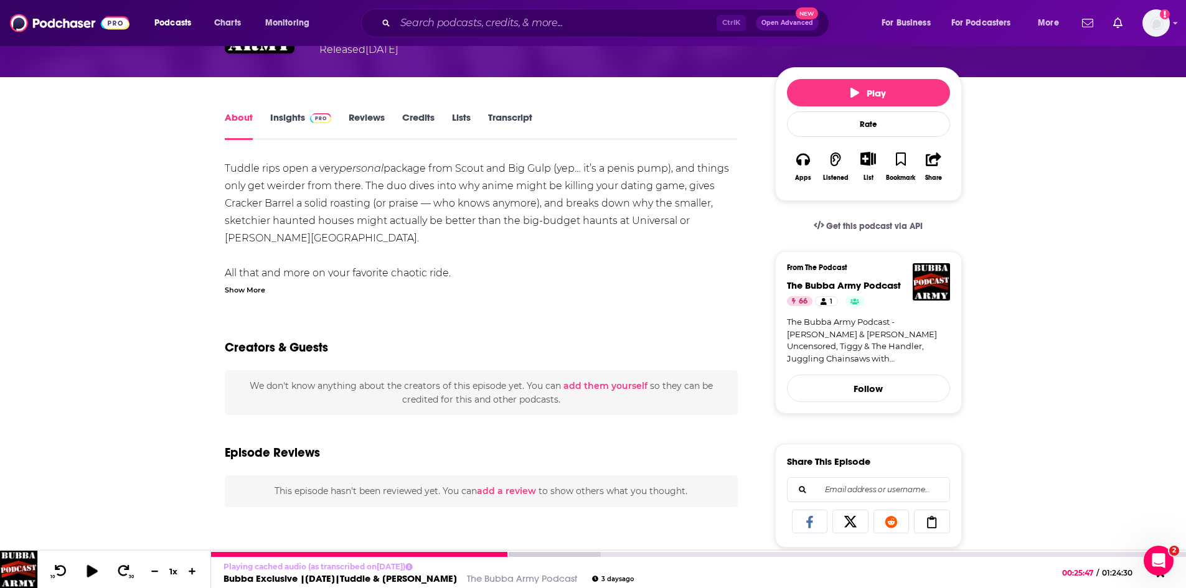
click at [88, 576] on icon at bounding box center [92, 571] width 11 height 12
click at [92, 571] on icon at bounding box center [92, 570] width 14 height 11
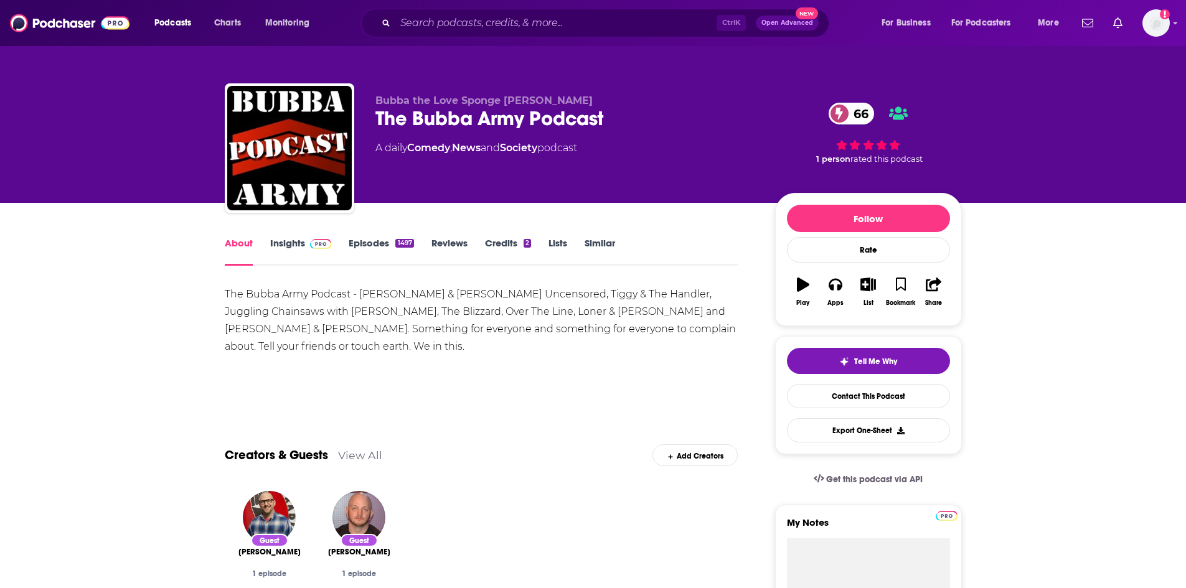
click at [281, 243] on link "Insights" at bounding box center [301, 251] width 62 height 29
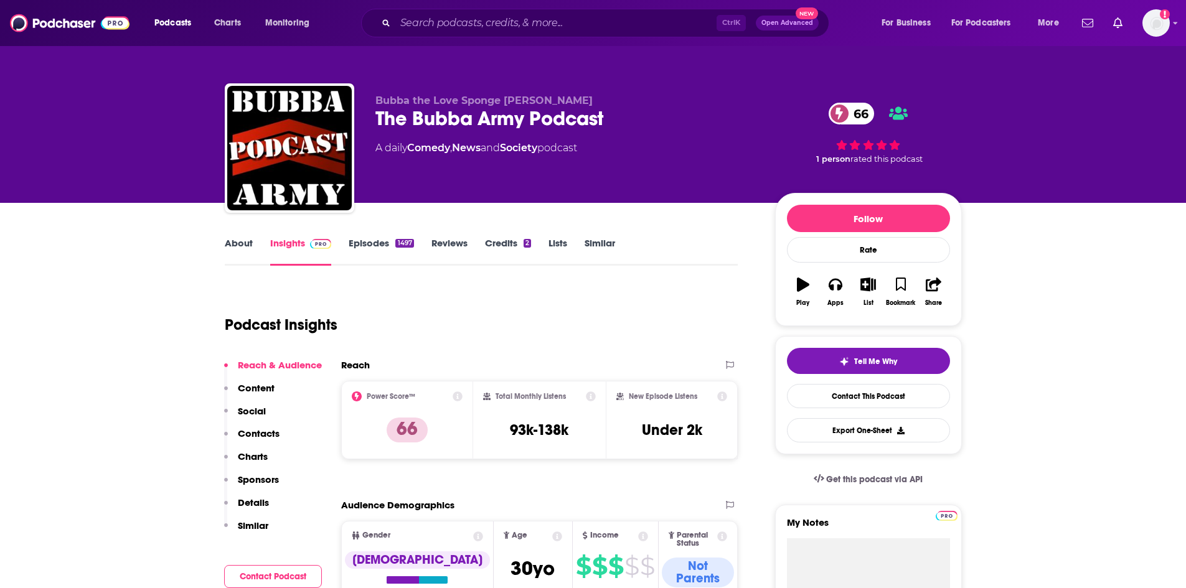
click at [245, 252] on link "About" at bounding box center [239, 251] width 28 height 29
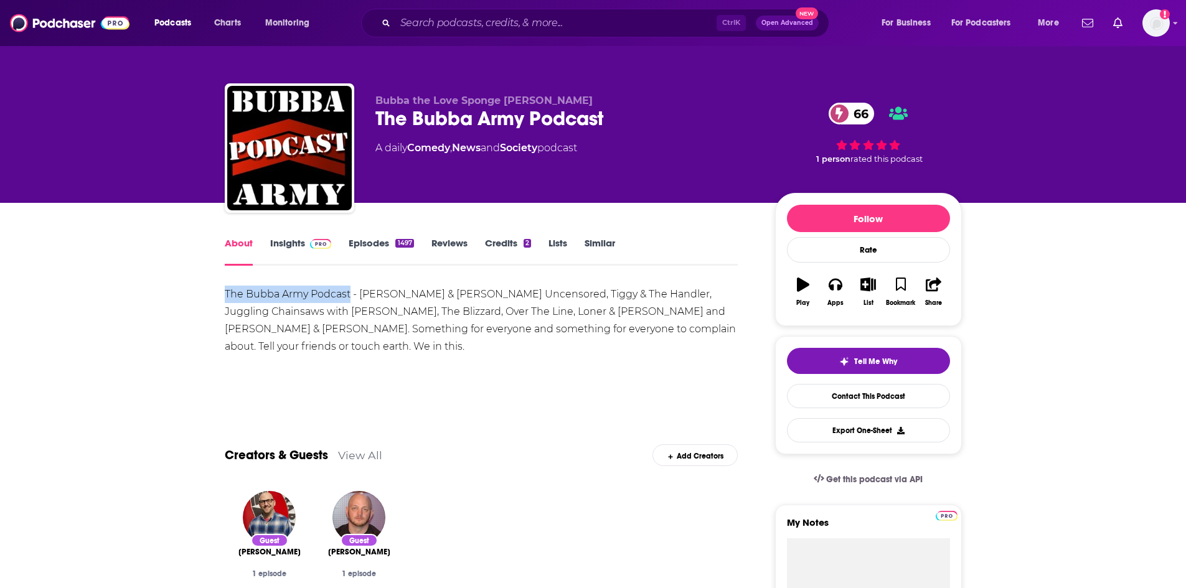
drag, startPoint x: 350, startPoint y: 294, endPoint x: 220, endPoint y: 301, distance: 129.7
copy div "The Bubba Army Podcast"
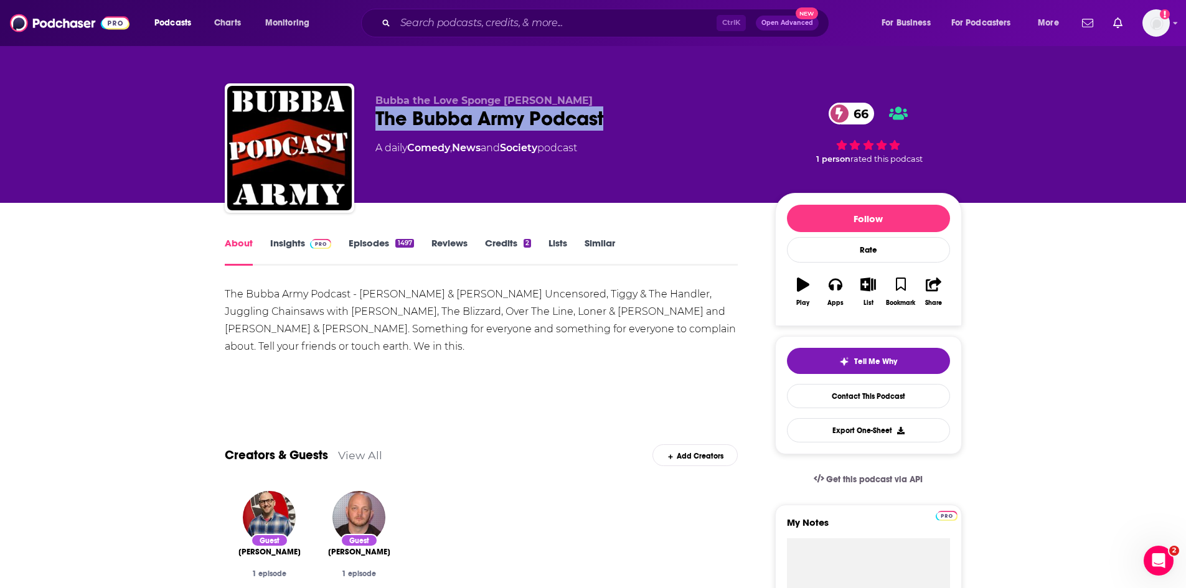
drag, startPoint x: 468, startPoint y: 126, endPoint x: 366, endPoint y: 122, distance: 102.8
click at [366, 122] on div "Bubba the Love Sponge [PERSON_NAME] The Bubba Army Podcast 66 A daily Comedy , …" at bounding box center [593, 150] width 737 height 134
copy h1 "The Bubba Army Podcast"
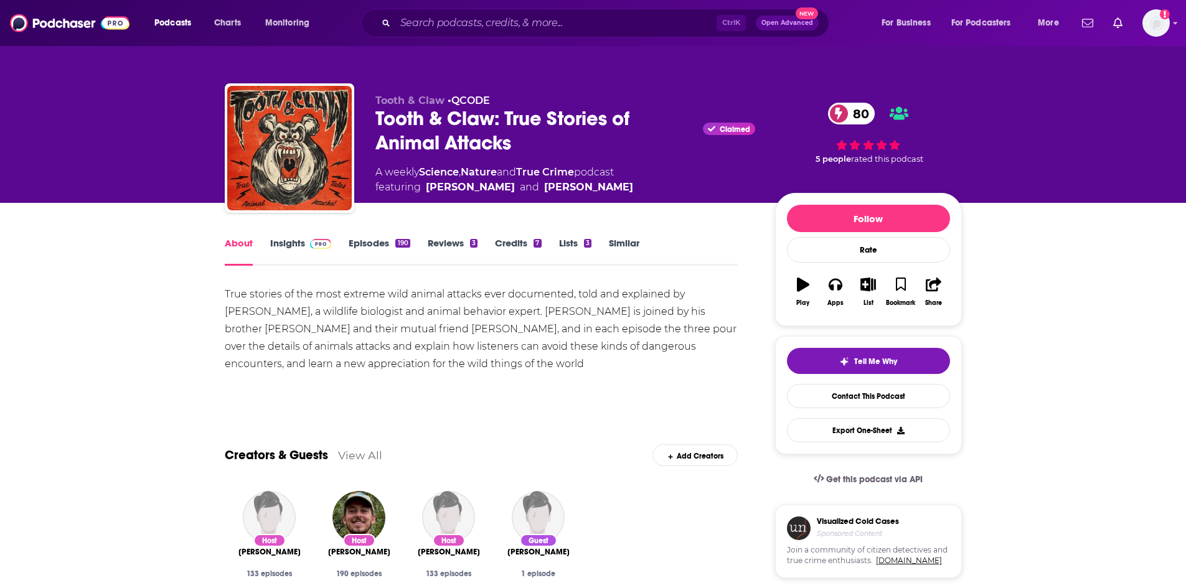
click at [285, 241] on link "Insights" at bounding box center [301, 251] width 62 height 29
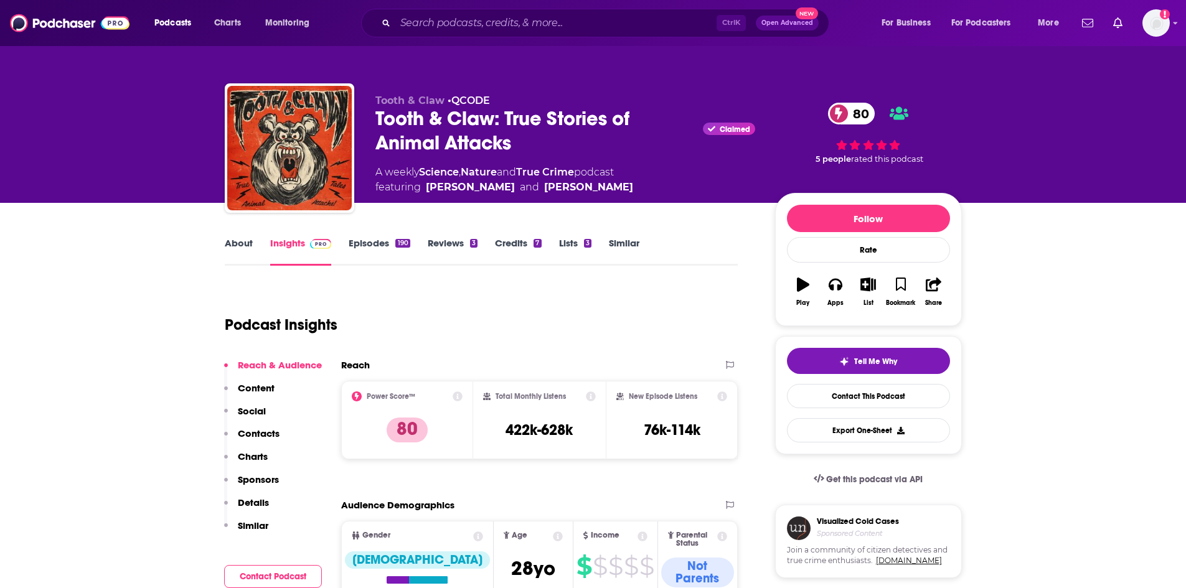
click at [249, 240] on link "About" at bounding box center [239, 251] width 28 height 29
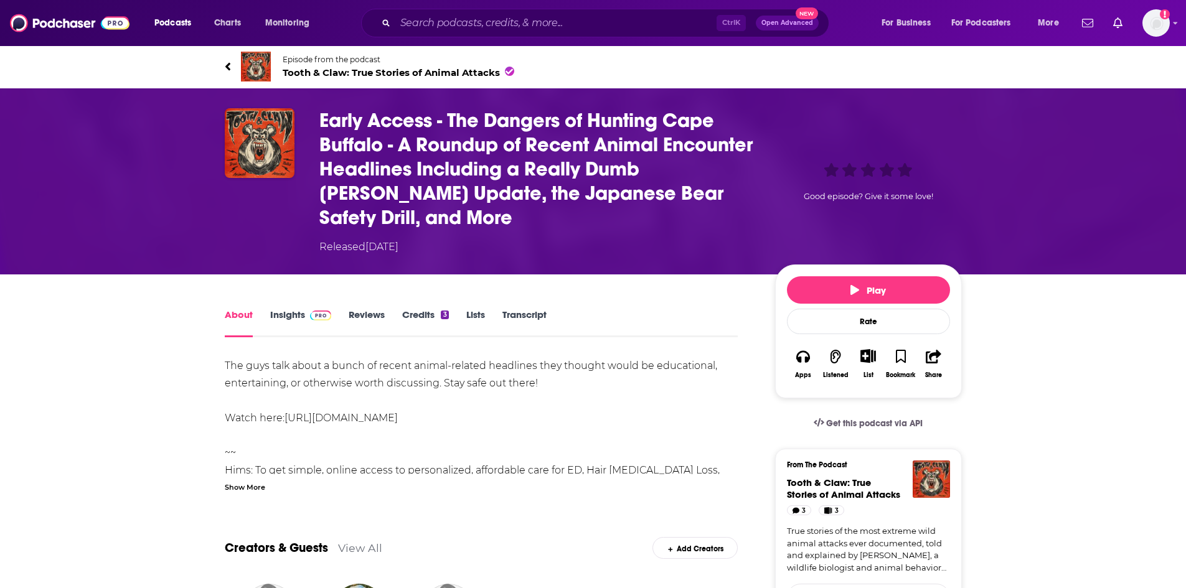
click at [306, 74] on span "Tooth & Claw: True Stories of Animal Attacks" at bounding box center [399, 73] width 232 height 12
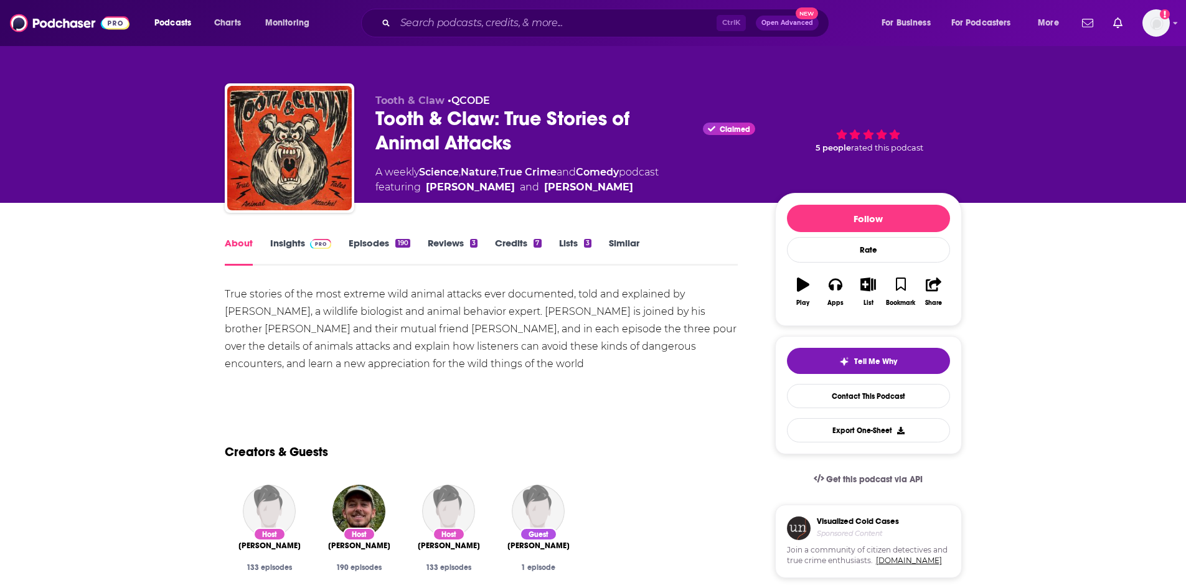
click at [369, 241] on link "Episodes 190" at bounding box center [379, 251] width 61 height 29
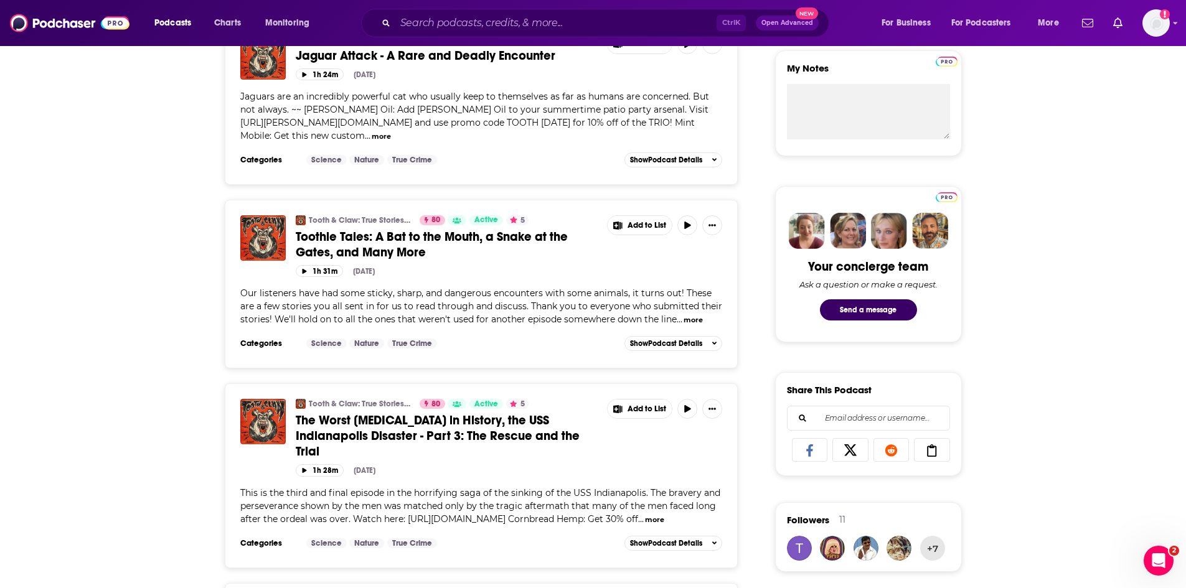
scroll to position [623, 0]
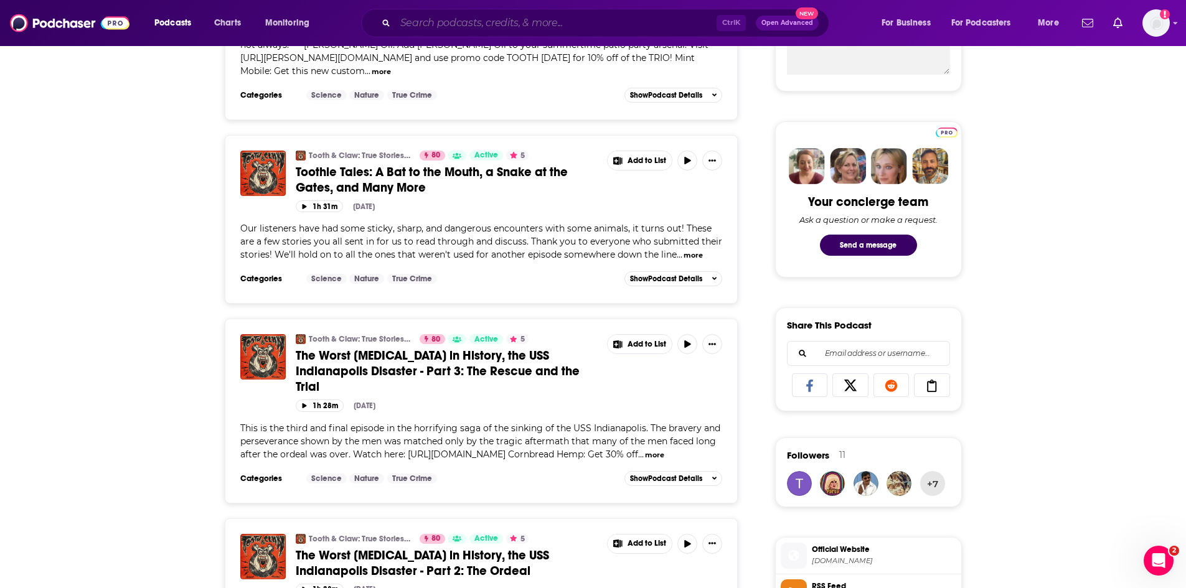
click at [597, 22] on input "Search podcasts, credits, & more..." at bounding box center [555, 23] width 321 height 20
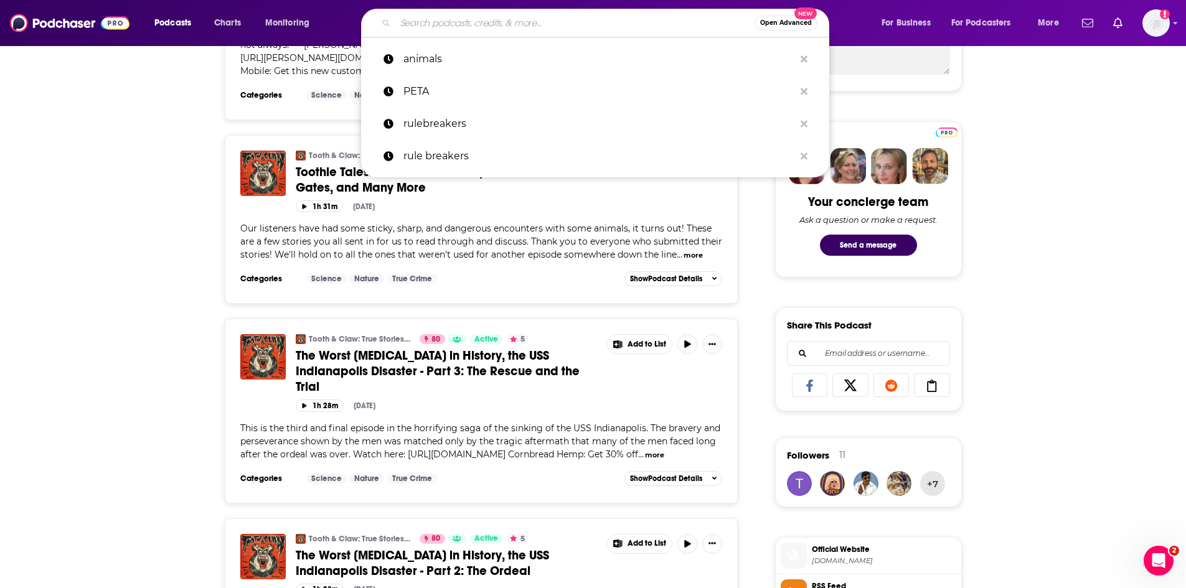
paste input "Psychology In [GEOGRAPHIC_DATA] Podcast"
type input "Psychology In [GEOGRAPHIC_DATA] Podcast"
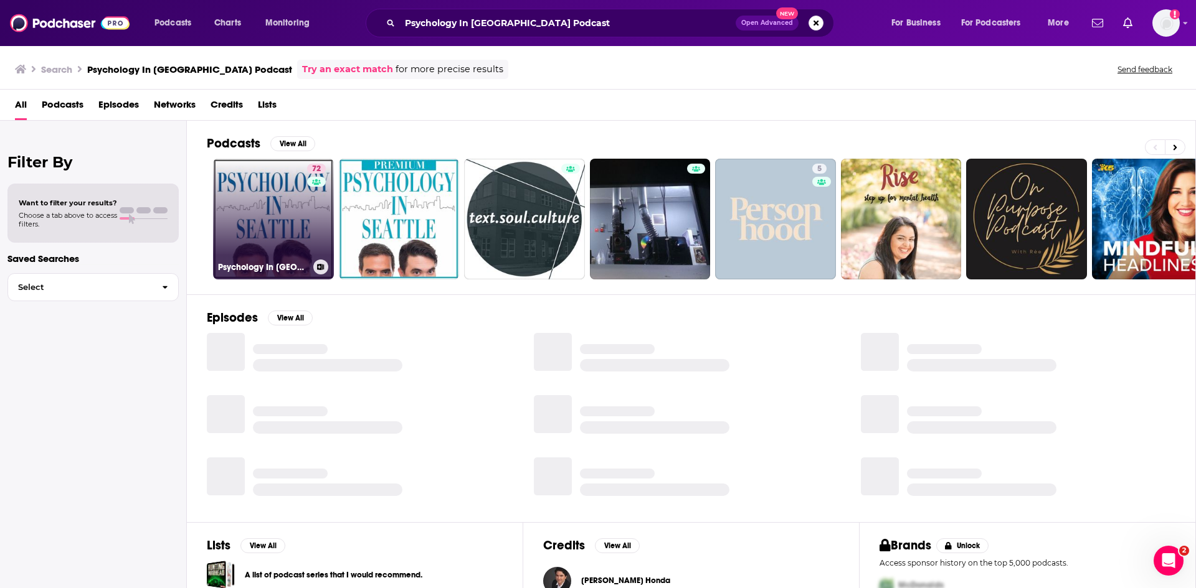
click at [278, 215] on link "72 Psychology In [GEOGRAPHIC_DATA] Podcast" at bounding box center [273, 219] width 121 height 121
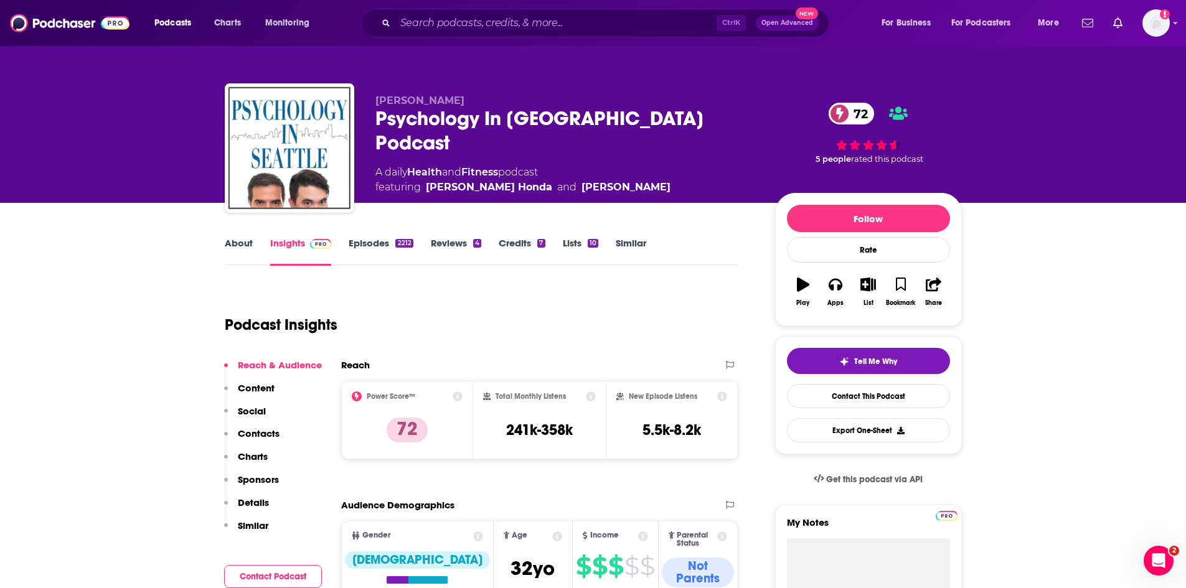
click at [235, 246] on link "About" at bounding box center [239, 251] width 28 height 29
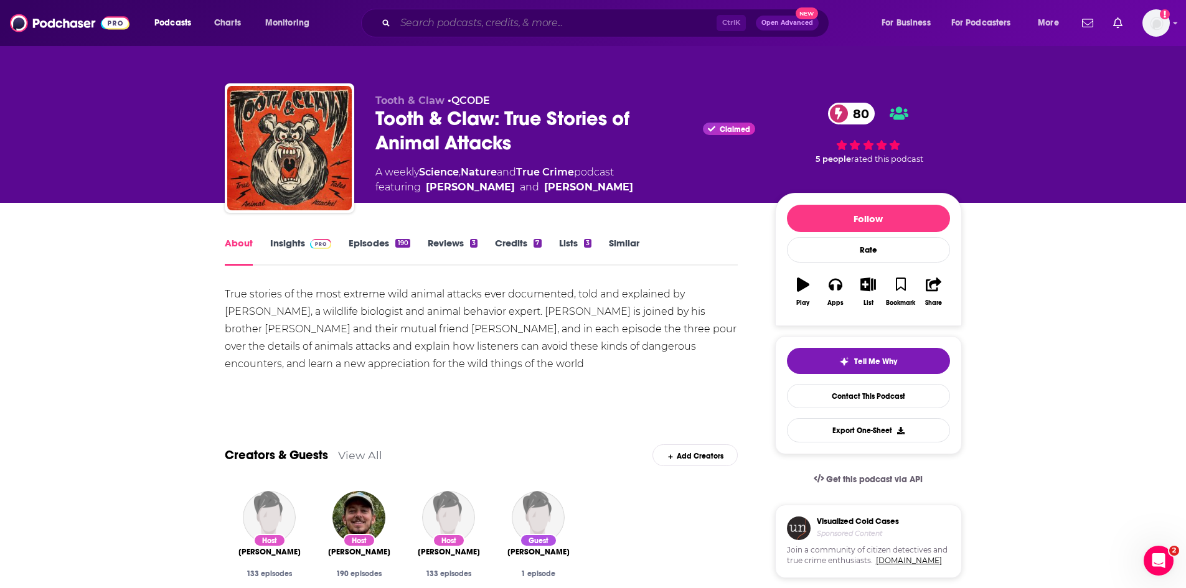
click at [488, 22] on input "Search podcasts, credits, & more..." at bounding box center [555, 23] width 321 height 20
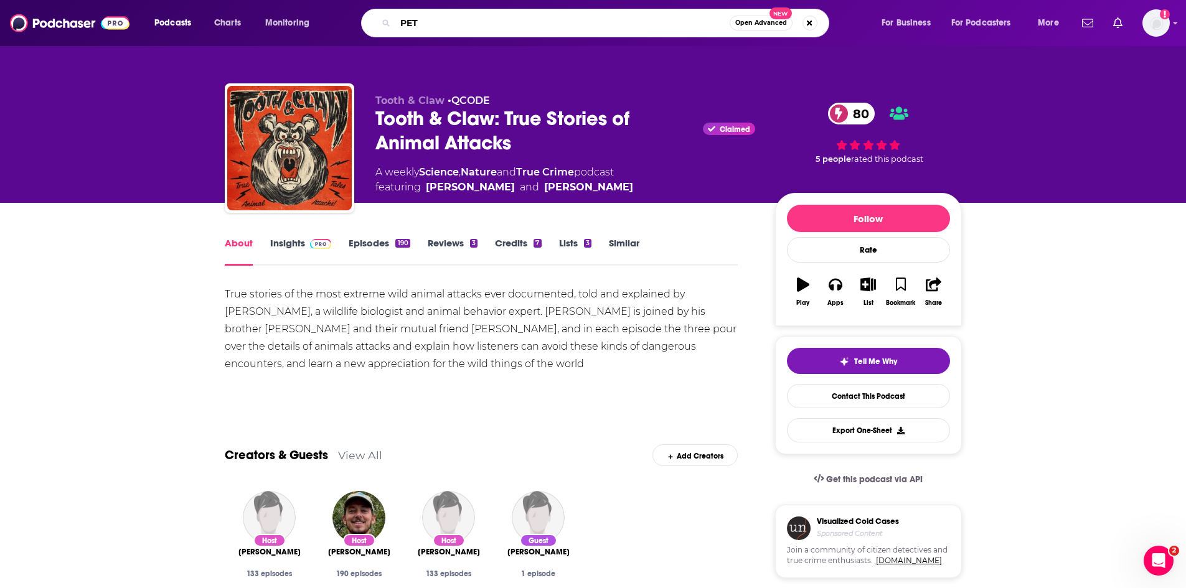
type input "PETA"
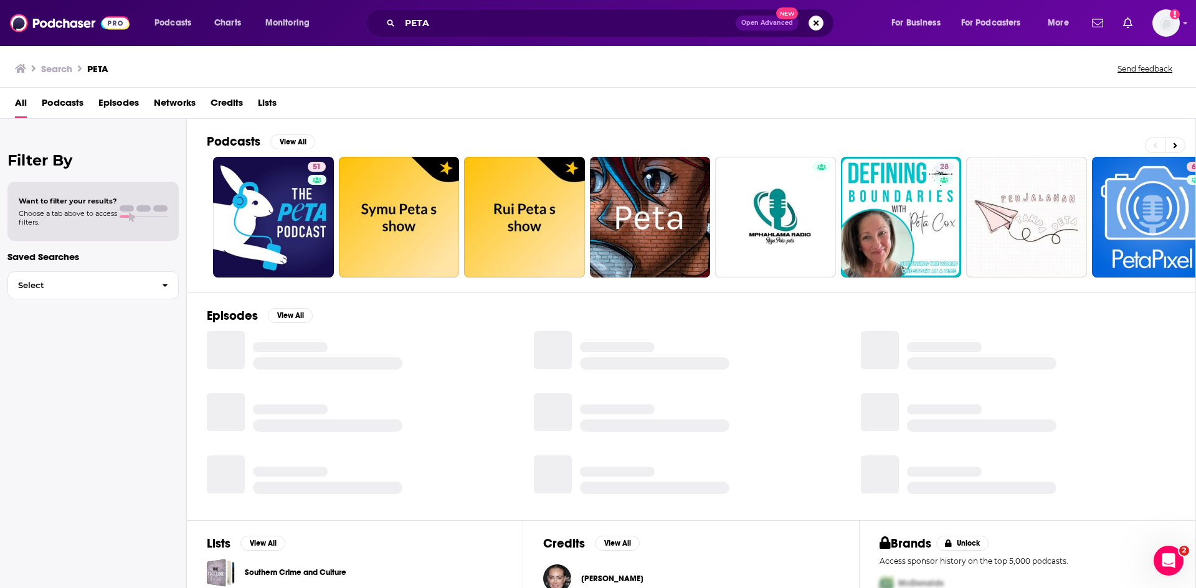
click at [128, 108] on span "Episodes" at bounding box center [118, 106] width 40 height 26
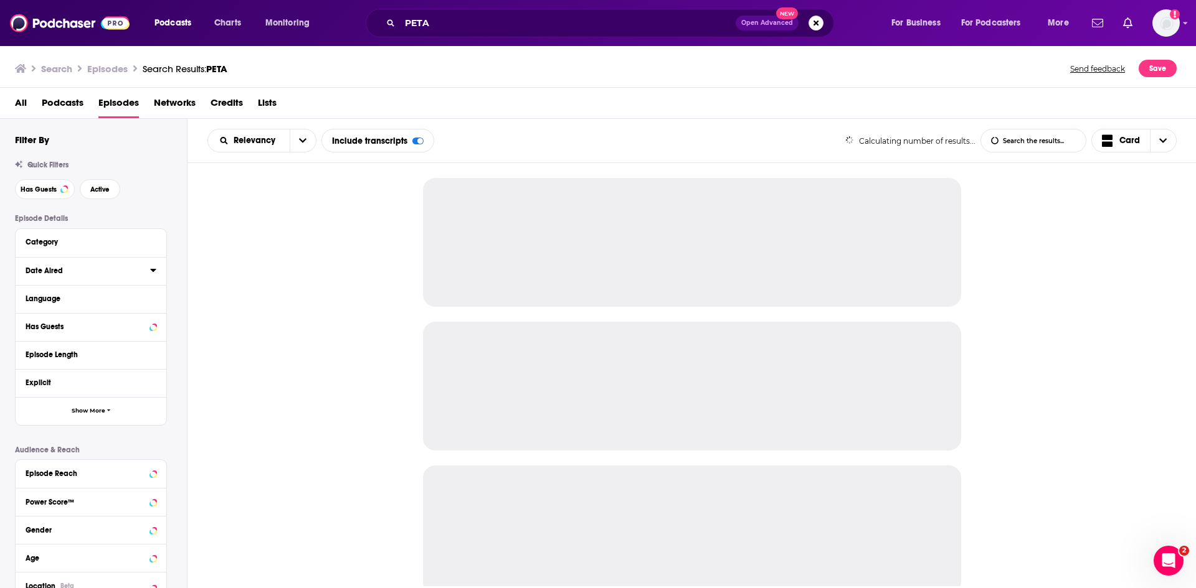
click at [154, 273] on icon at bounding box center [153, 270] width 6 height 10
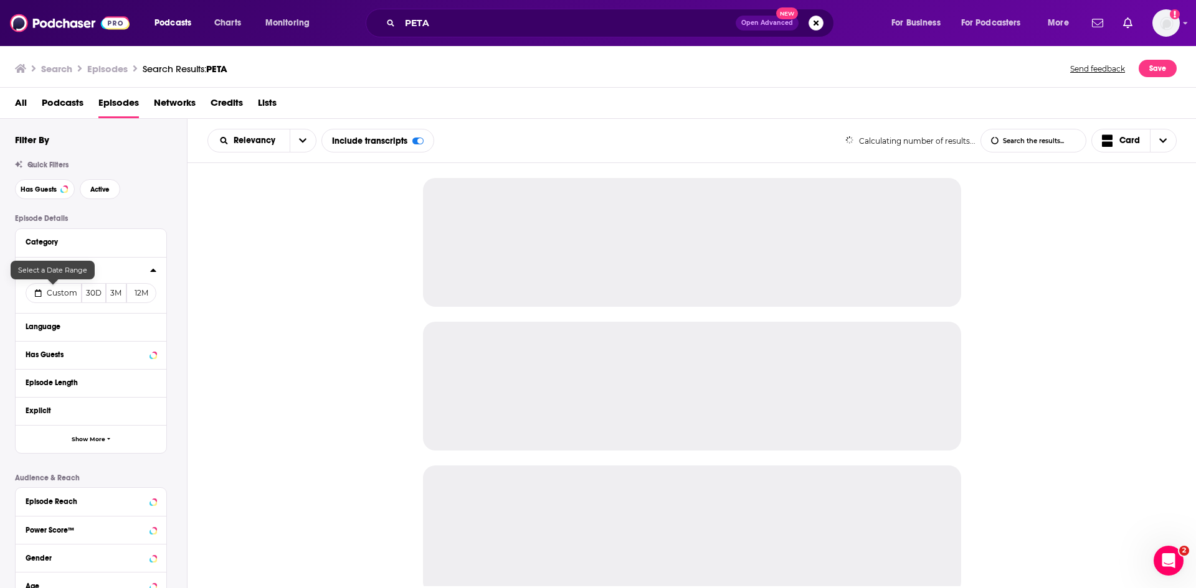
click at [52, 299] on button "Custom" at bounding box center [54, 293] width 56 height 20
select select "7"
select select "2025"
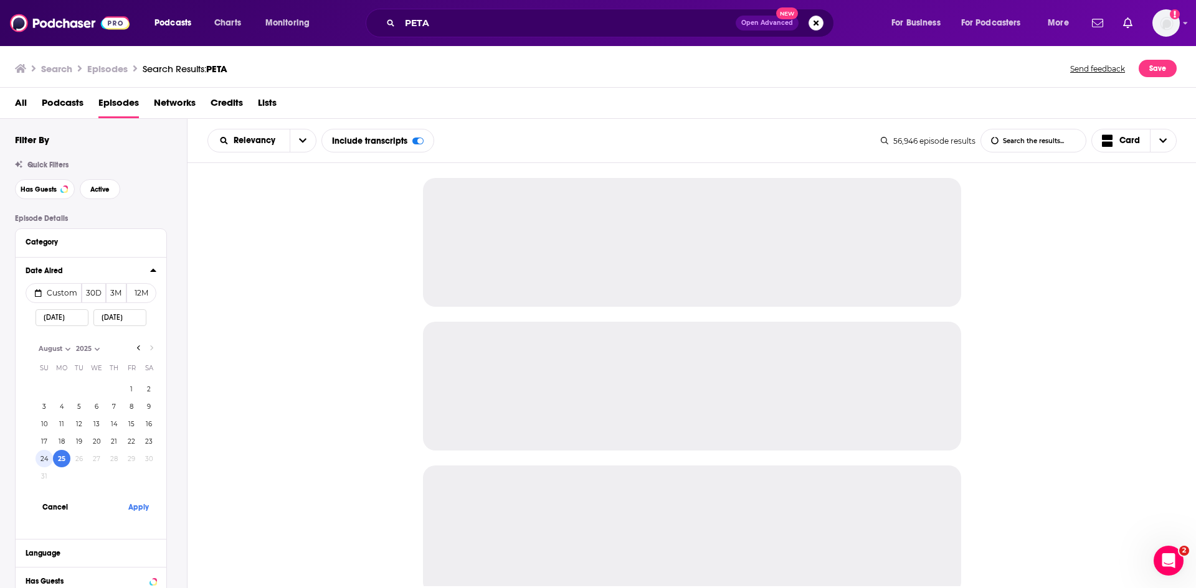
click at [37, 461] on button "24" at bounding box center [43, 458] width 17 height 17
type input "[DATE]"
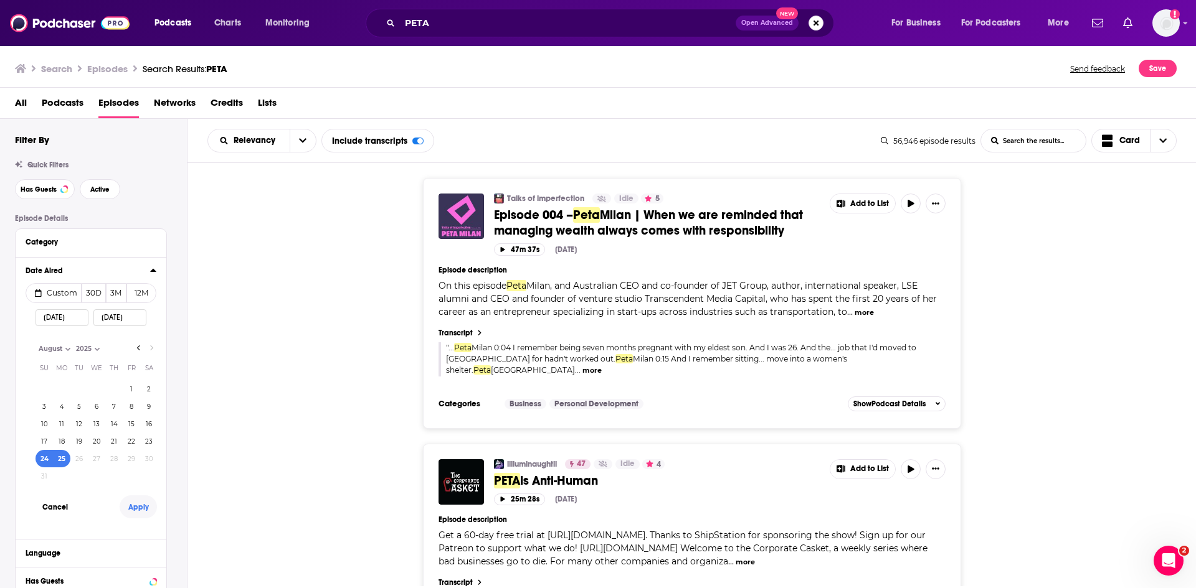
click at [131, 507] on button "Apply" at bounding box center [138, 507] width 37 height 23
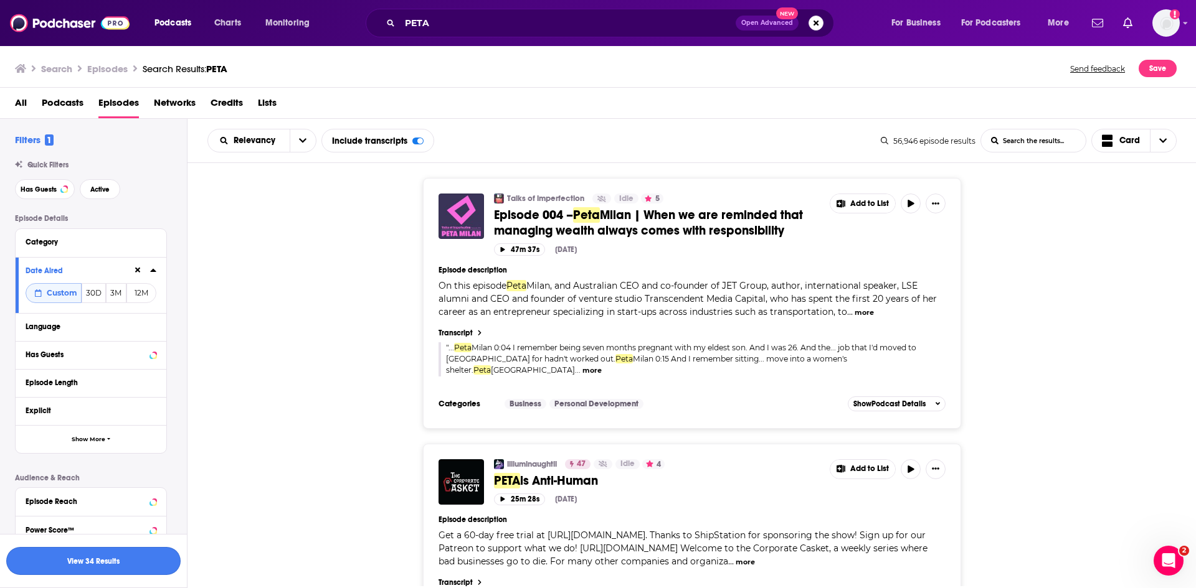
click at [116, 567] on button "View 34 Results" at bounding box center [93, 561] width 174 height 28
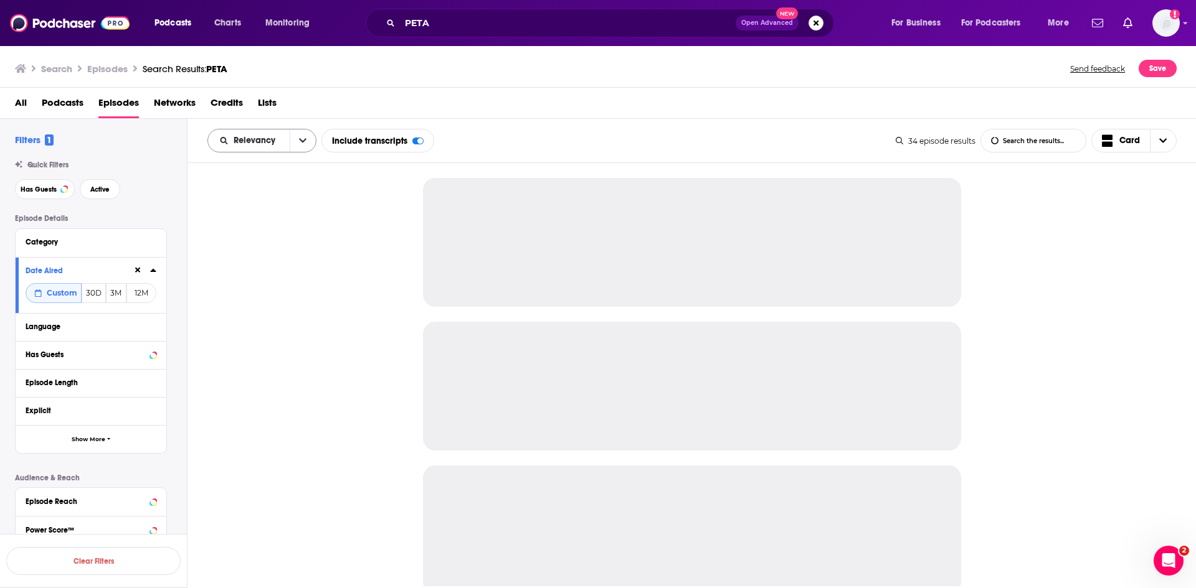
click at [303, 138] on icon "open menu" at bounding box center [302, 140] width 7 height 9
click at [270, 249] on span "Power Score" at bounding box center [269, 246] width 73 height 7
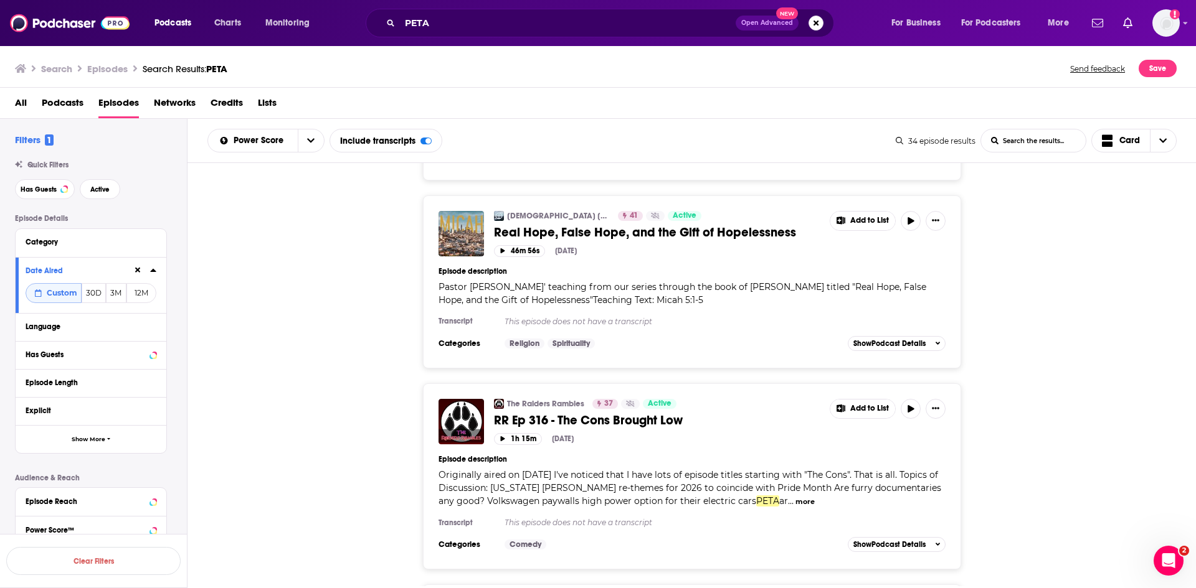
scroll to position [5322, 0]
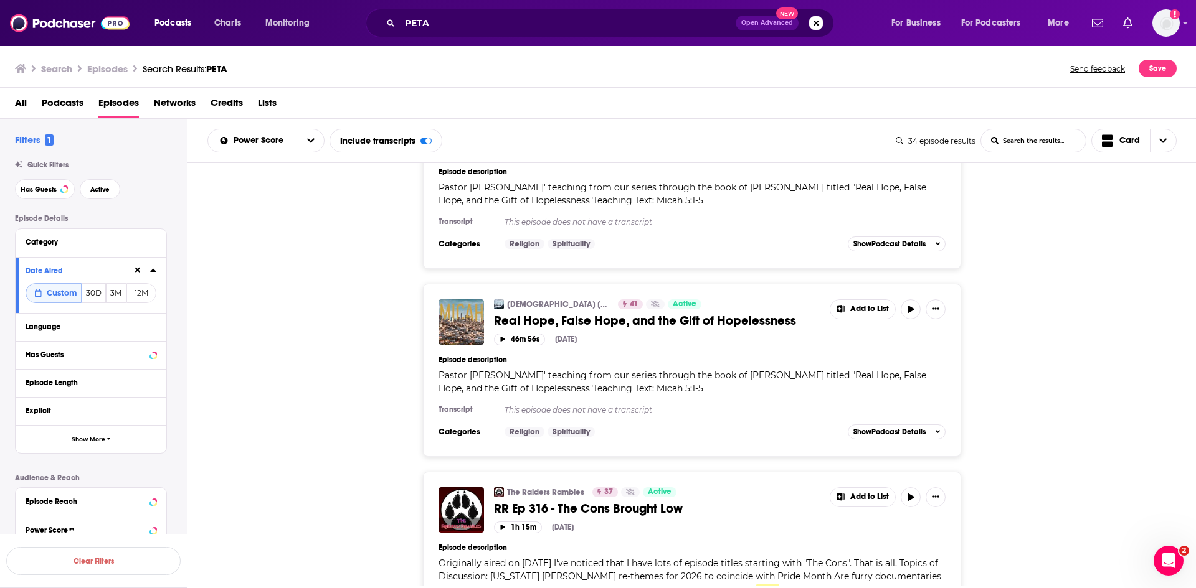
scroll to position [5230, 0]
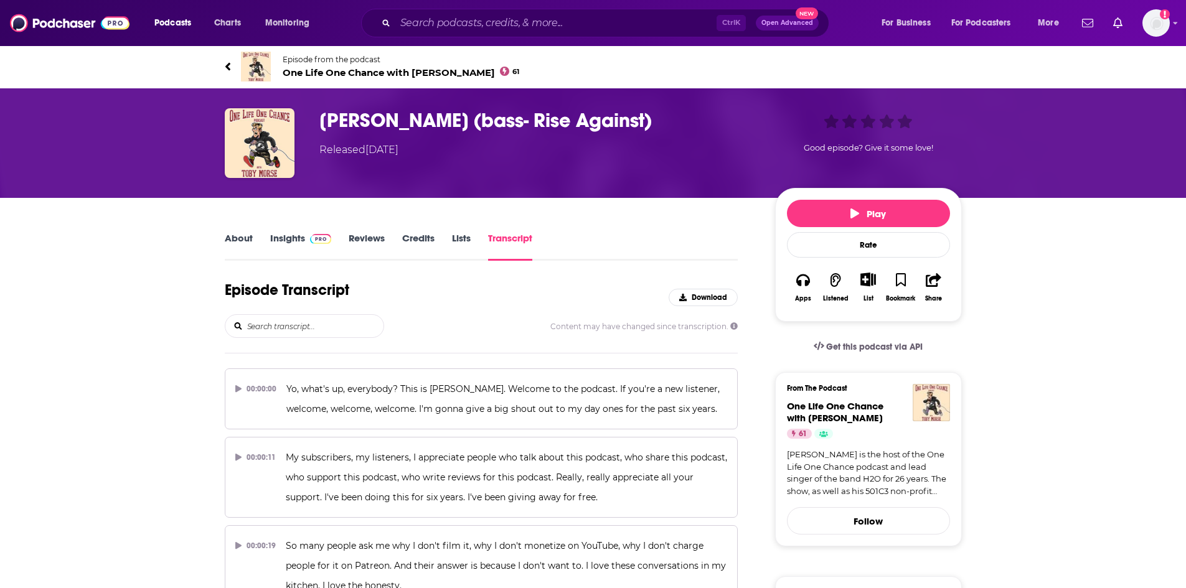
scroll to position [7564, 0]
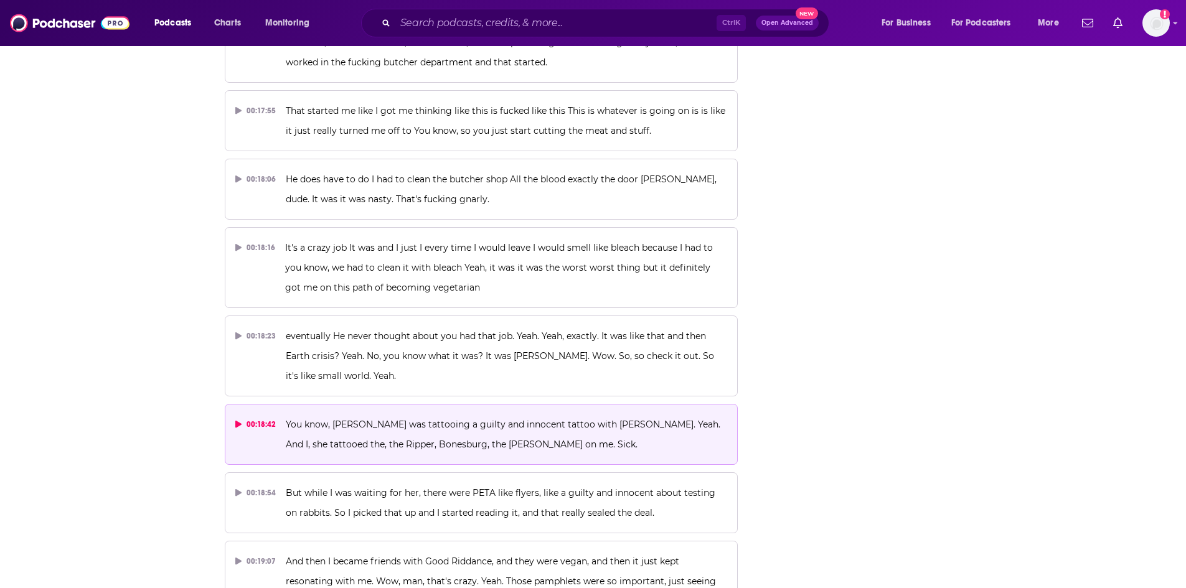
click at [458, 419] on span "You know, [PERSON_NAME] was tattooing a guilty and innocent tattoo with [PERSON…" at bounding box center [504, 434] width 437 height 31
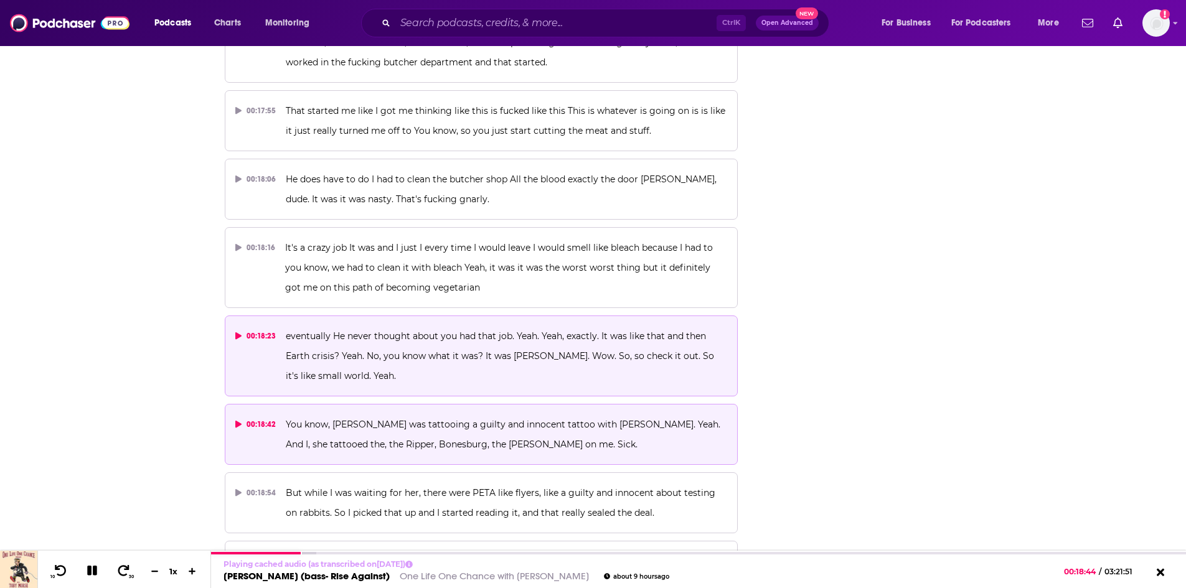
click at [412, 331] on span "eventually He never thought about you had that job. Yeah. Yeah, exactly. It was…" at bounding box center [501, 356] width 431 height 51
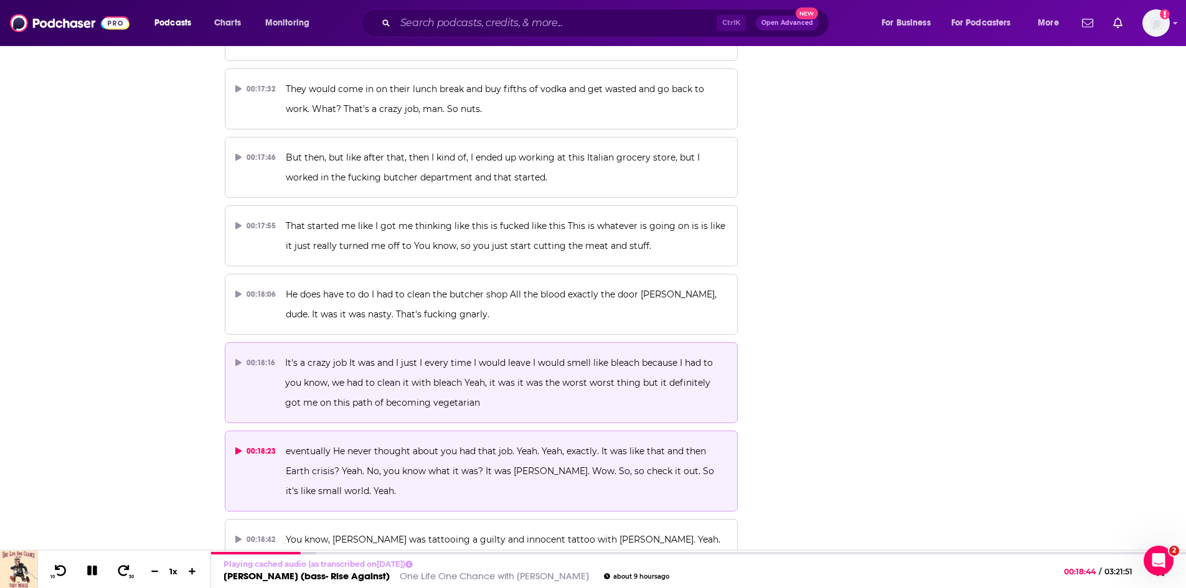
scroll to position [7439, 0]
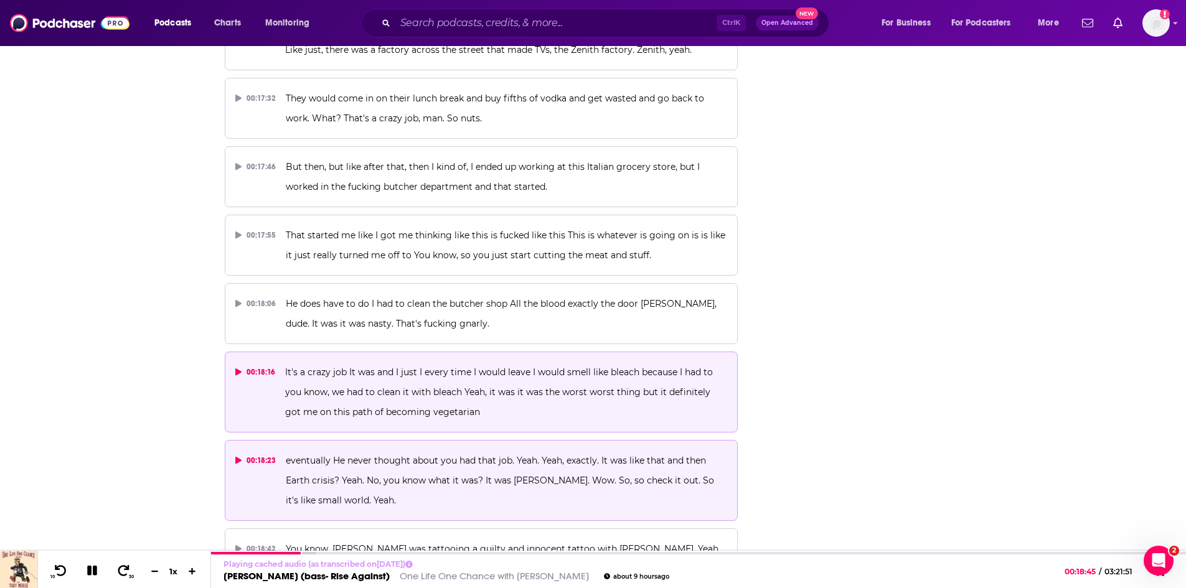
click at [503, 362] on p "It's a crazy job It was and I just I every time I would leave I would smell lik…" at bounding box center [506, 392] width 442 height 60
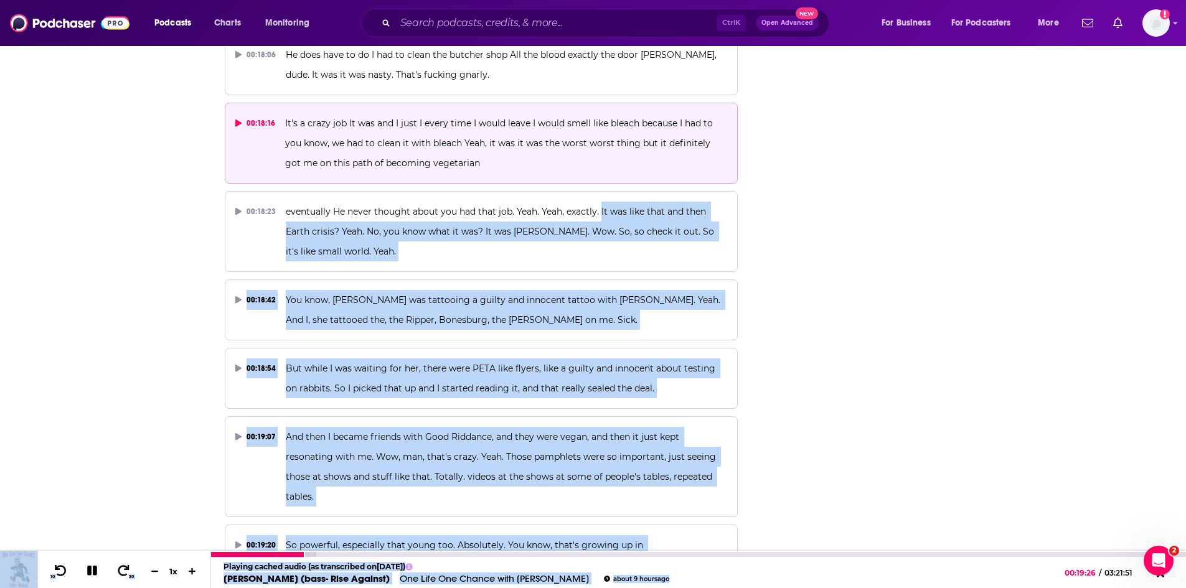
scroll to position [7736, 0]
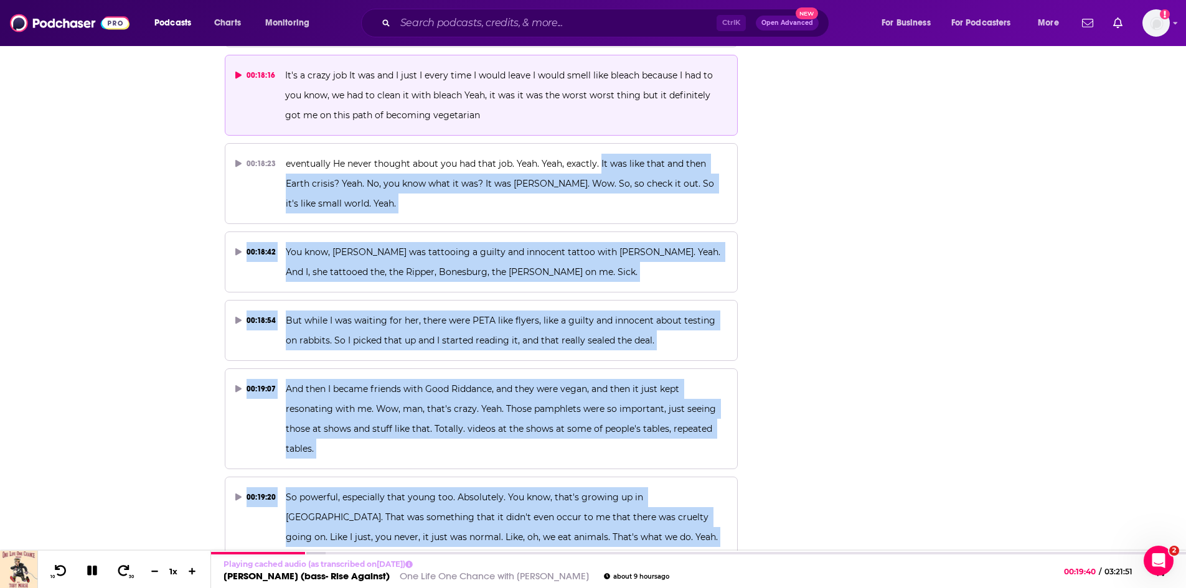
drag, startPoint x: 600, startPoint y: 135, endPoint x: 505, endPoint y: 496, distance: 373.5
copy div "It was like that and then Earth crisis? Yeah. No, you know what it was? It was …"
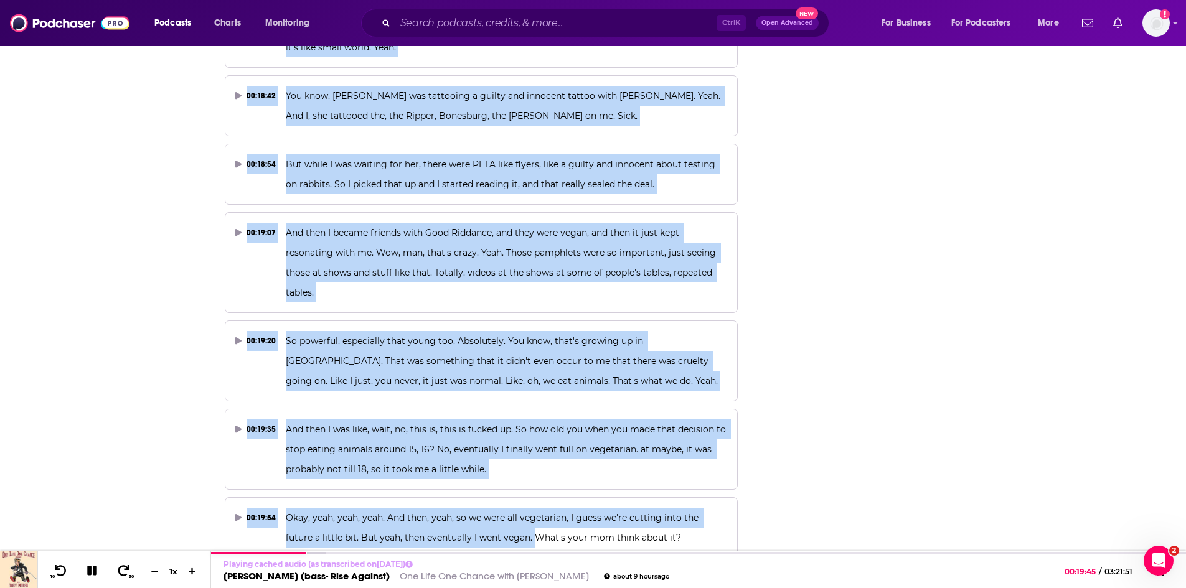
scroll to position [7923, 0]
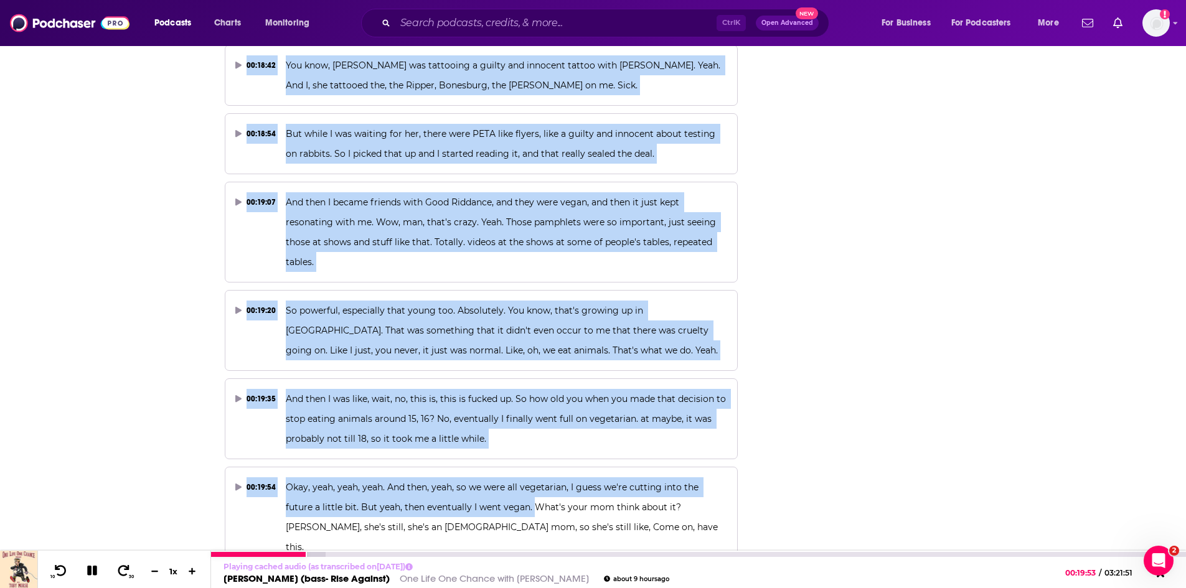
click at [93, 570] on icon at bounding box center [92, 571] width 10 height 10
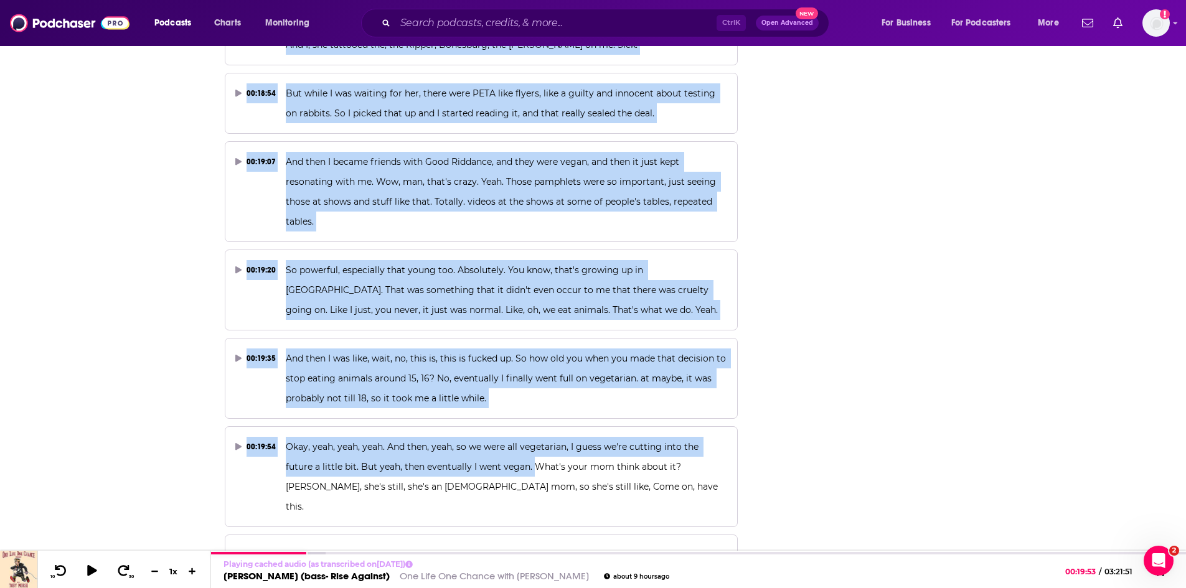
scroll to position [7985, 0]
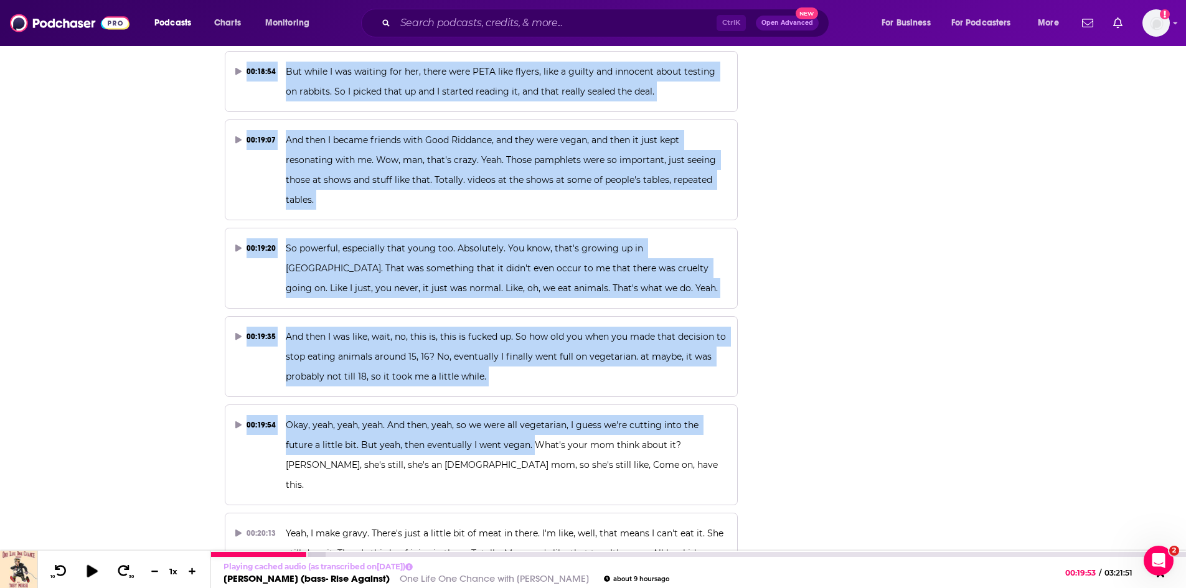
click at [88, 570] on icon at bounding box center [92, 571] width 11 height 12
drag, startPoint x: 95, startPoint y: 570, endPoint x: 54, endPoint y: 558, distance: 42.8
click at [95, 570] on icon at bounding box center [92, 571] width 10 height 10
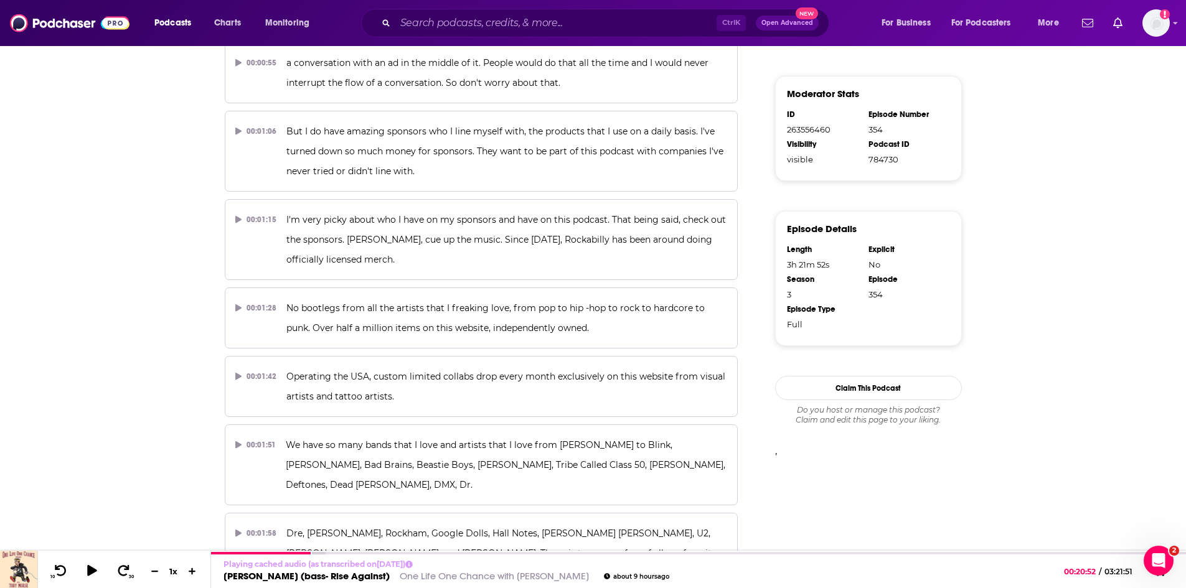
scroll to position [0, 0]
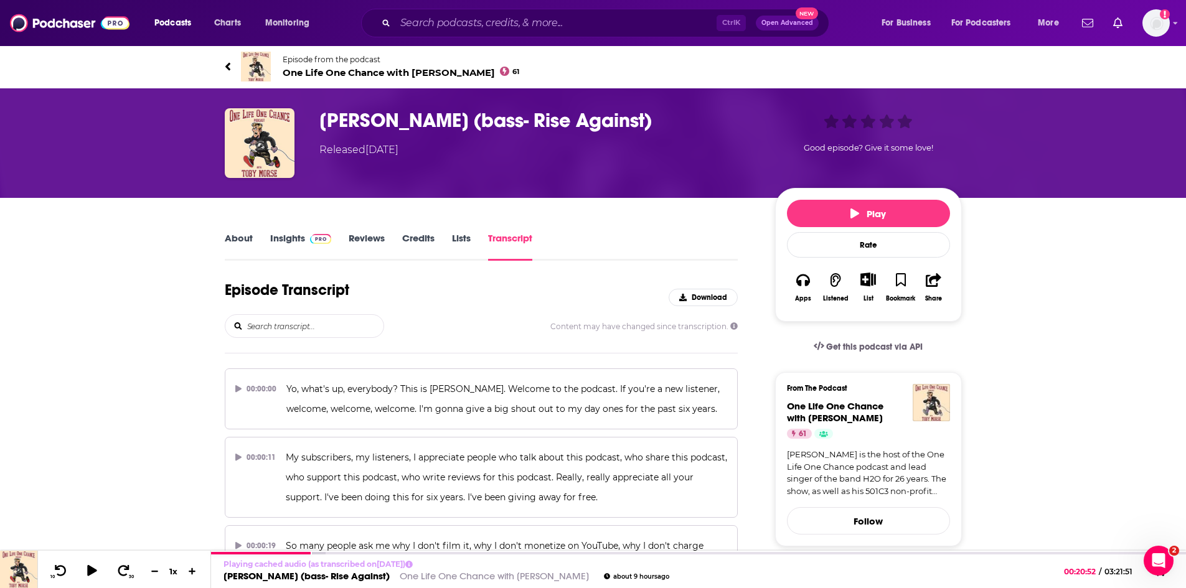
click at [327, 70] on span "One Life One Chance with Toby Morse 61" at bounding box center [401, 73] width 237 height 12
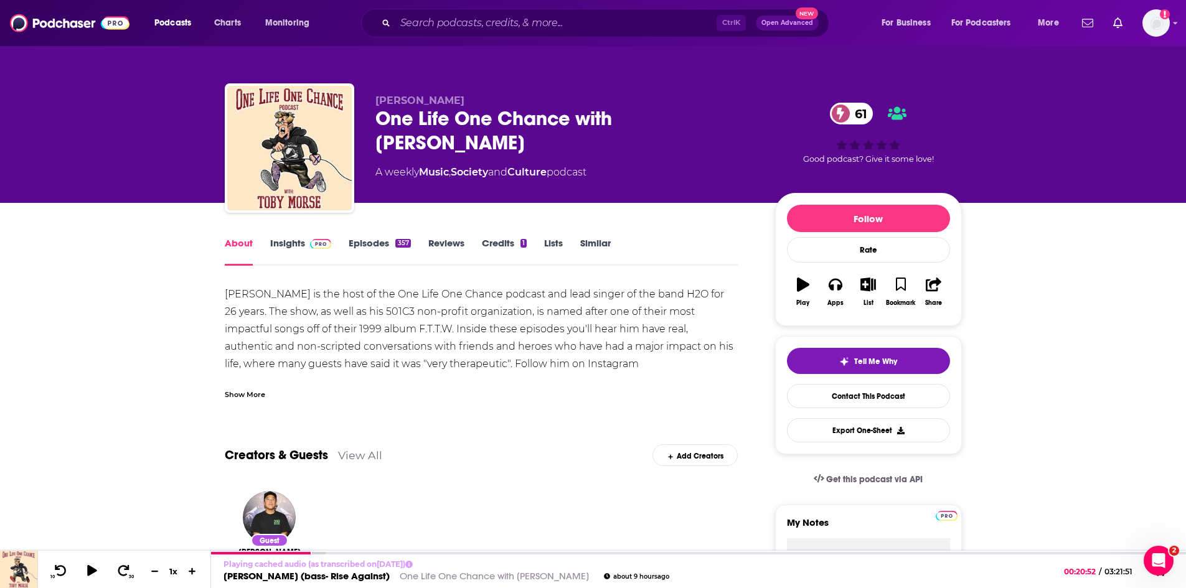
click at [275, 245] on link "Insights" at bounding box center [301, 251] width 62 height 29
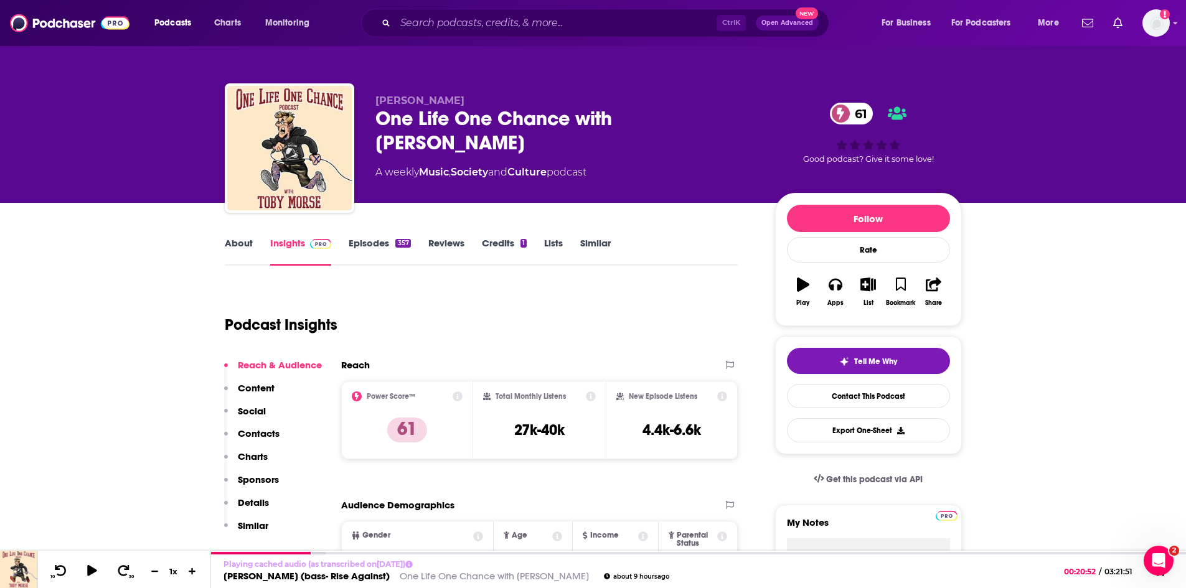
click at [364, 245] on link "Episodes 357" at bounding box center [380, 251] width 62 height 29
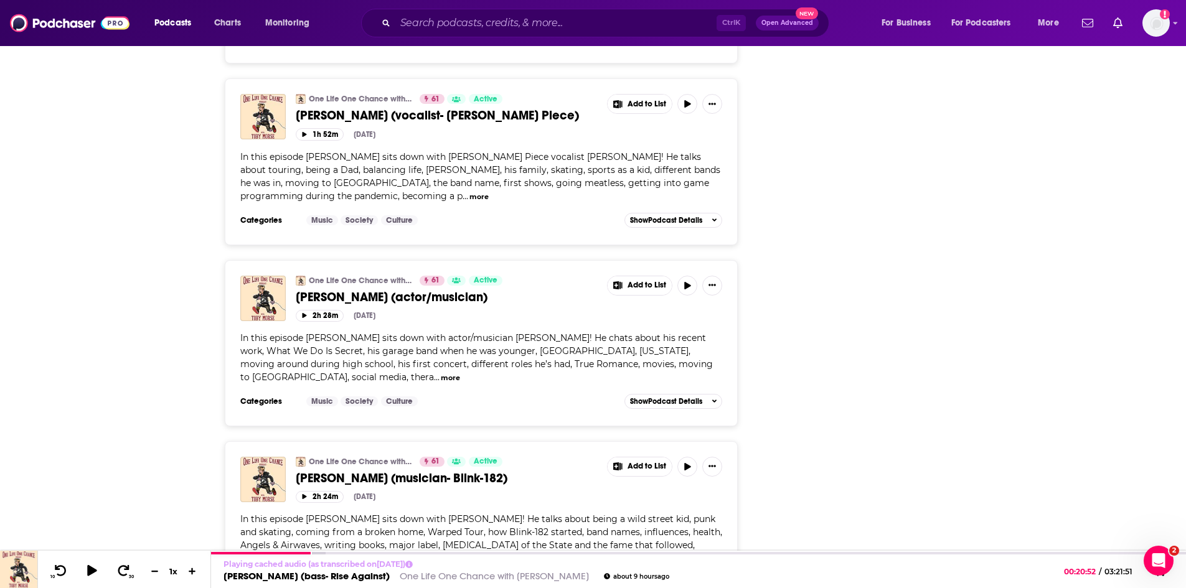
scroll to position [3798, 0]
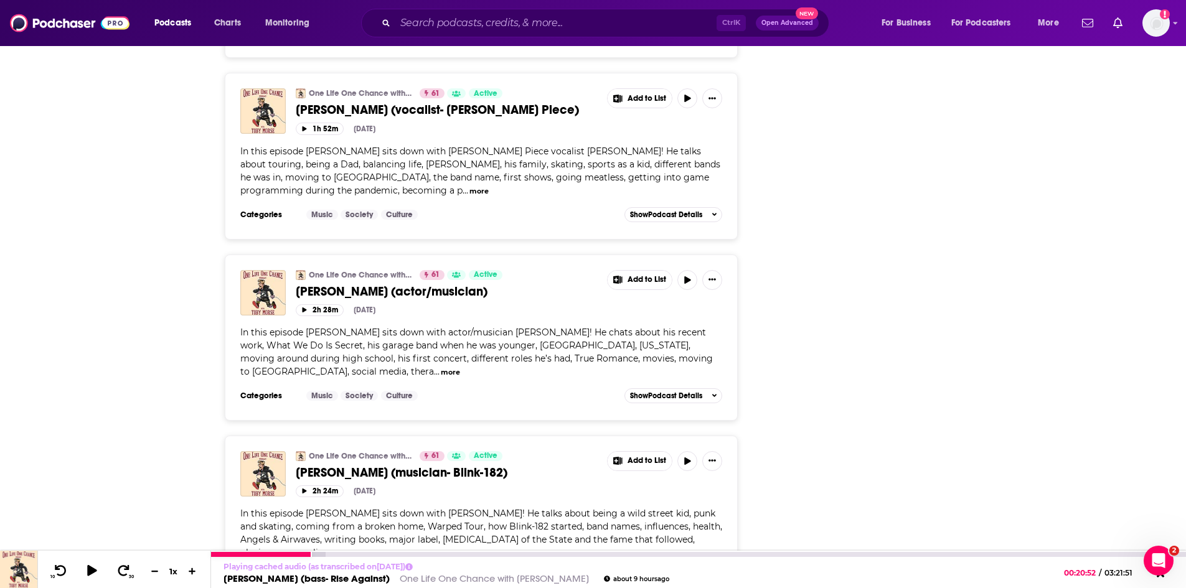
click at [436, 581] on link "One Life One Chance with Toby Morse" at bounding box center [494, 579] width 189 height 12
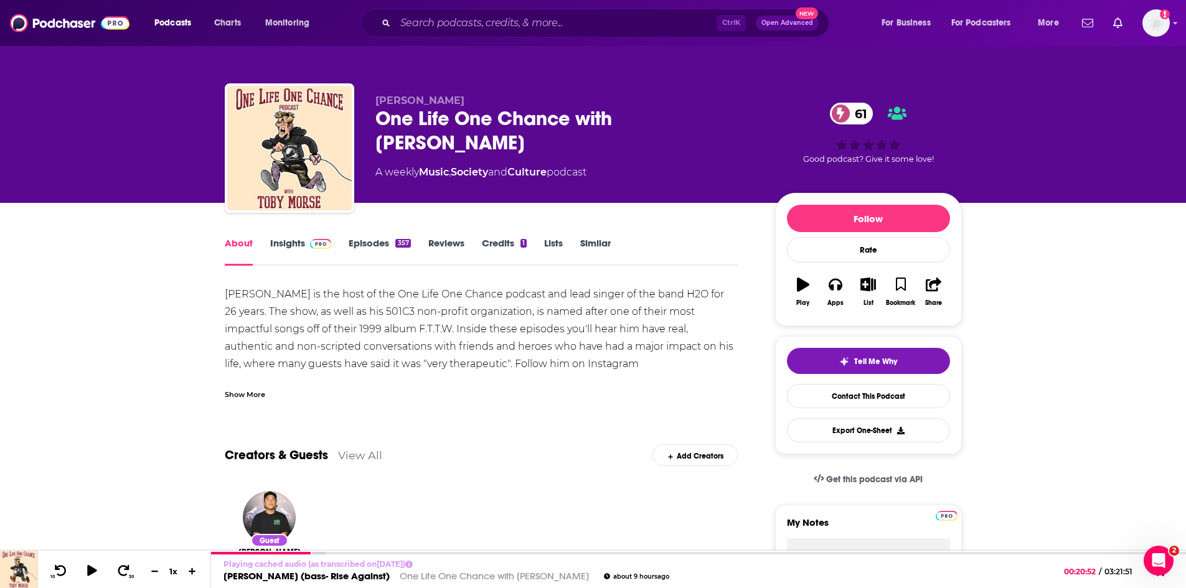
click at [284, 243] on link "Insights" at bounding box center [301, 251] width 62 height 29
click at [382, 577] on div "Joe Principe (bass- Rise Against) One Life One Chance with Toby Morse about 9 h…" at bounding box center [440, 579] width 458 height 12
click at [425, 582] on link "One Life One Chance with Toby Morse" at bounding box center [494, 579] width 189 height 12
click at [342, 580] on link "Joe Principe (bass- Rise Against)" at bounding box center [307, 579] width 166 height 12
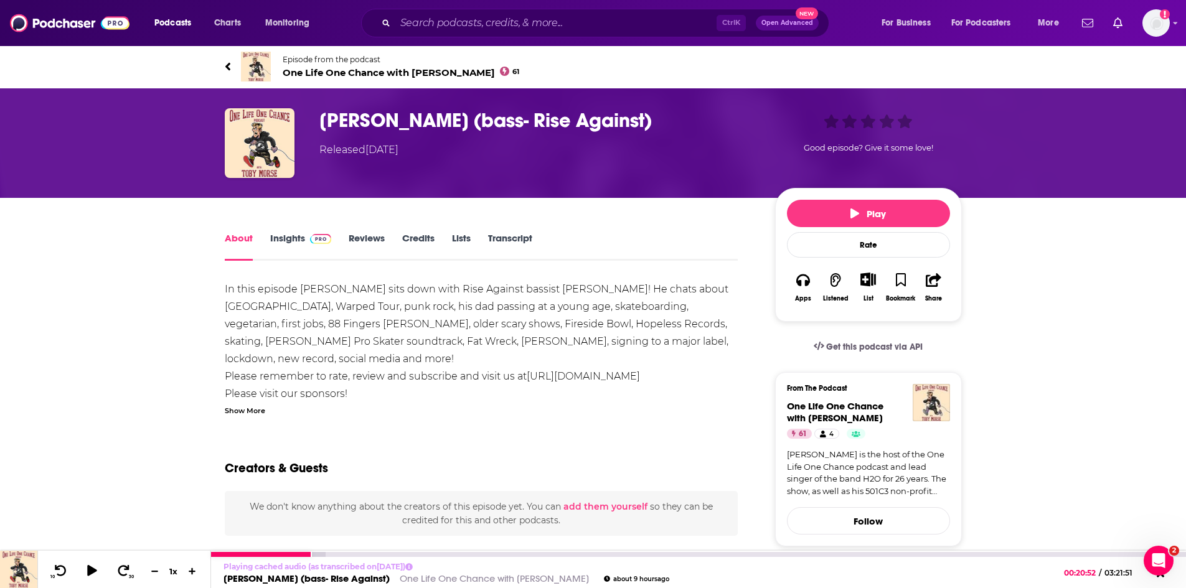
click at [342, 582] on link "Joe Principe (bass- Rise Against)" at bounding box center [307, 579] width 166 height 12
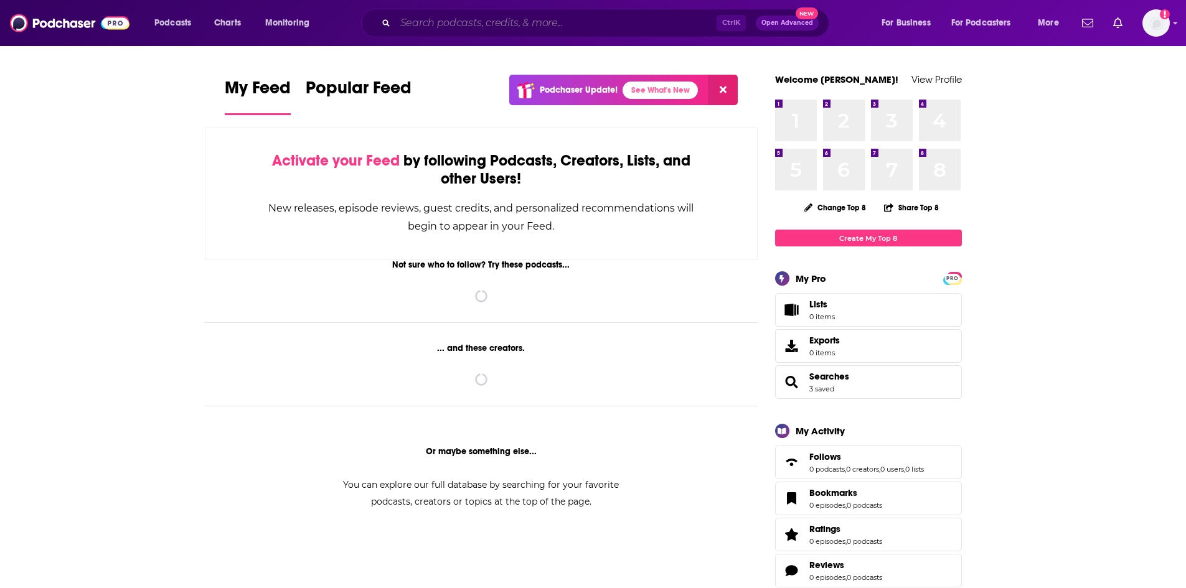
click at [437, 19] on input "Search podcasts, credits, & more..." at bounding box center [555, 23] width 321 height 20
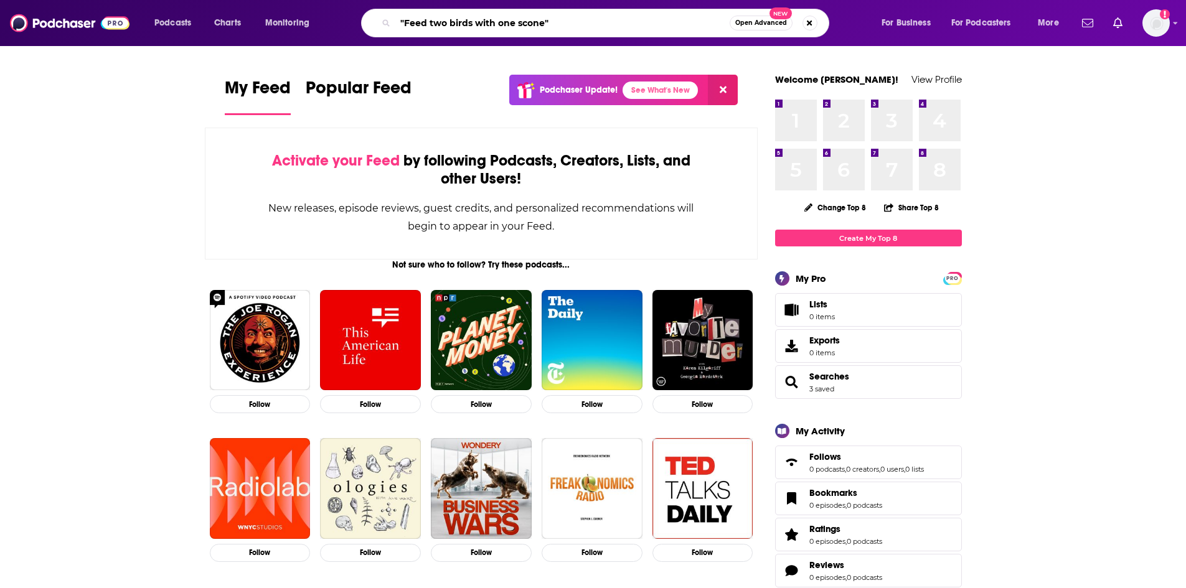
type input ""Feed two birds with one scone""
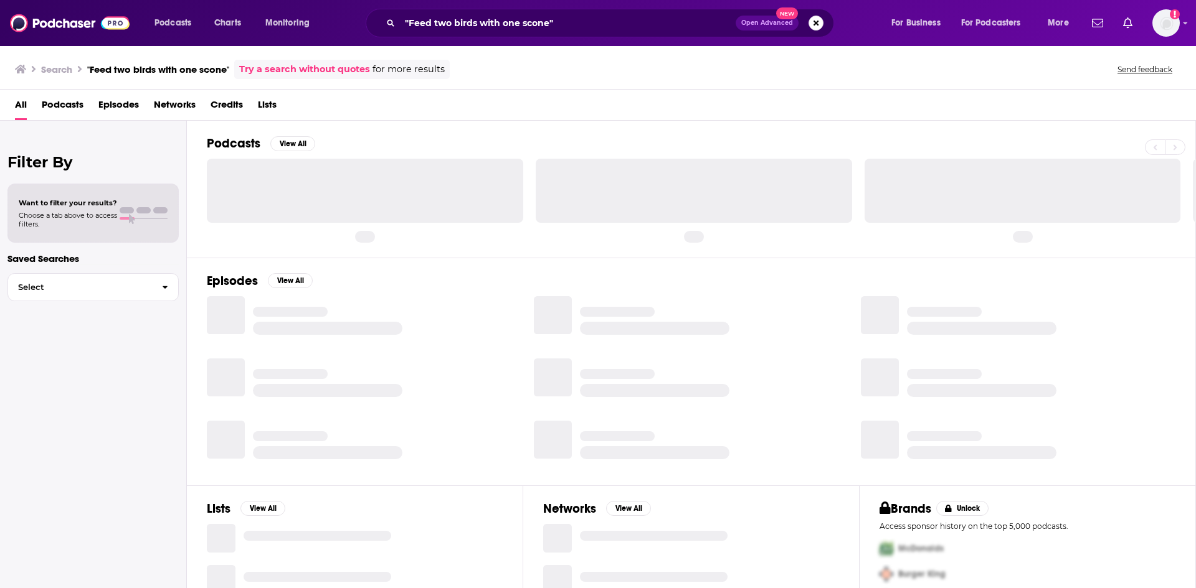
click at [120, 113] on span "Episodes" at bounding box center [118, 108] width 40 height 26
